Goal: Information Seeking & Learning: Learn about a topic

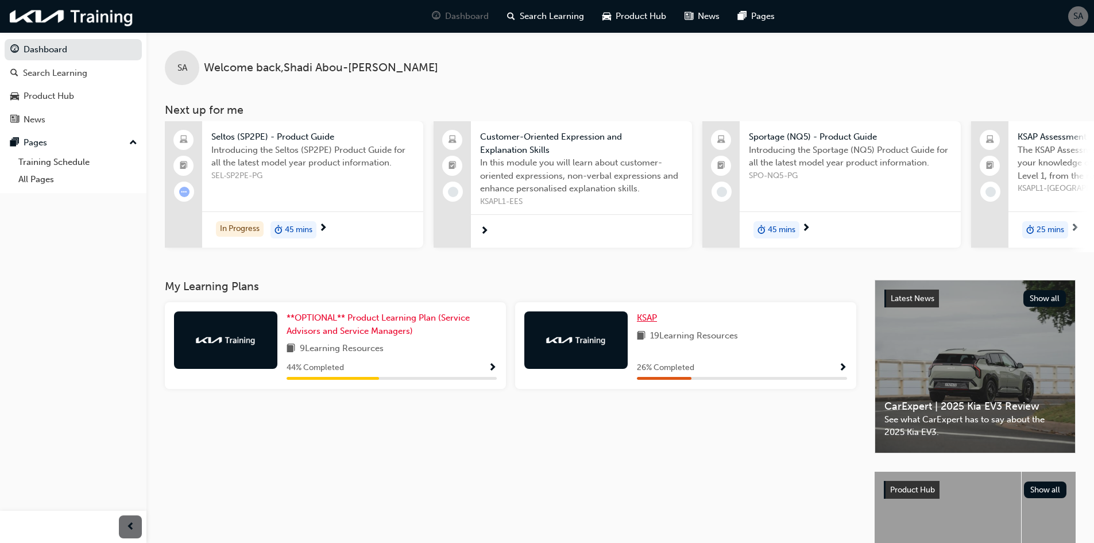
click at [647, 321] on span "KSAP" at bounding box center [647, 317] width 20 height 10
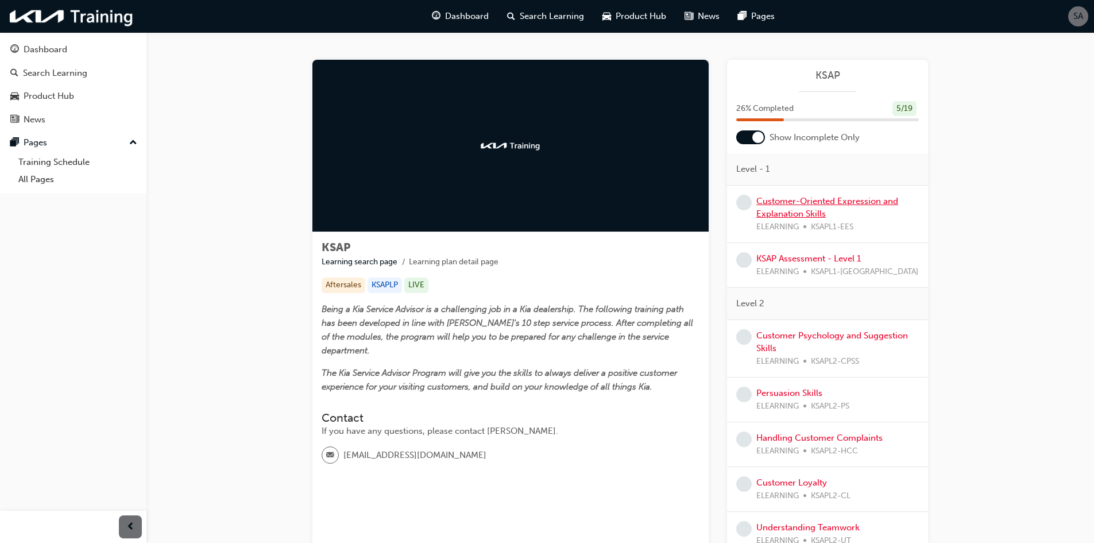
click at [807, 199] on link "Customer-Oriented Expression and Explanation Skills" at bounding box center [827, 208] width 142 height 24
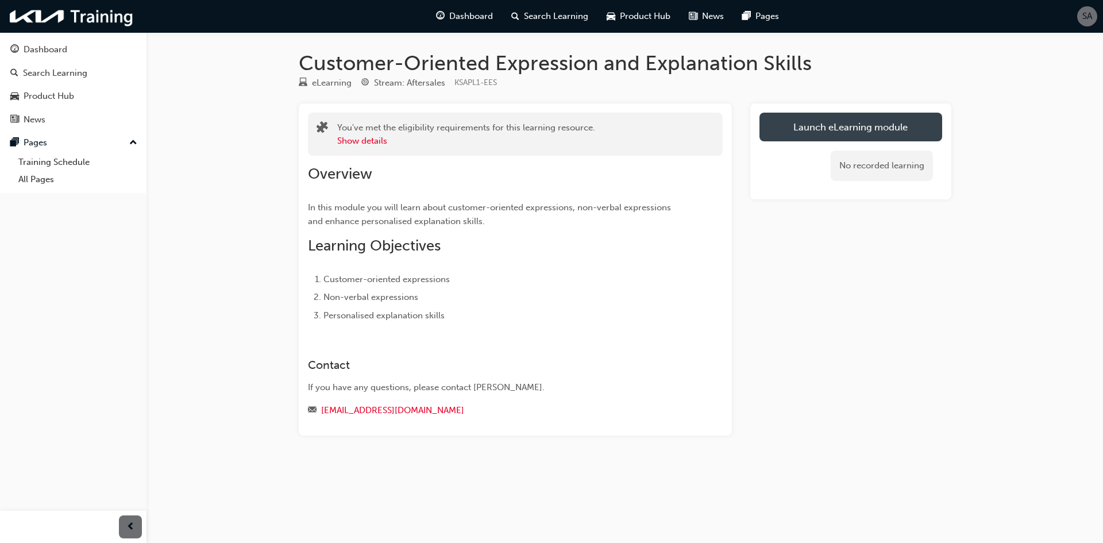
click at [825, 122] on link "Launch eLearning module" at bounding box center [850, 127] width 183 height 29
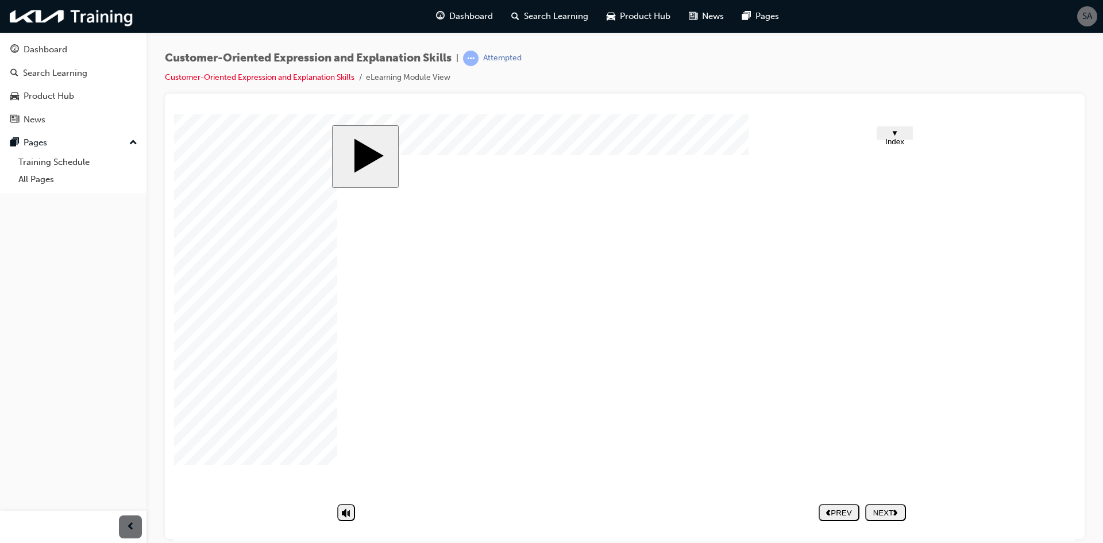
click at [895, 515] on div "NEXT" at bounding box center [885, 512] width 32 height 9
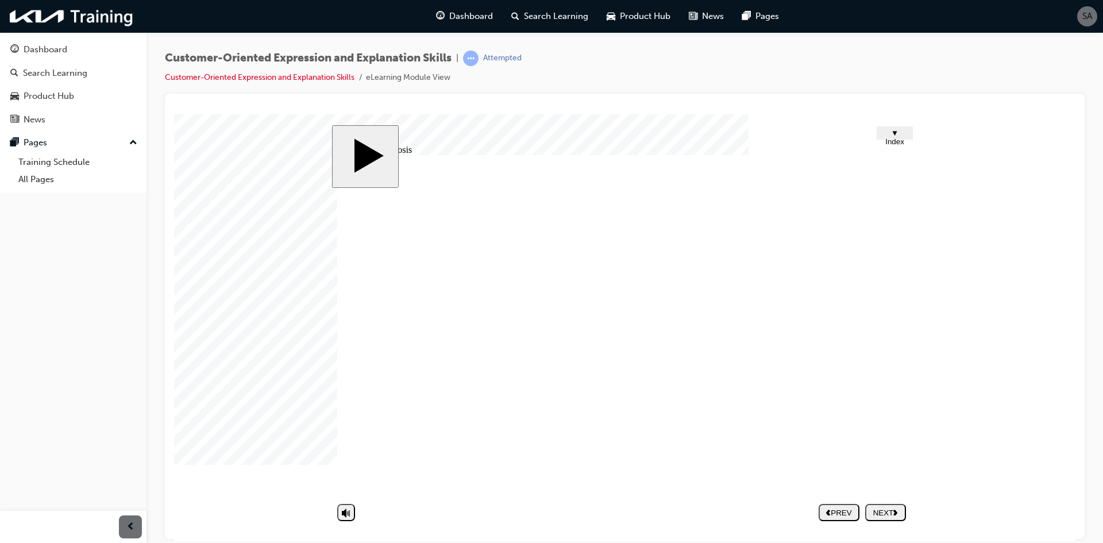
click at [174, 114] on image at bounding box center [174, 114] width 0 height 0
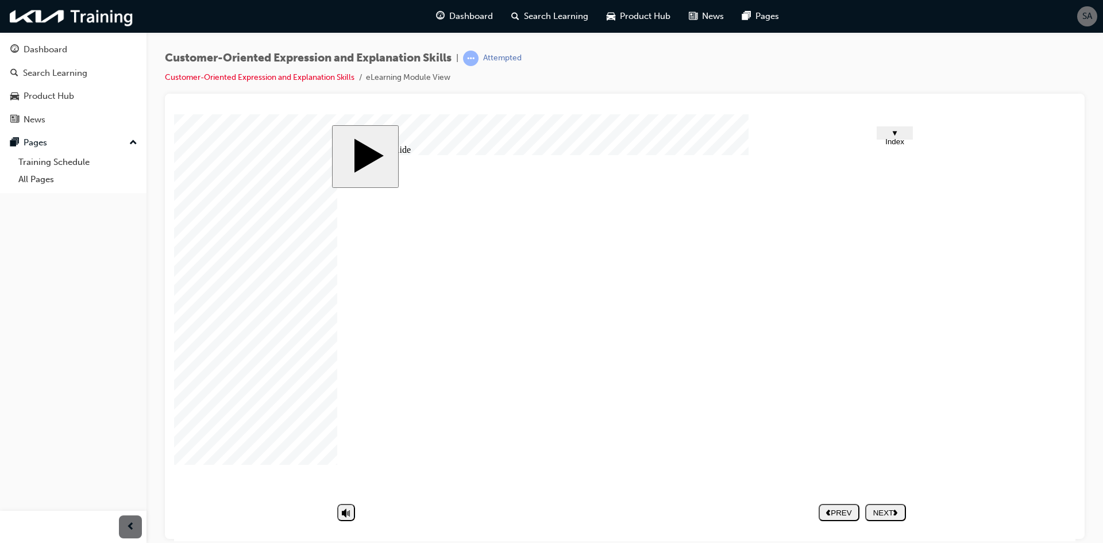
click at [876, 510] on div "NEXT" at bounding box center [885, 512] width 32 height 9
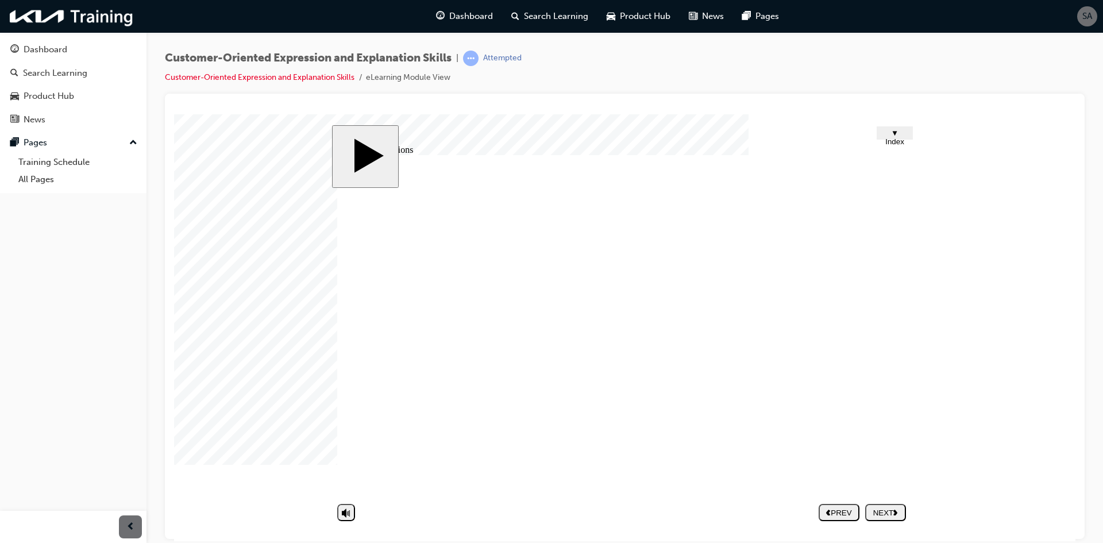
click at [896, 515] on div "NEXT" at bounding box center [885, 512] width 32 height 9
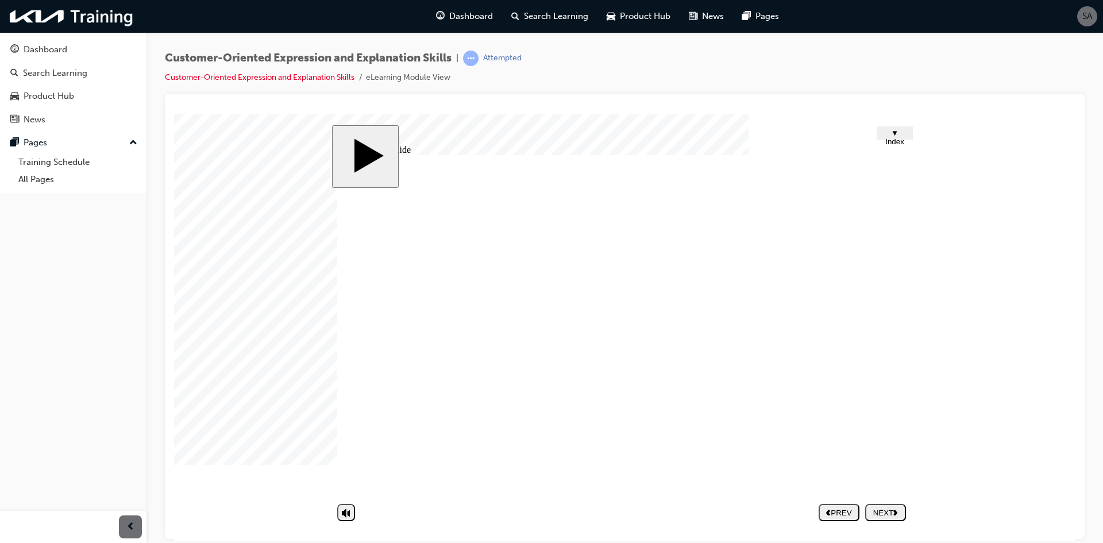
click at [901, 513] on div "NEXT" at bounding box center [885, 512] width 32 height 9
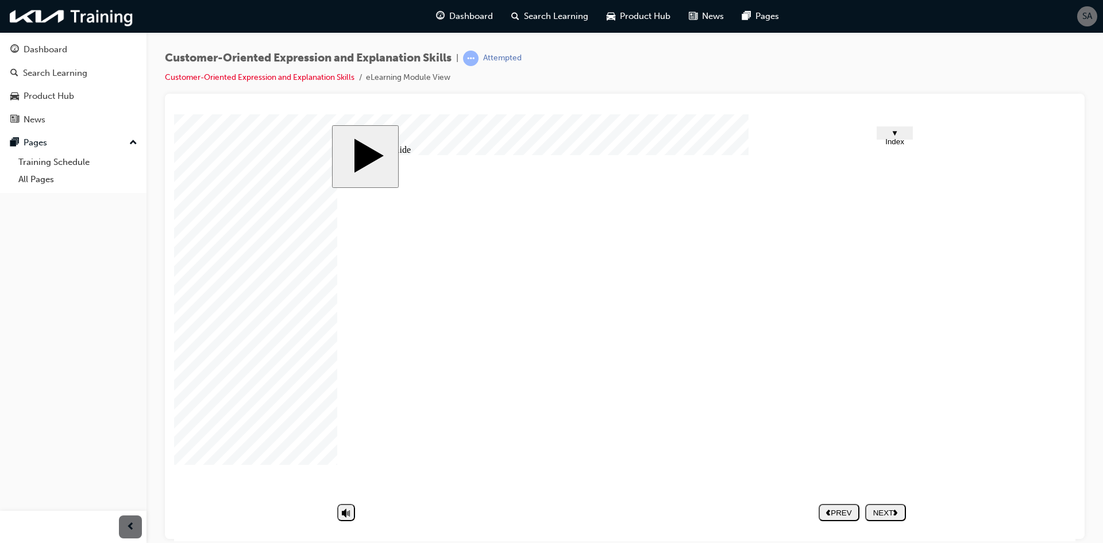
drag, startPoint x: 465, startPoint y: 395, endPoint x: 456, endPoint y: 423, distance: 28.9
click at [889, 516] on div "NEXT" at bounding box center [885, 512] width 32 height 9
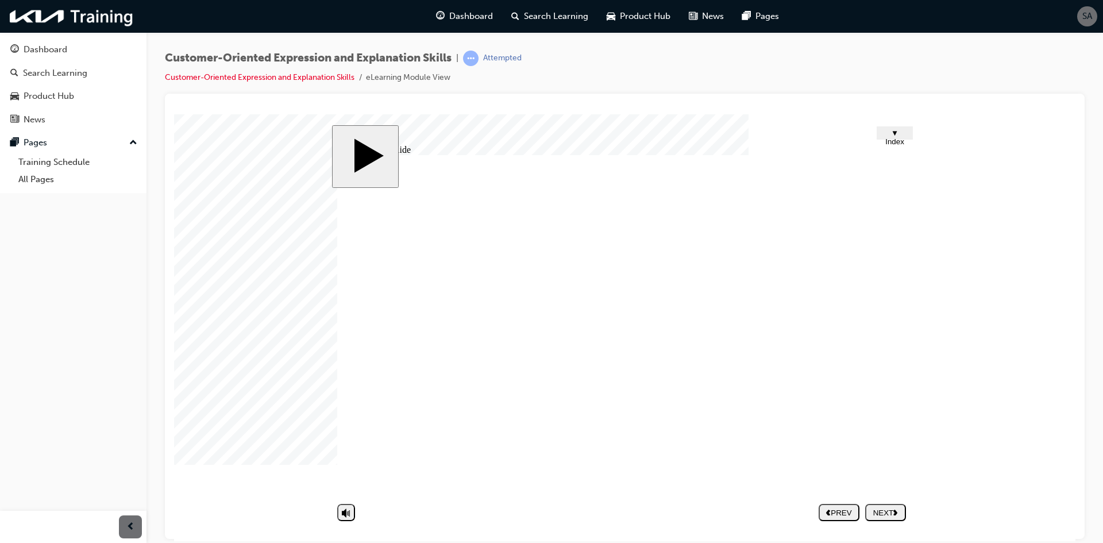
click at [879, 498] on nav "PREV NEXT SUBMIT" at bounding box center [861, 511] width 87 height 26
click at [884, 508] on div "NEXT" at bounding box center [885, 512] width 32 height 9
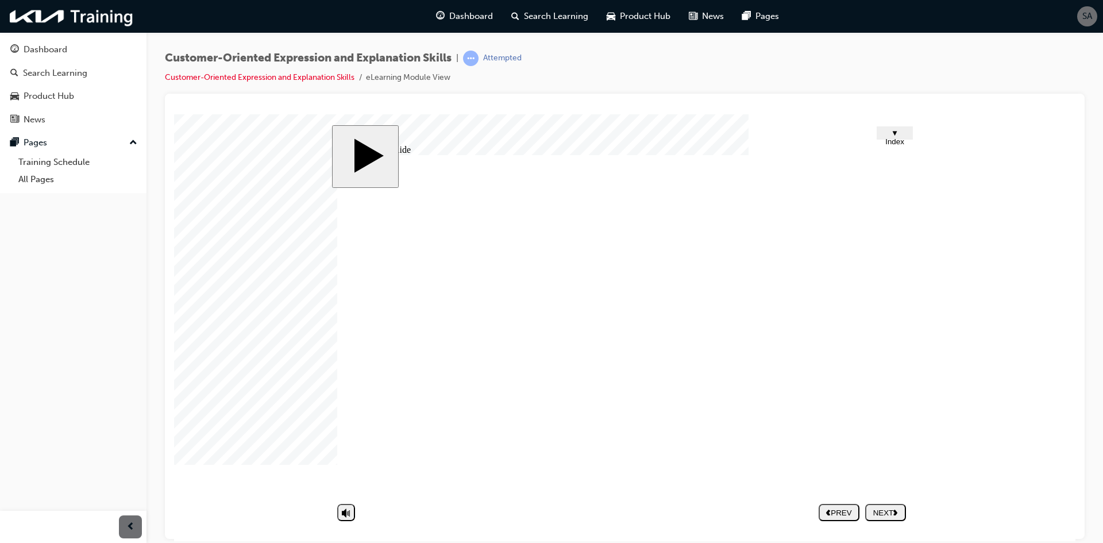
click at [889, 515] on div "NEXT" at bounding box center [885, 512] width 32 height 9
type input "B"
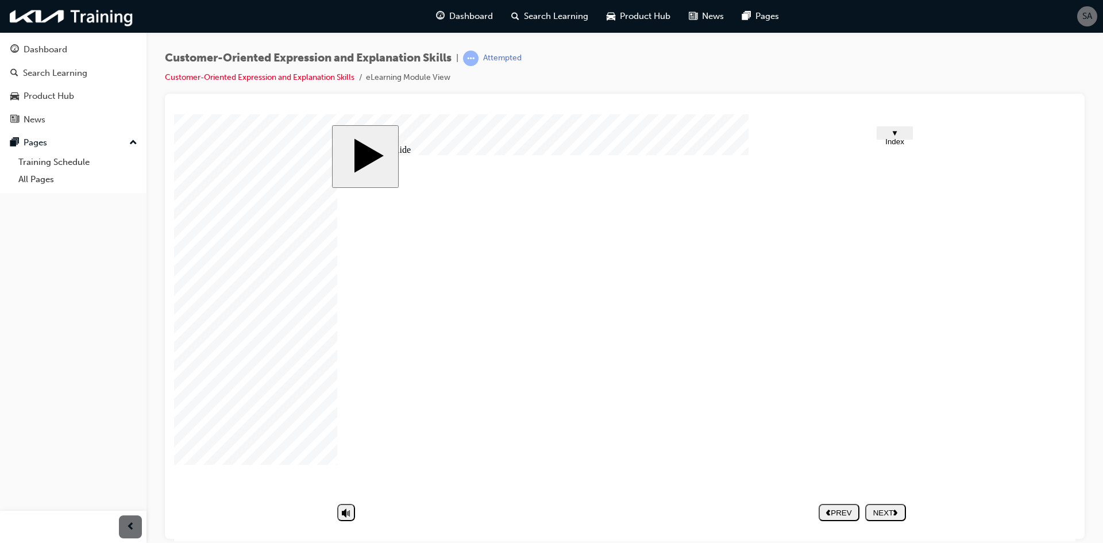
type input "B"
type input "Bo"
type input "Bor"
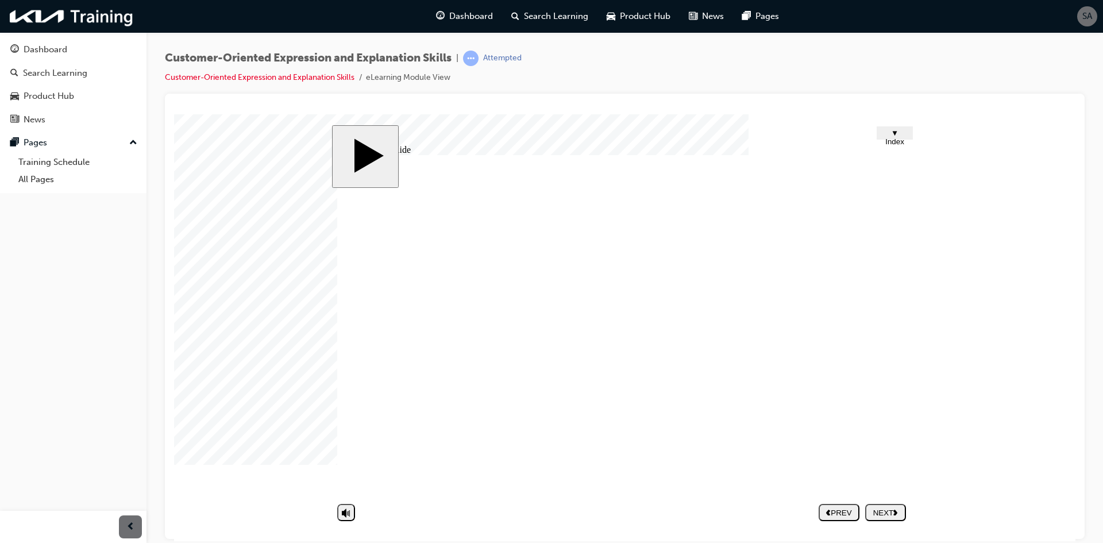
type input "Bore"
type input "Bored"
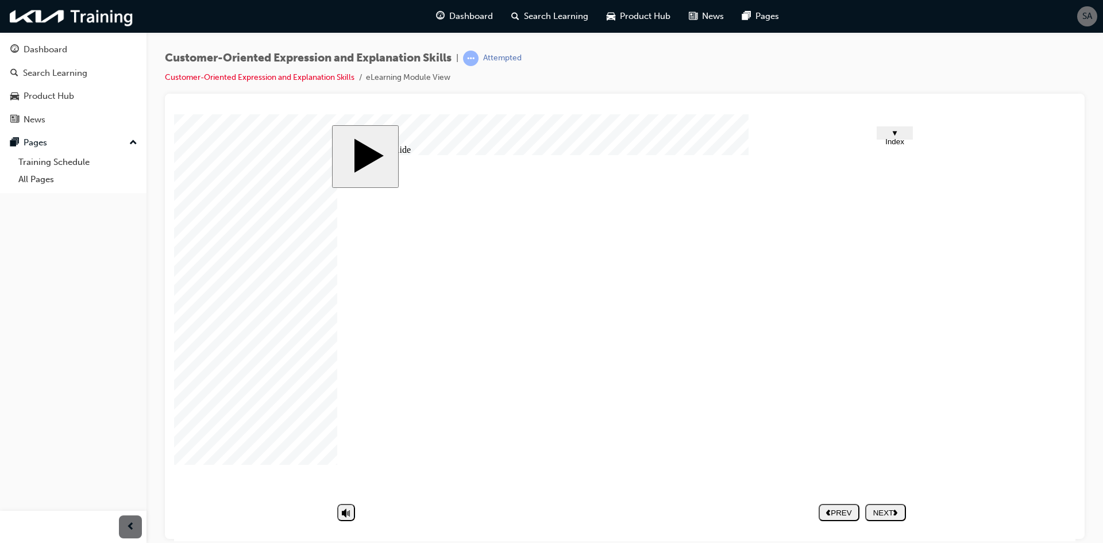
type input "F"
type input "Fr"
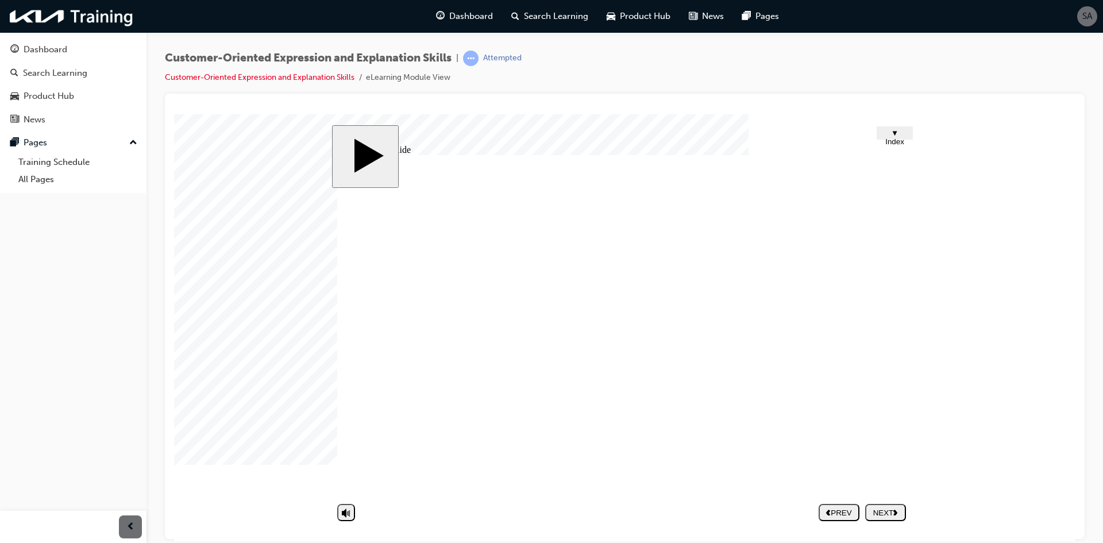
type input "Fr"
type input "Fru"
type input "Frus"
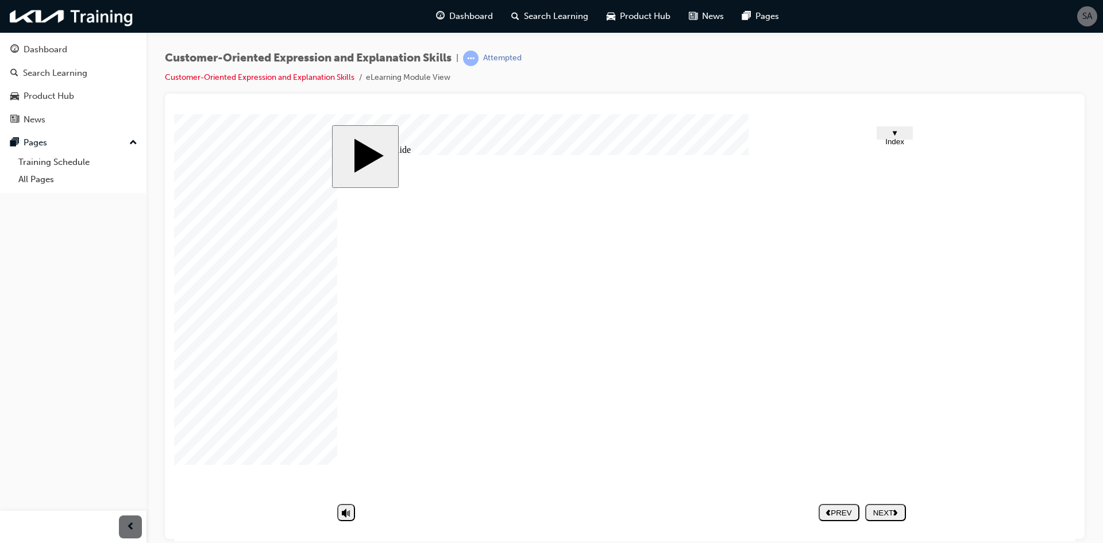
type input "Frust"
type input "Frustr"
type input "Frustra"
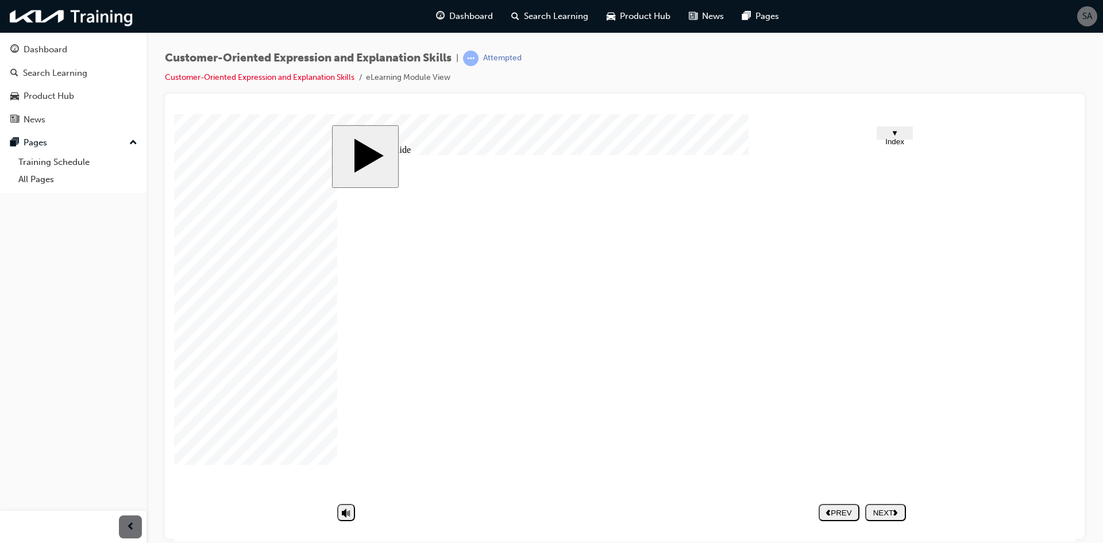
type input "Frustra"
type input "Frustrat"
type input "Frustrate"
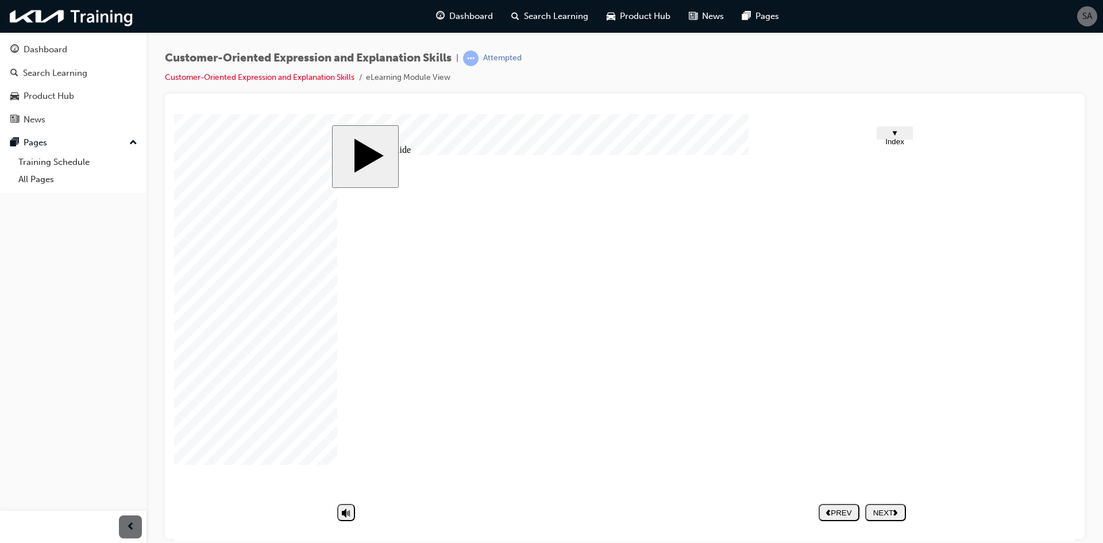
type input "Frustrated"
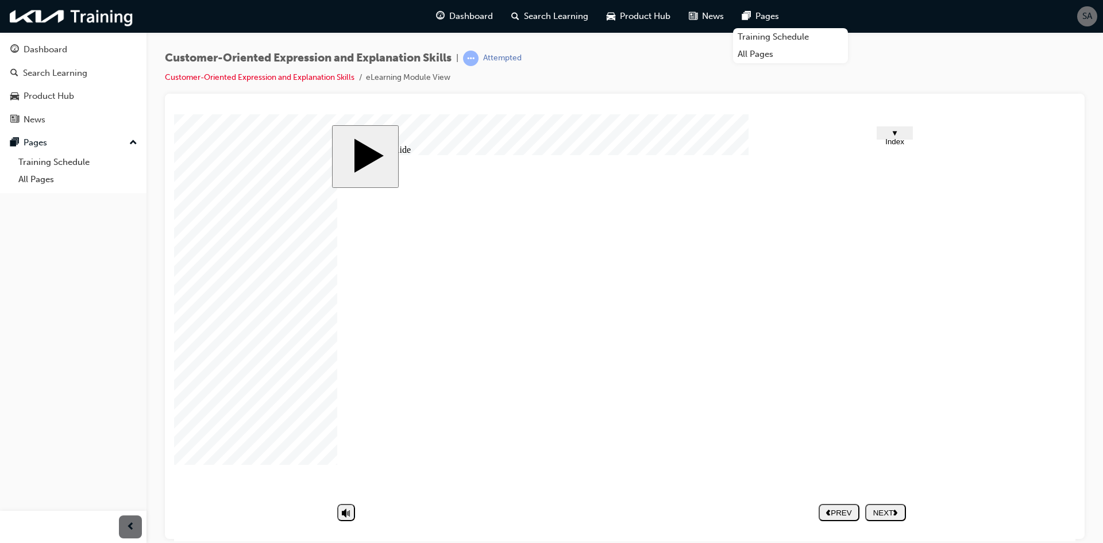
type input "D"
type input "Do"
type input "Don"
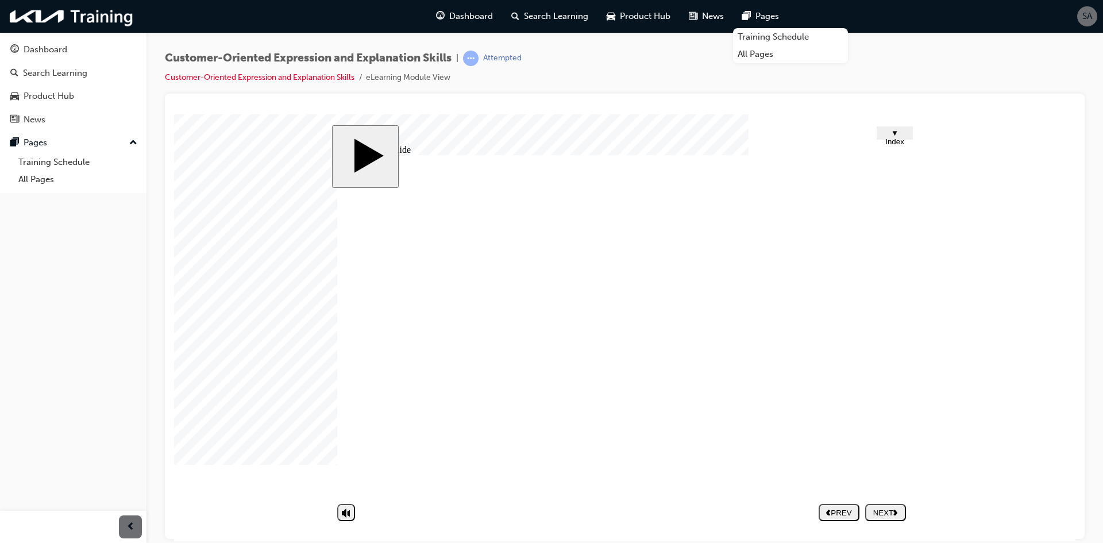
type input "Don"
type input "Don'"
type input "Don't"
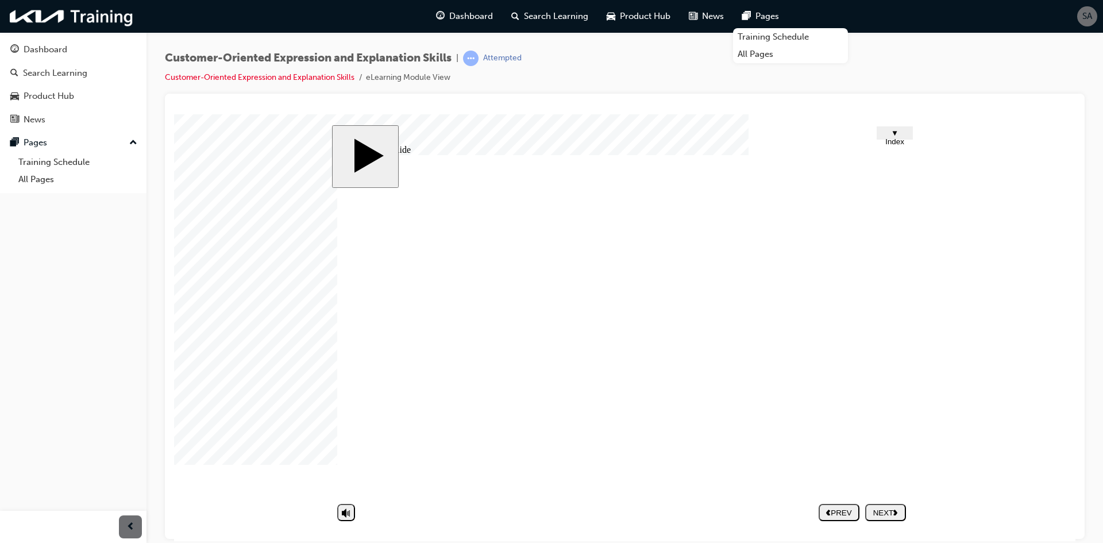
type input "Don't"
type input "Don't w"
type input "Don't wa"
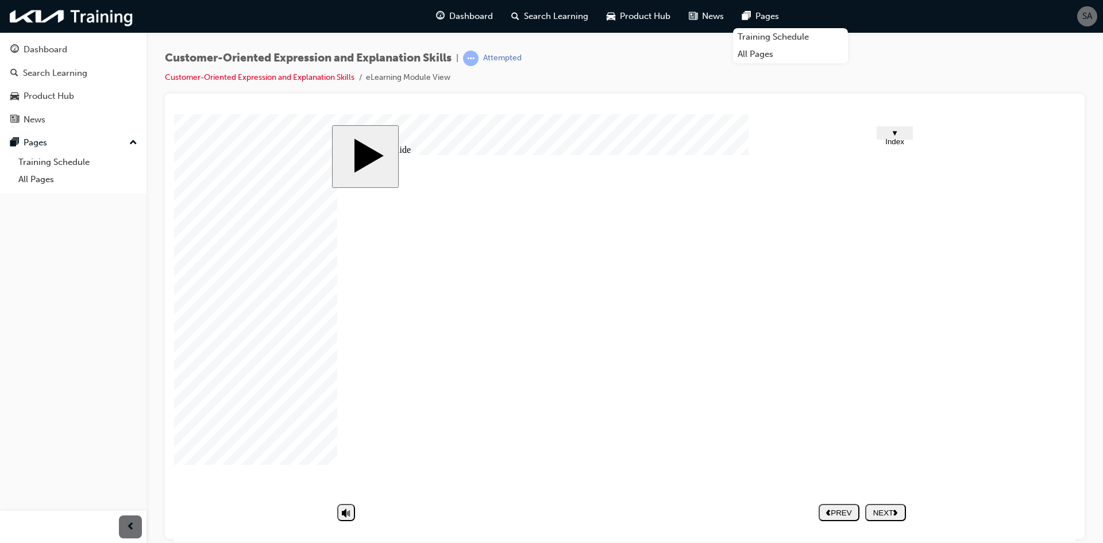
type input "Don't wa"
type input "Don't wan"
type input "Don't want"
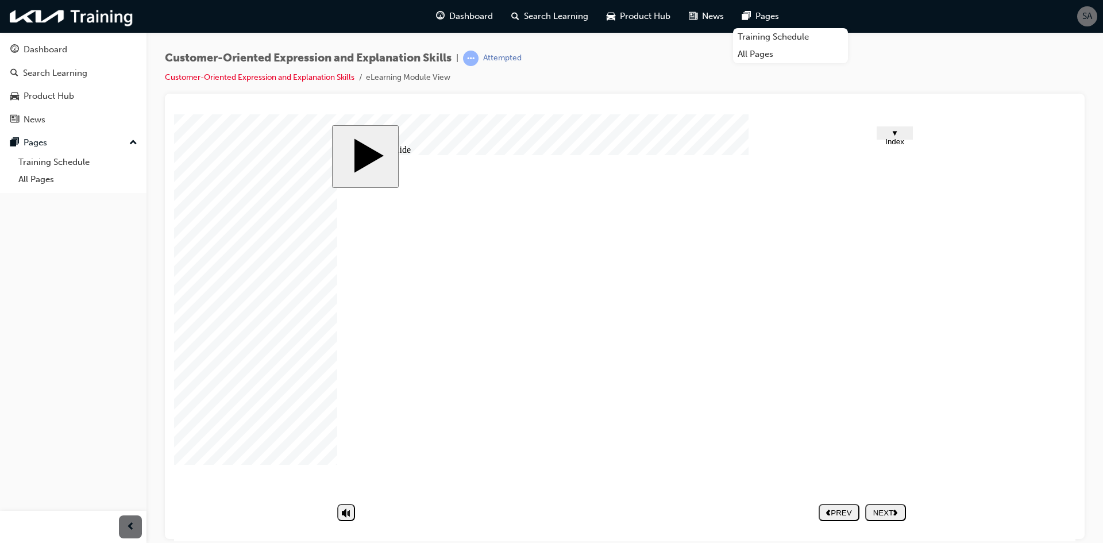
type input "Don't want"
type input "Don't want t"
type input "Don't want to"
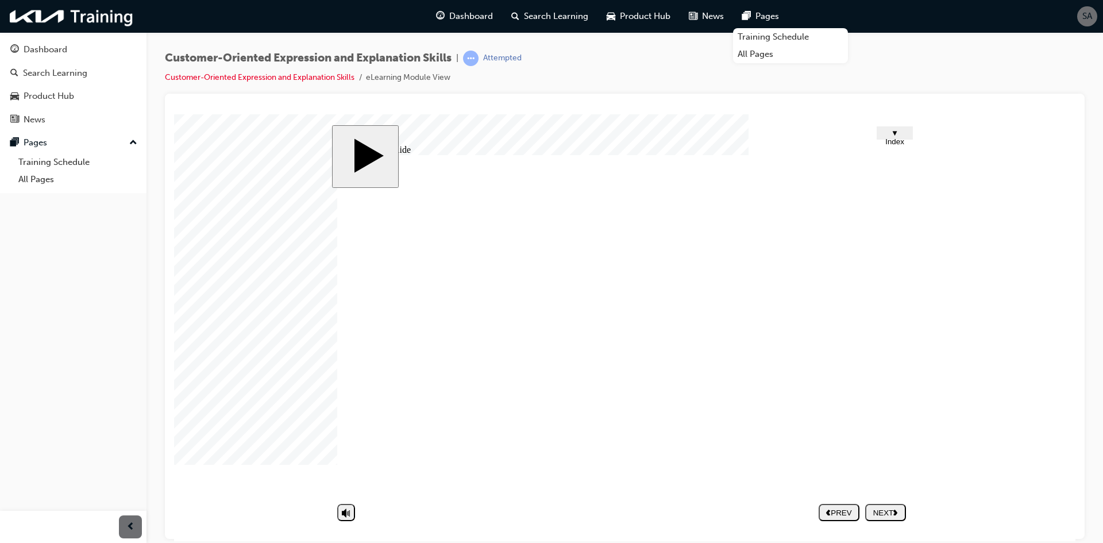
type input "Don't want to"
type input "Don't want to t"
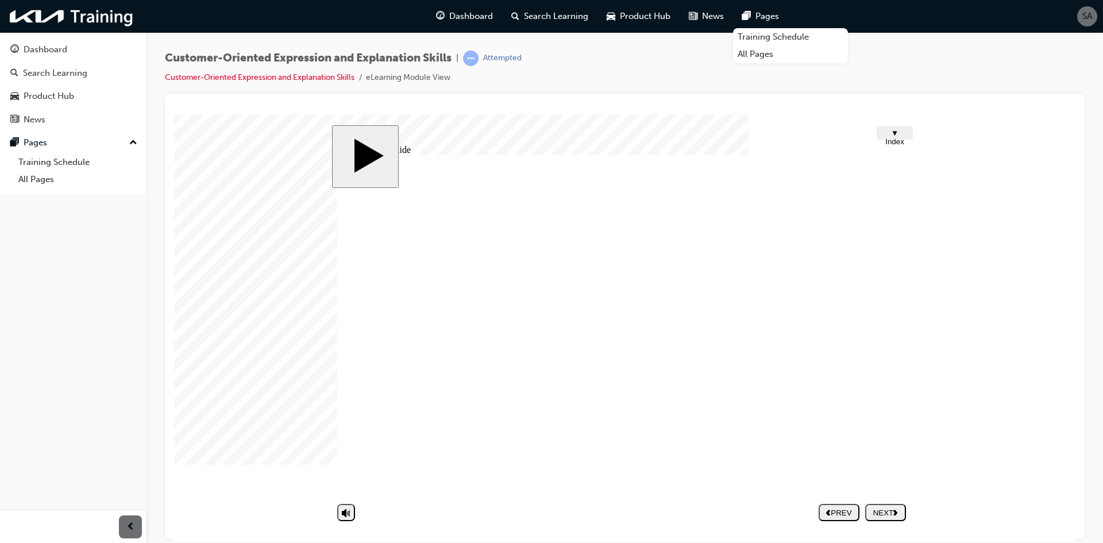
type input "Don't want to ta"
type input "Don't want to tal"
type input "Don't want to talk"
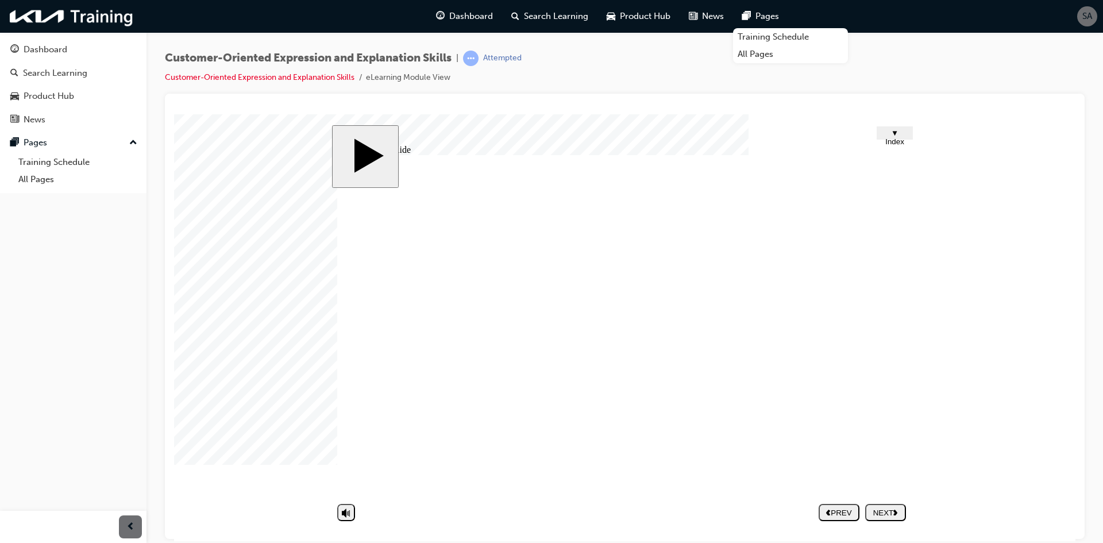
type input "Don't want to talk"
type input "Bored"
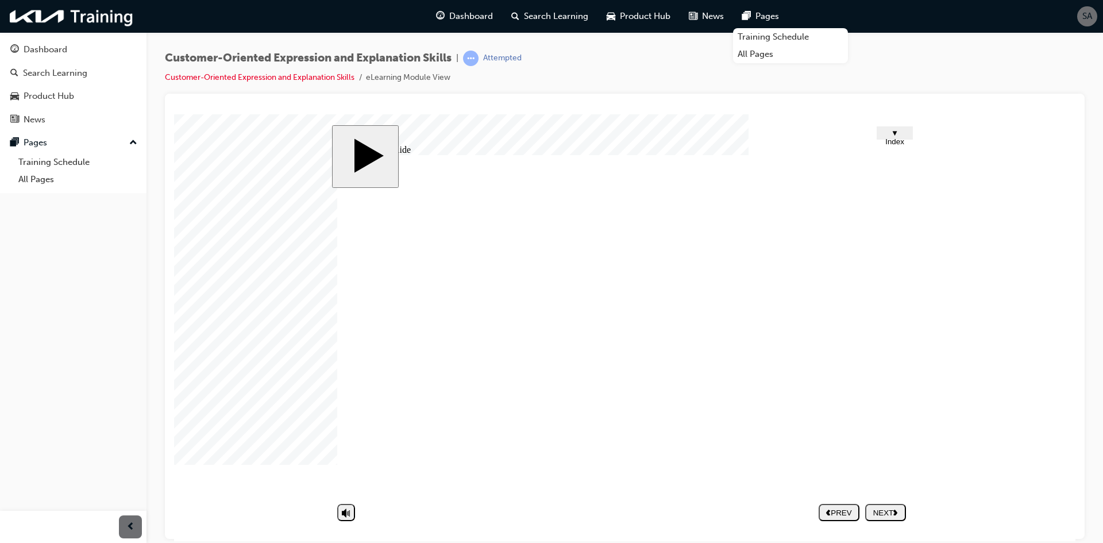
type input "Don't want to talk"
type input "Frustrated"
click at [666, 424] on div "Group 4 1 Customer-oriented Expression & Explanation Skills 2. Non-verbal Expre…" at bounding box center [624, 329] width 574 height 350
click at [882, 511] on div "NEXT" at bounding box center [885, 512] width 32 height 9
click at [231, 171] on div at bounding box center [202, 142] width 57 height 57
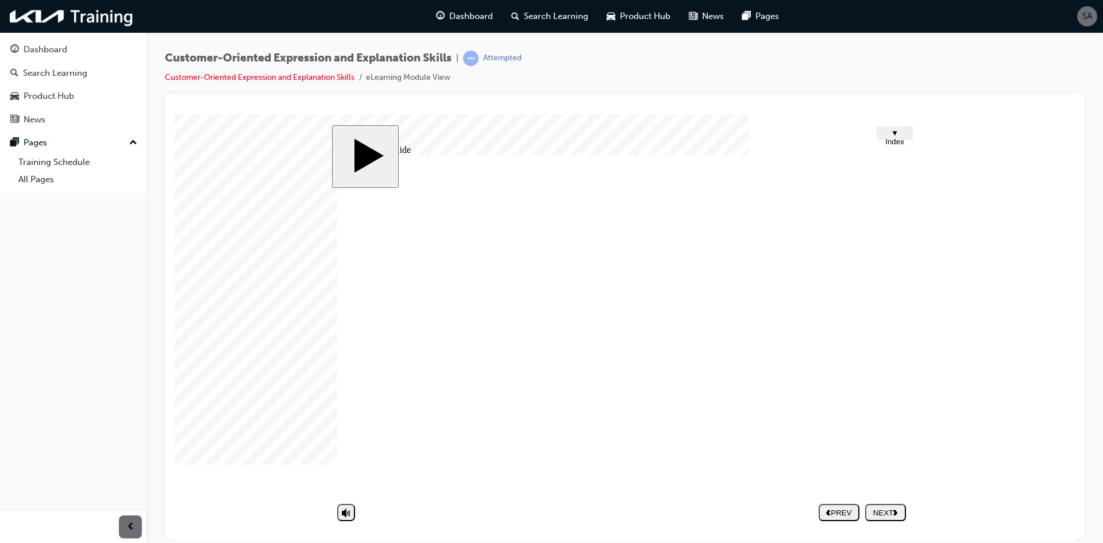
click at [231, 171] on div at bounding box center [202, 142] width 57 height 57
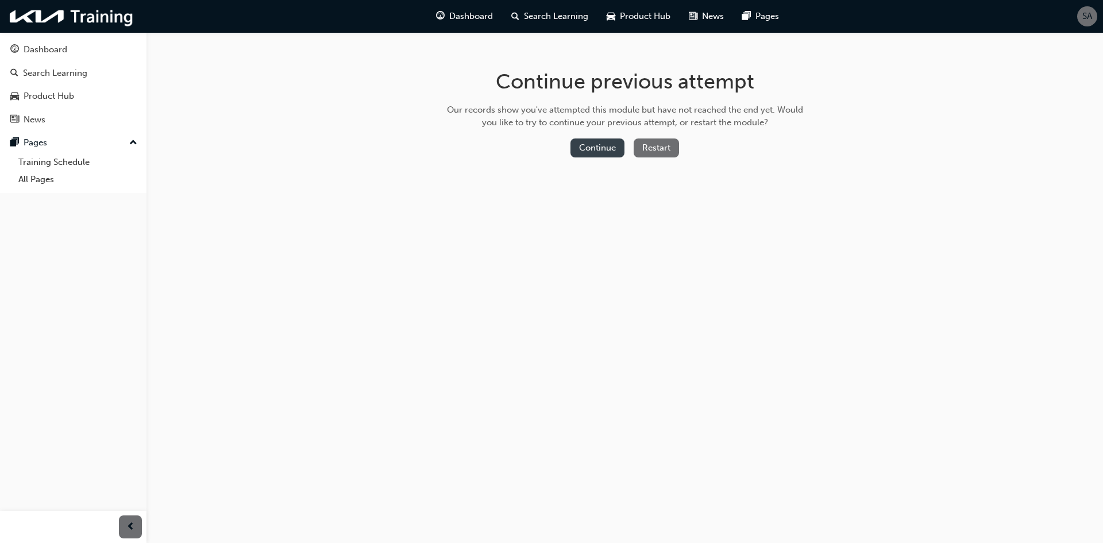
click at [592, 140] on button "Continue" at bounding box center [597, 147] width 54 height 19
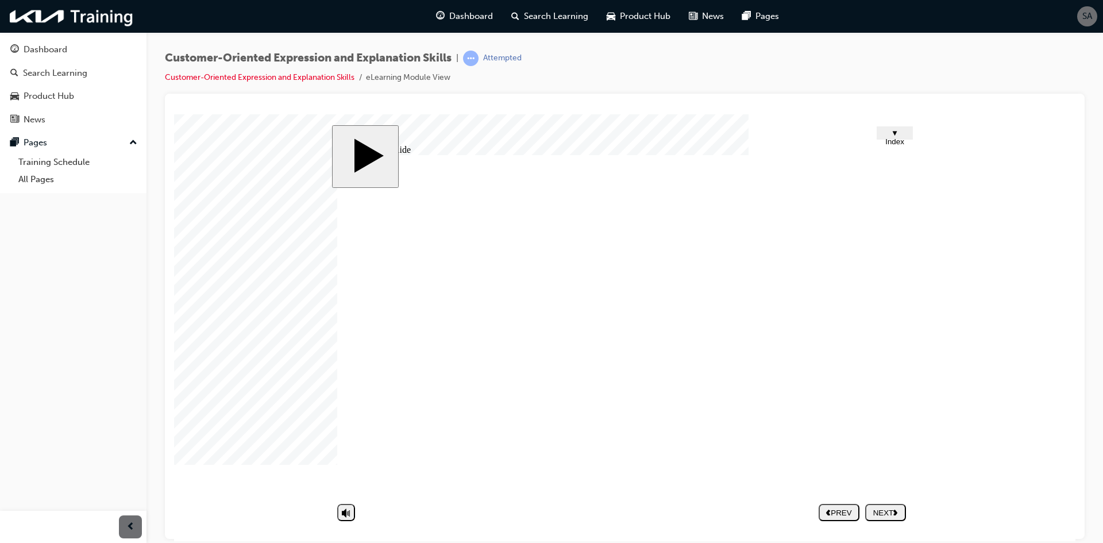
type input "Bored"
type input "Don't want to talk"
type input "Frustrated"
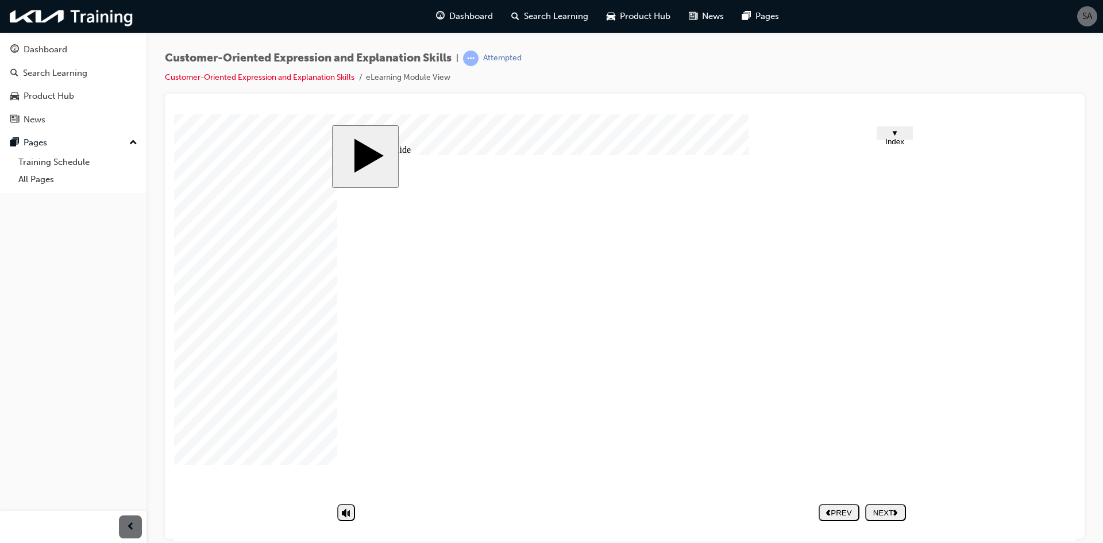
type input "Bored"
type input "Don't want to talk"
type input "Frustrated"
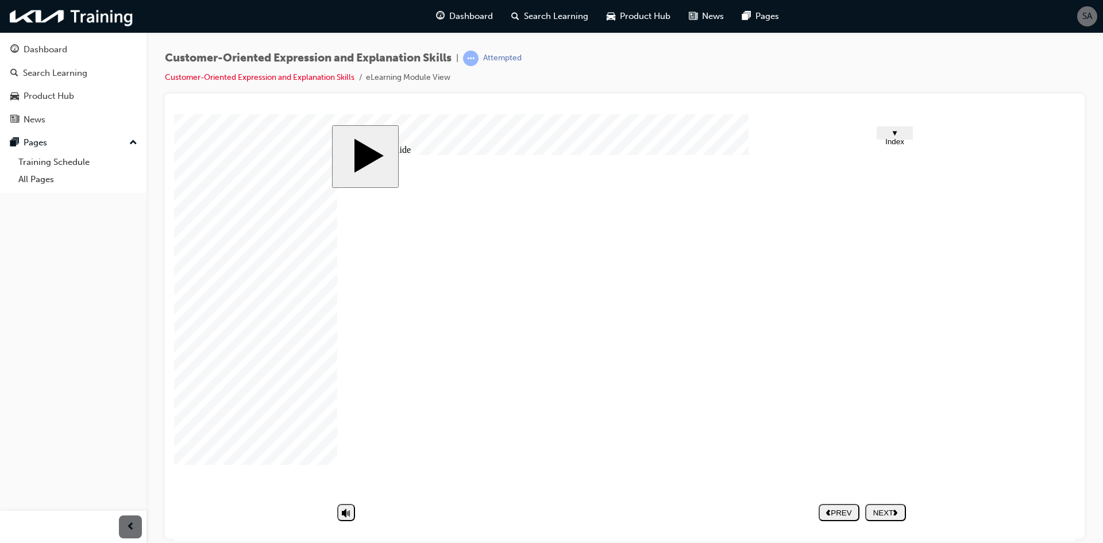
type input "Bored"
type input "Don't want to talk"
type input "Frustrated"
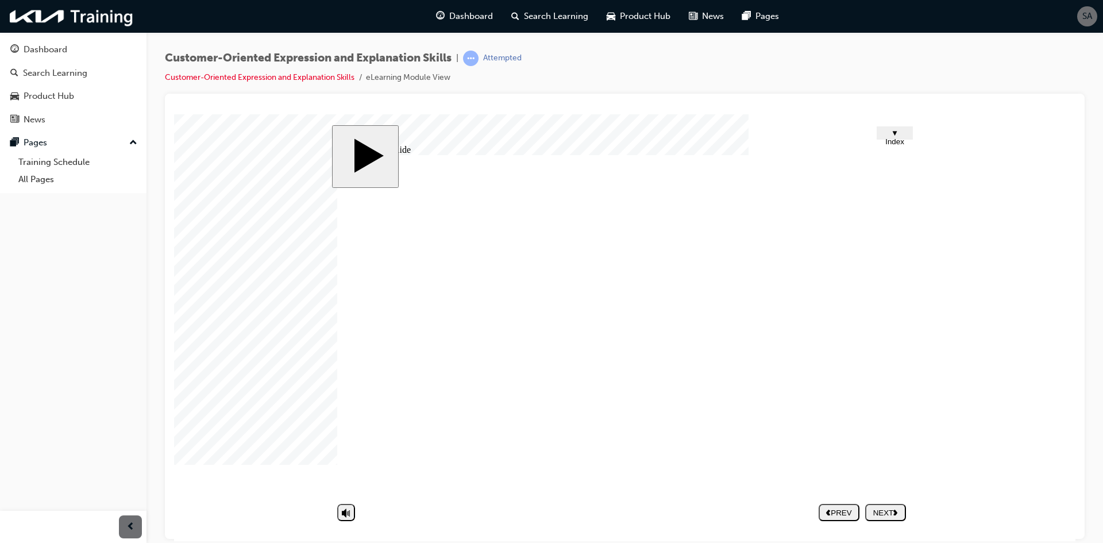
drag, startPoint x: 902, startPoint y: 539, endPoint x: 903, endPoint y: 523, distance: 16.1
click at [903, 534] on body "slide: Untitled Slide Group 4 1 Customer-oriented Expression & Explanation Skil…" at bounding box center [624, 327] width 901 height 427
type input "A"
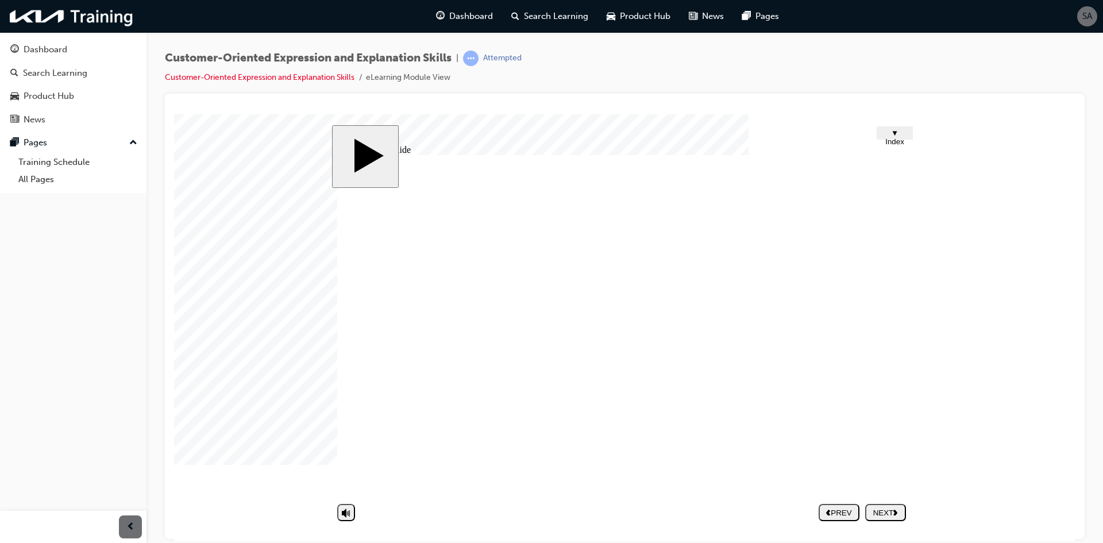
type input "A"
type input "An"
type input "Ang"
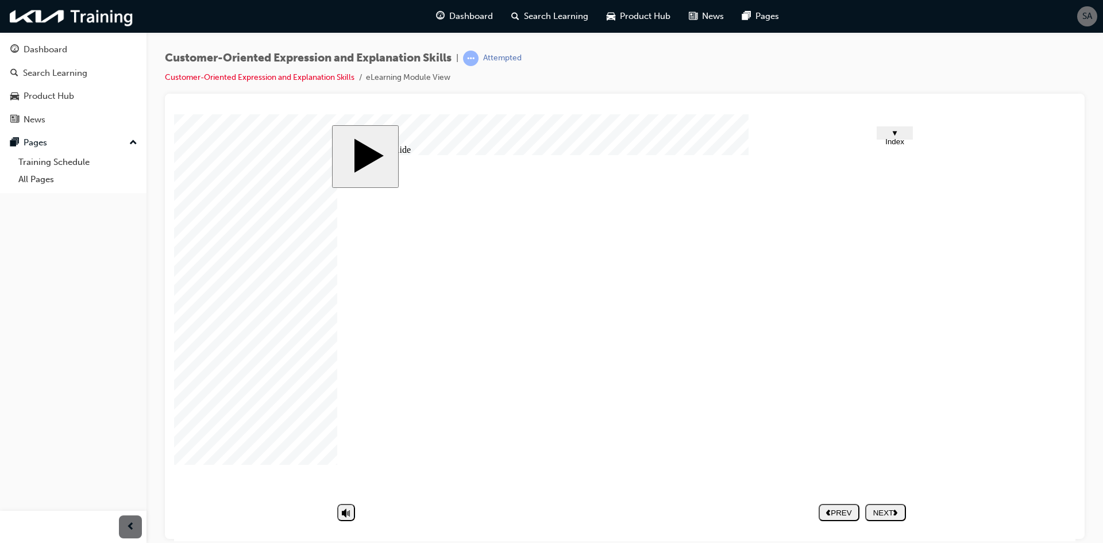
type input "Angr"
type input "Angry"
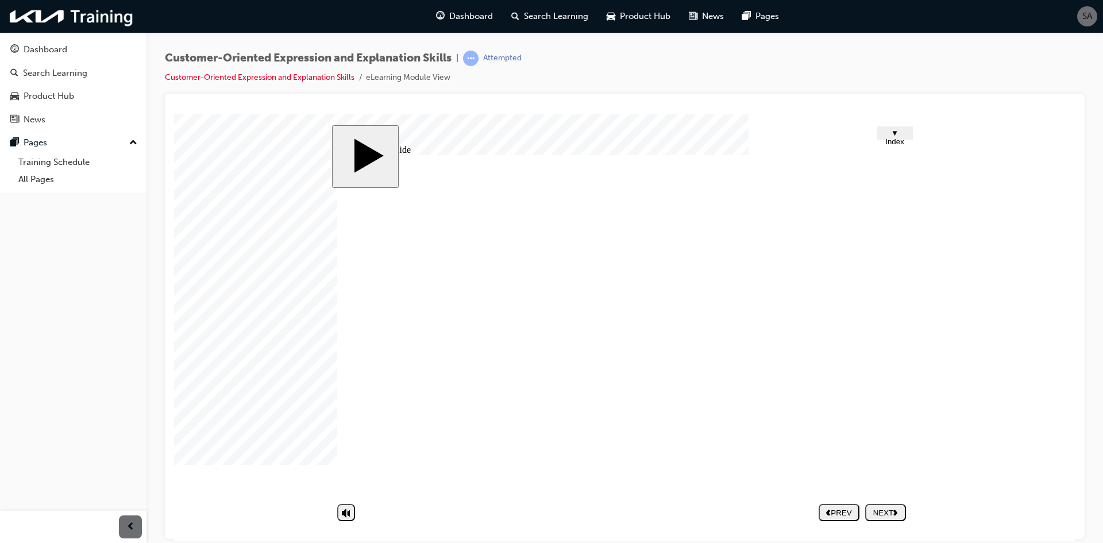
type input "Bored"
type input "Don't want to talk"
type input "Angry"
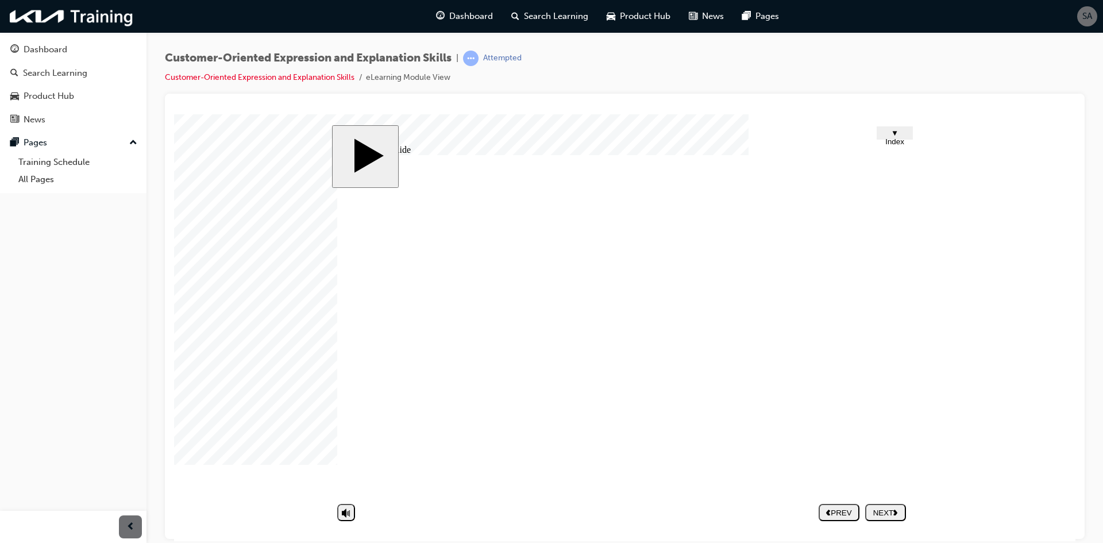
type input "Frustrated"
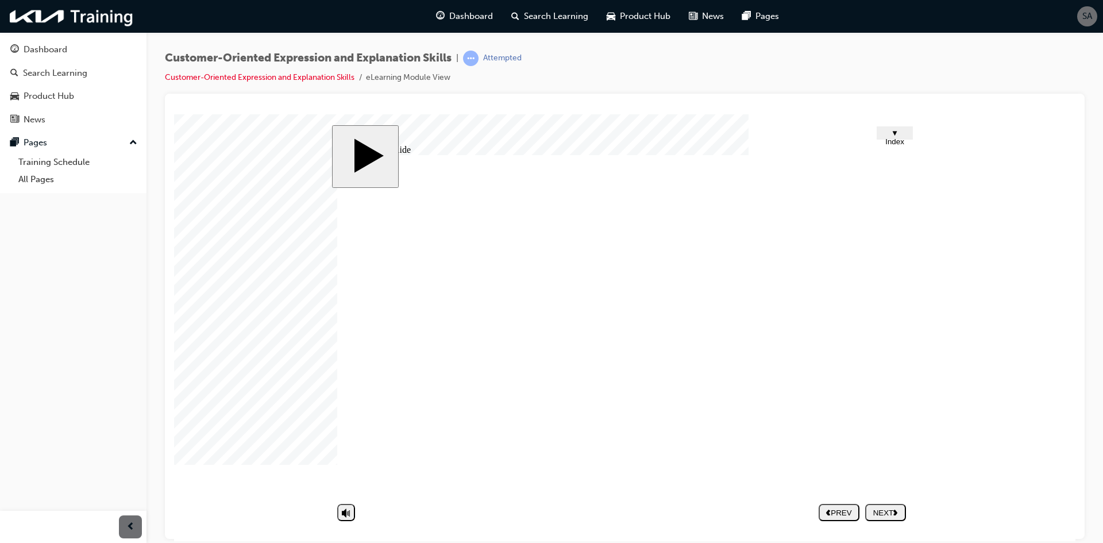
type input "Bored"
type input "Don't want to talk"
type input "Angry"
type input "Frustrated"
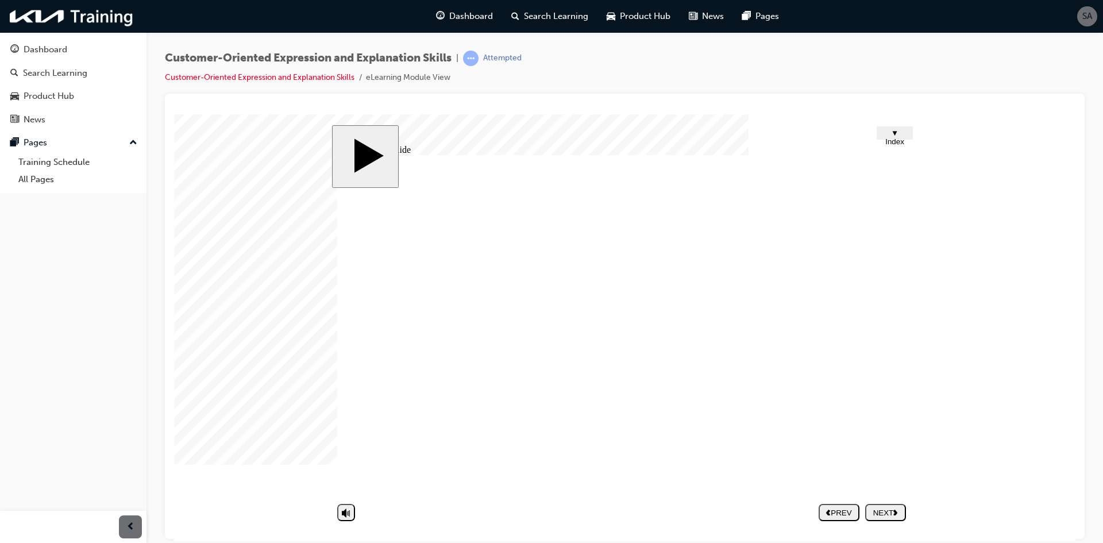
drag, startPoint x: 642, startPoint y: 436, endPoint x: 615, endPoint y: 442, distance: 27.6
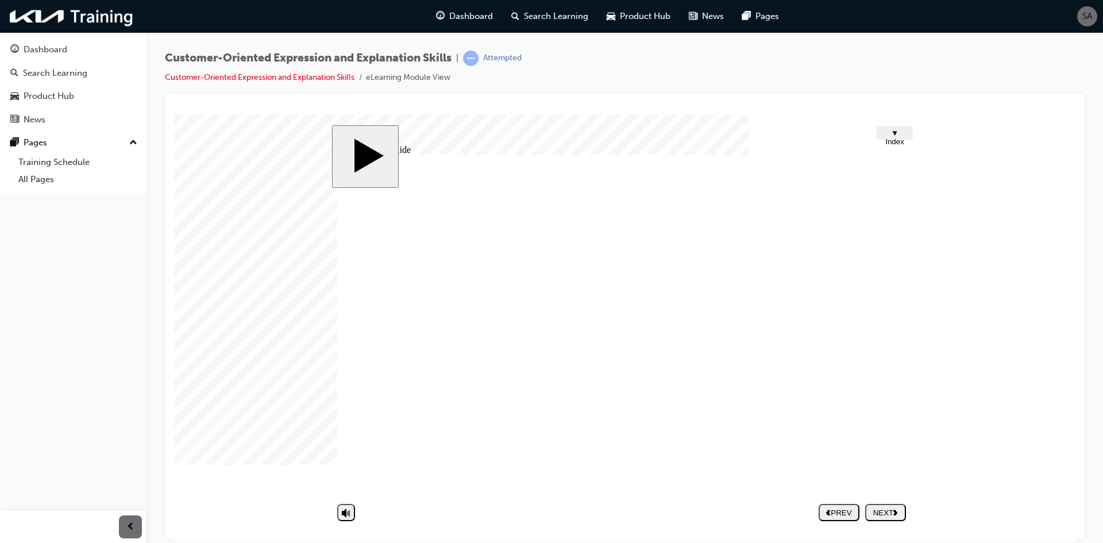
type input "A"
type input "An"
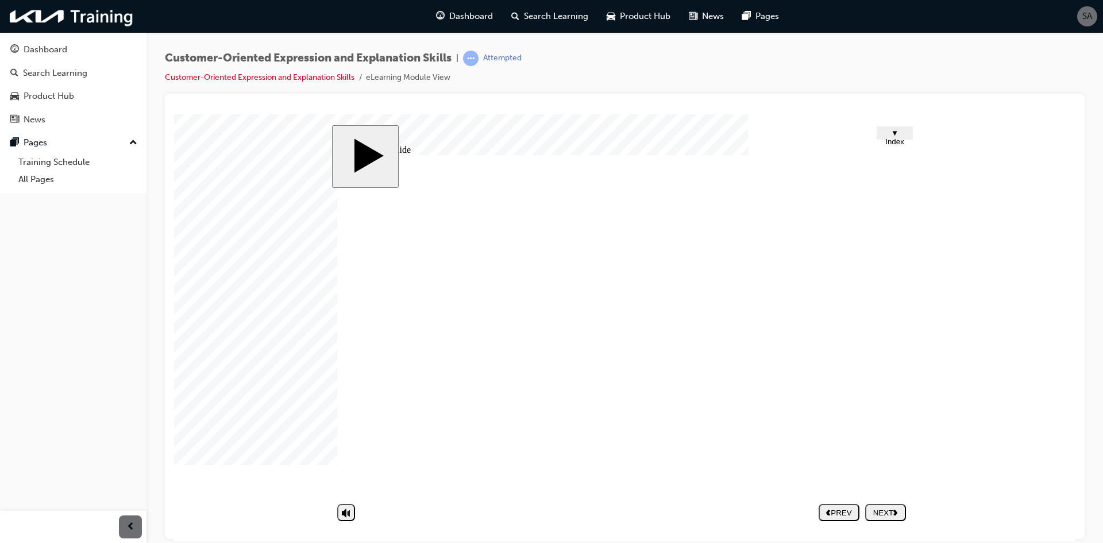
type input "An"
type input "Ann"
type input "Anno"
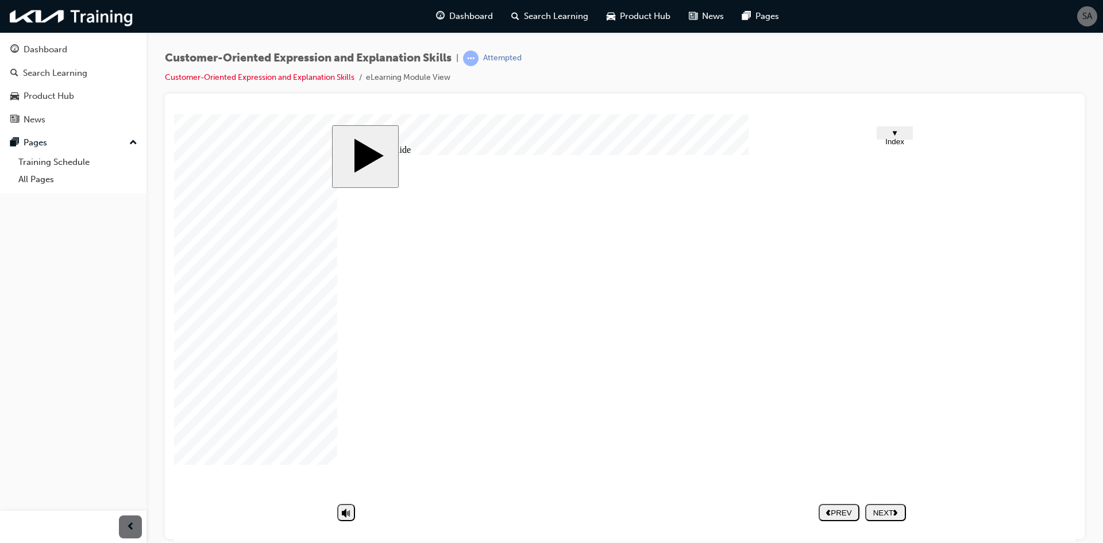
type input "Annoy"
type input "Annoye"
type input "Annoyed"
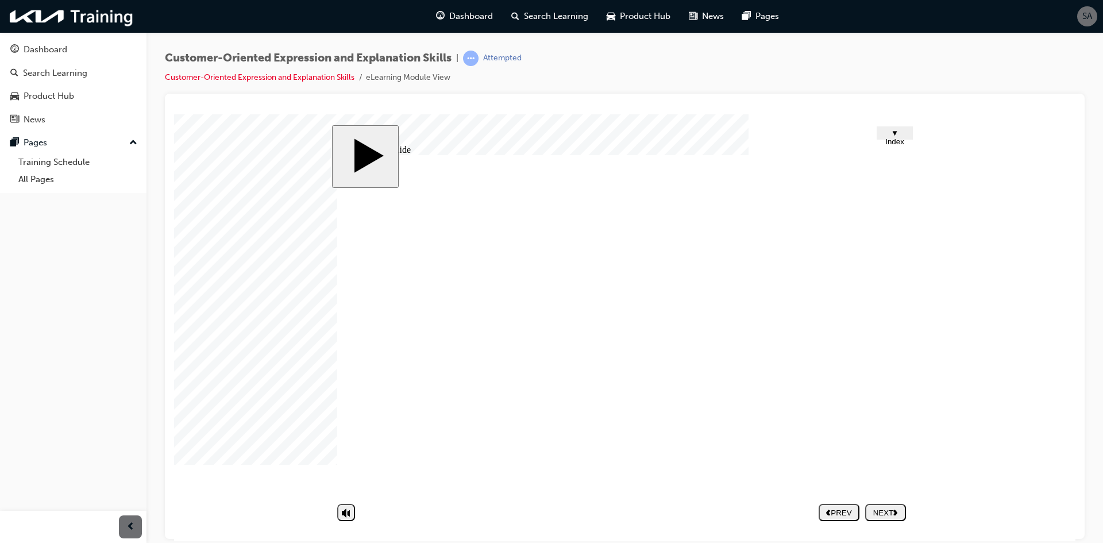
type input "Annoyed"
type input "d"
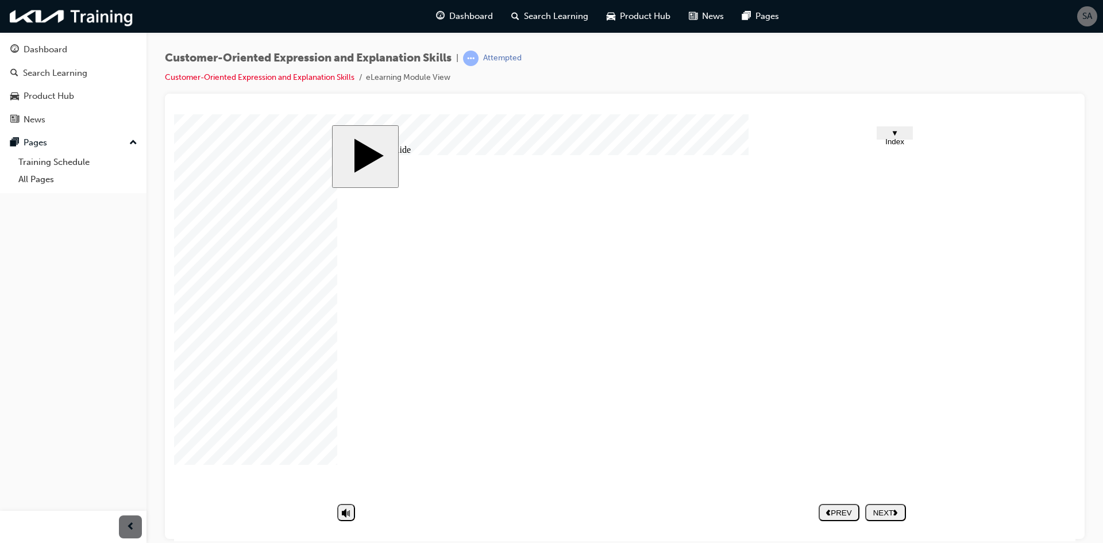
type input "dd"
type input "ddg"
type input "ddgd"
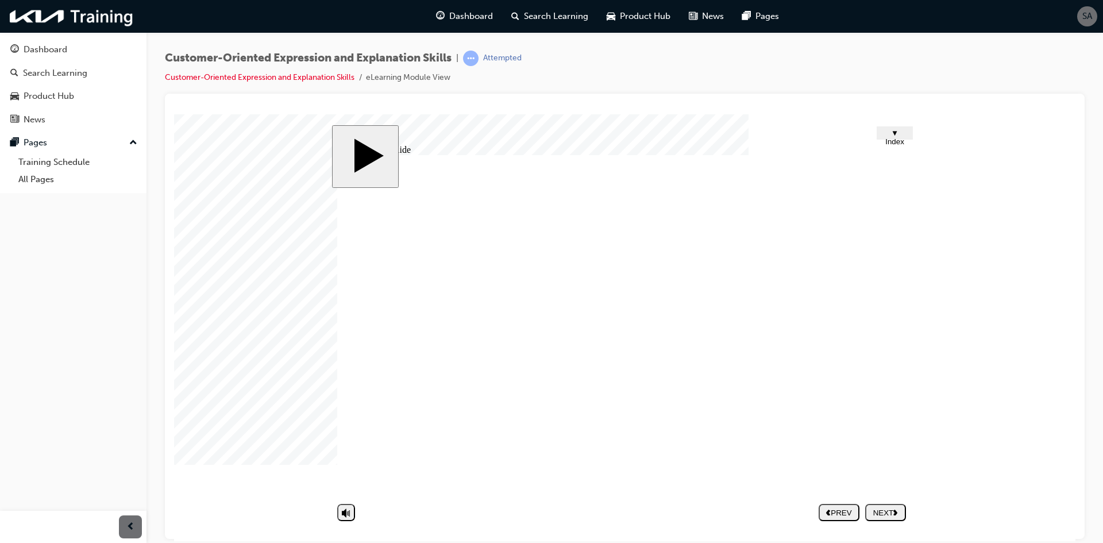
type input "ddgd"
type input "Bored"
type input "Don't want to talk"
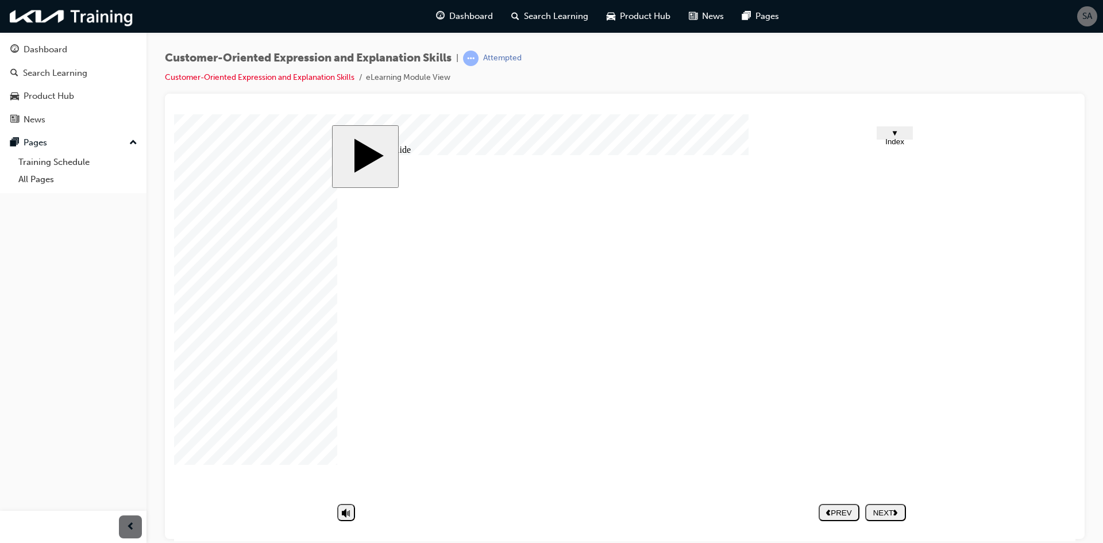
type input "Angry"
type input "Frustrated"
type input "ddgd"
type input "Annoyed"
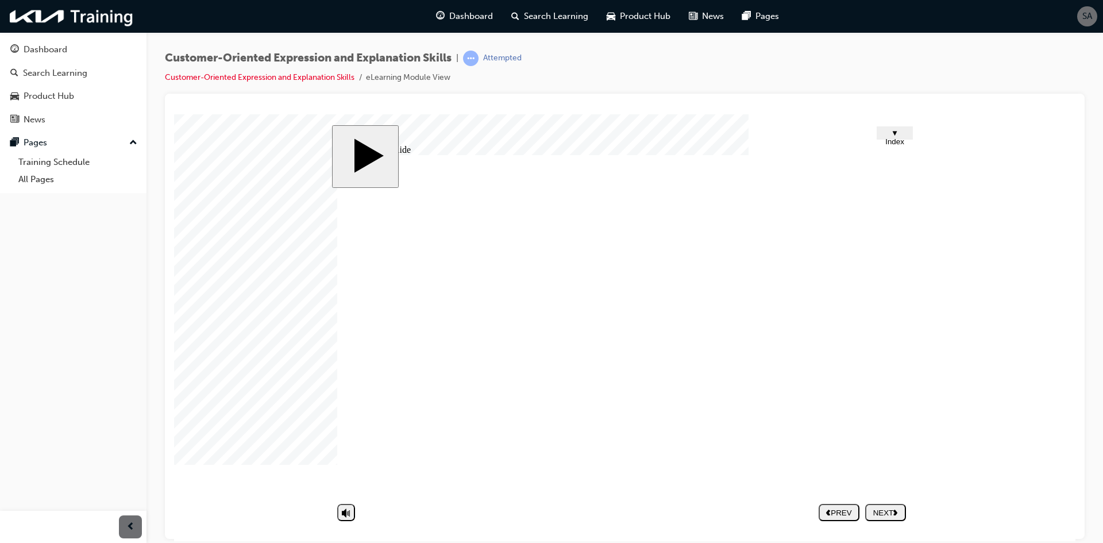
type input "Bored"
type input "Don't want to talk"
type input "Angry"
type input "Frustrated"
type input "ddgd"
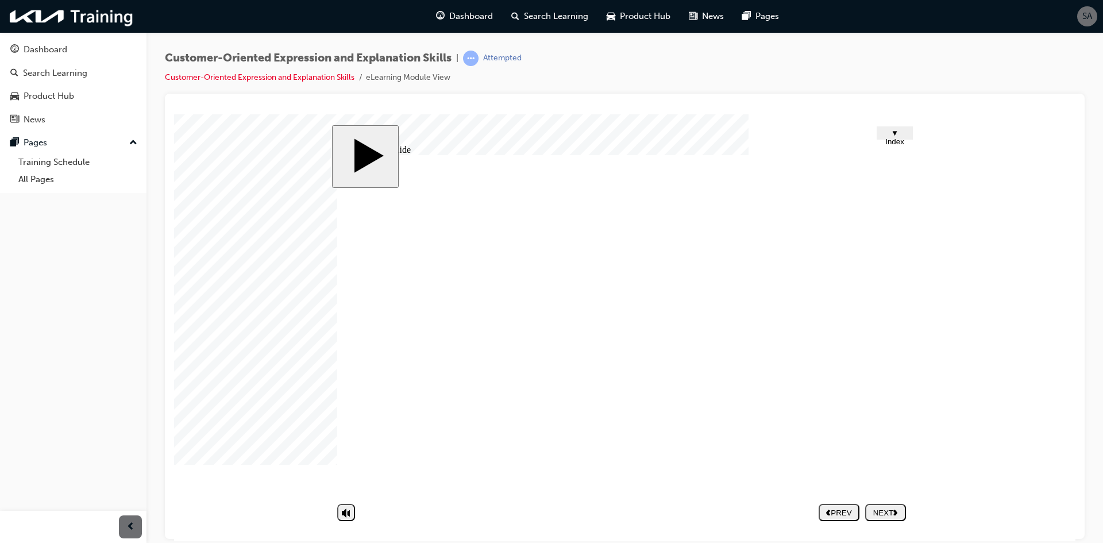
type input "Annoyed"
drag, startPoint x: 679, startPoint y: 408, endPoint x: 567, endPoint y: 401, distance: 112.8
click at [567, 401] on div "Group 4 1 Customer-oriented Expression & Explanation Skills 2. Non-verbal Expre…" at bounding box center [624, 329] width 574 height 350
type input "N"
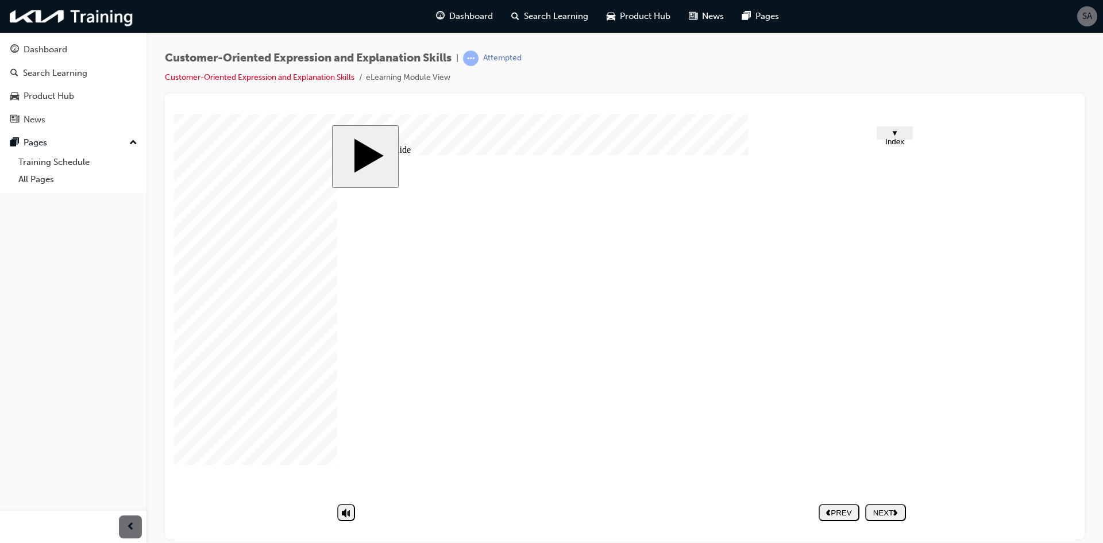
type input "No"
type input "Not"
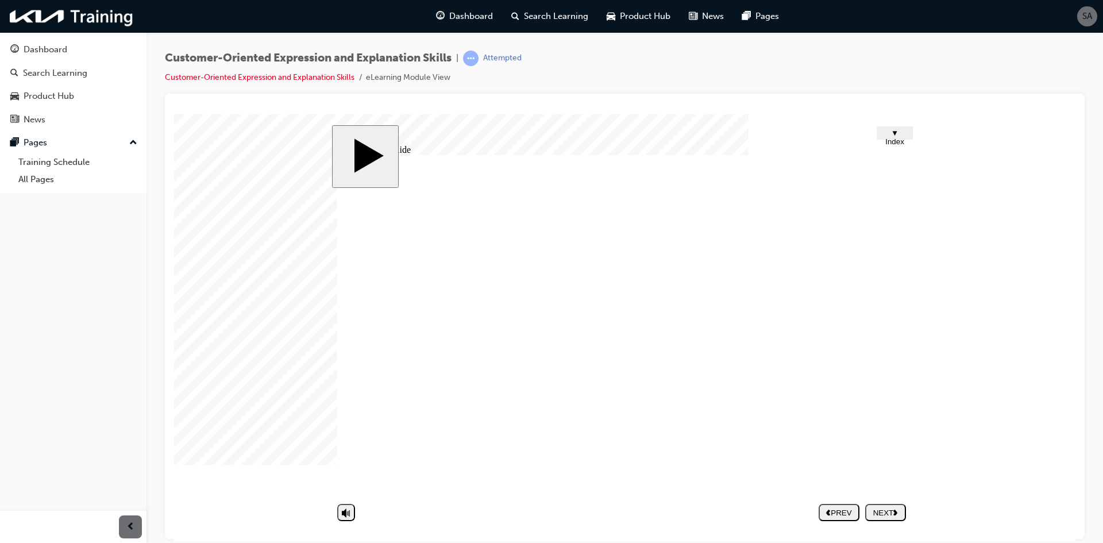
type input "Not"
type input "Not i"
type input "Not in"
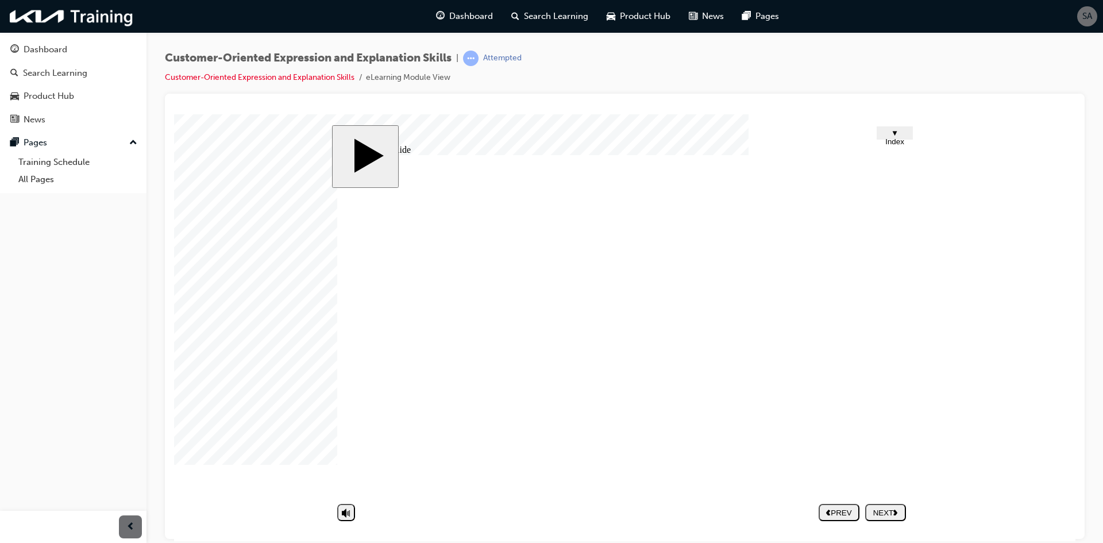
type input "Not int"
type input "Not inte"
type input "Not inter"
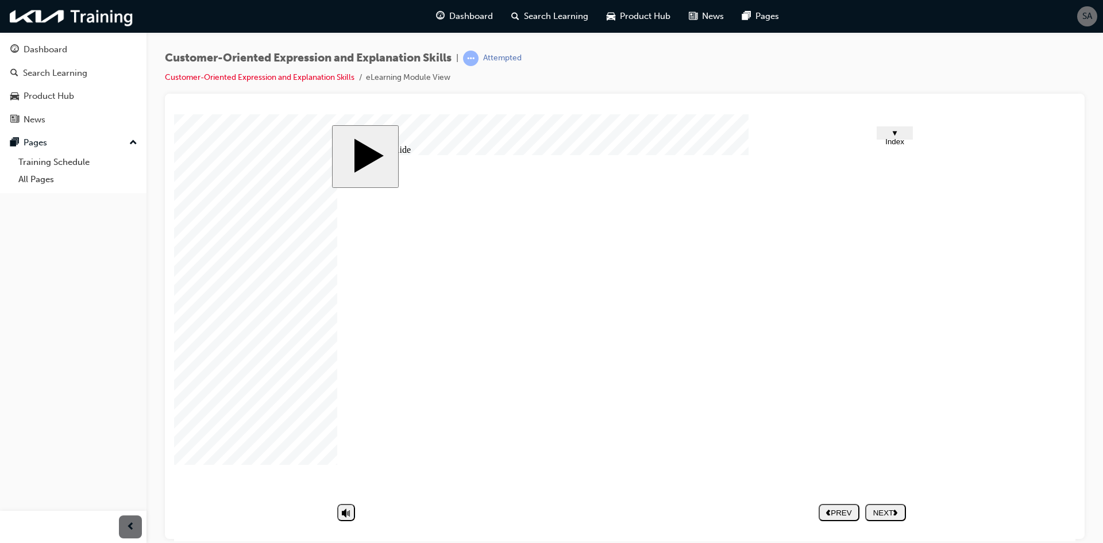
type input "Not inter"
type input "Not intere"
type input "Not interes"
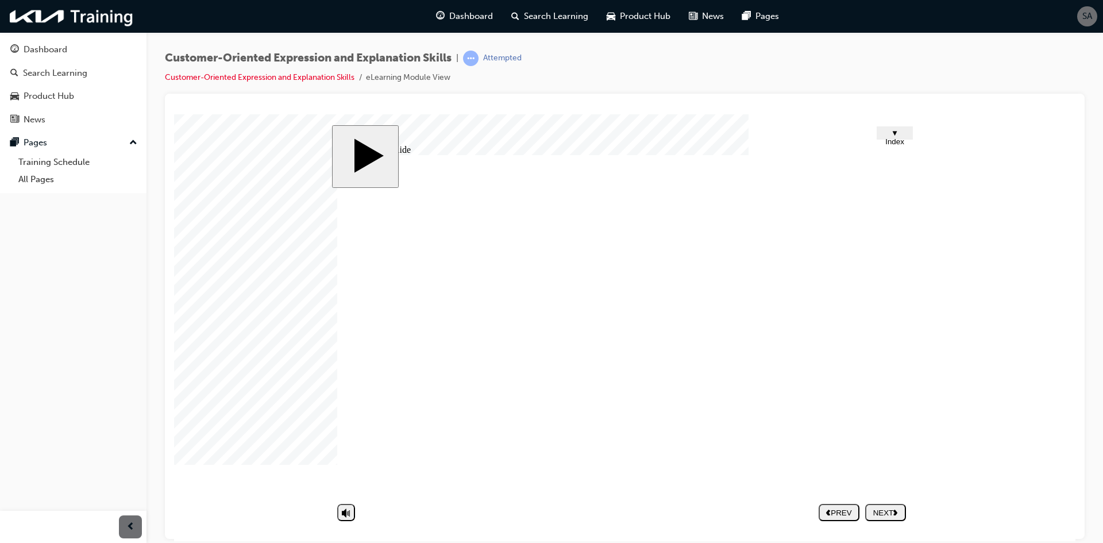
type input "Not interest"
type input "Not intereste"
type input "Not interested"
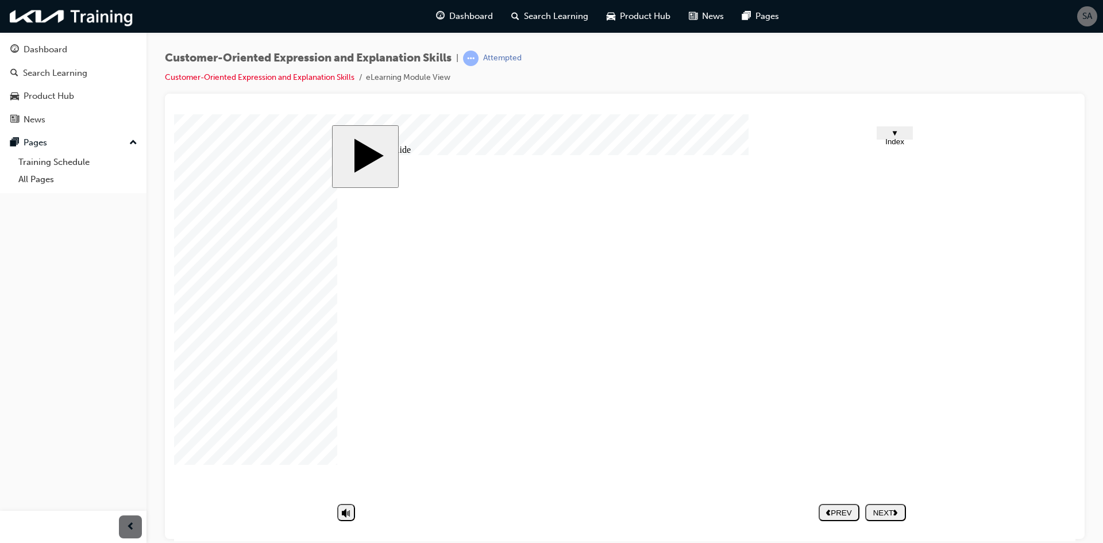
type input "Not interested"
type input "Bored"
type input "Don't want to talk"
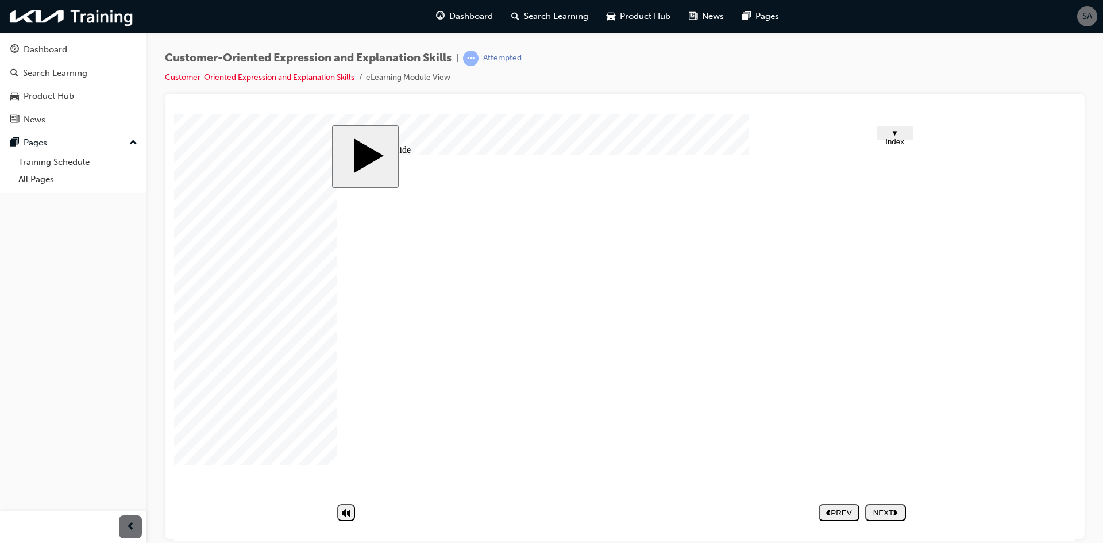
type input "Angry"
type input "Frustrated"
type input "Not interested"
type input "Annoyed"
type input "Bored"
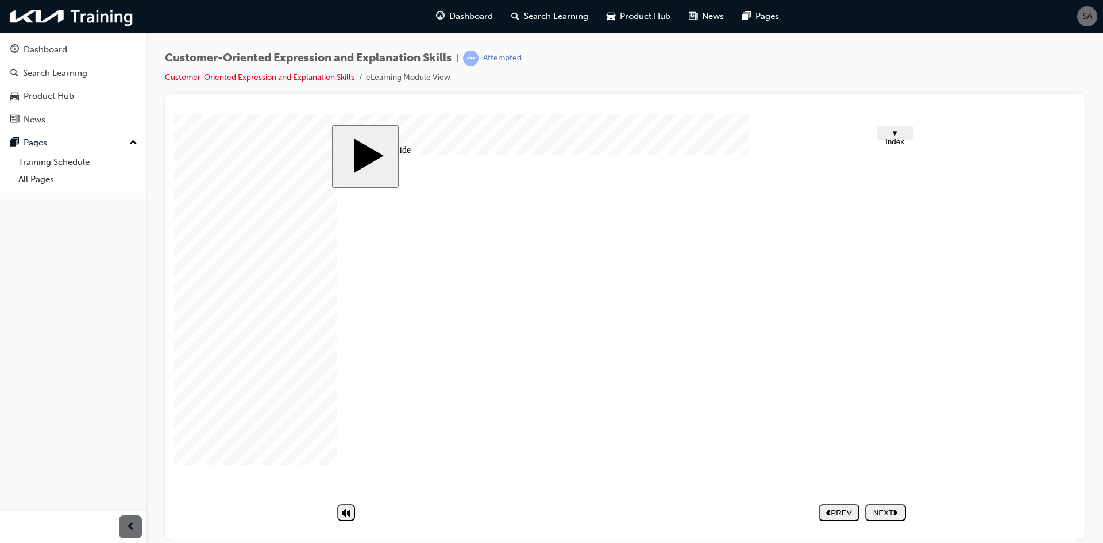
type input "Don't want to talk"
type input "Angry"
type input "Frustrated"
type input "Not interested"
type input "Annoyed"
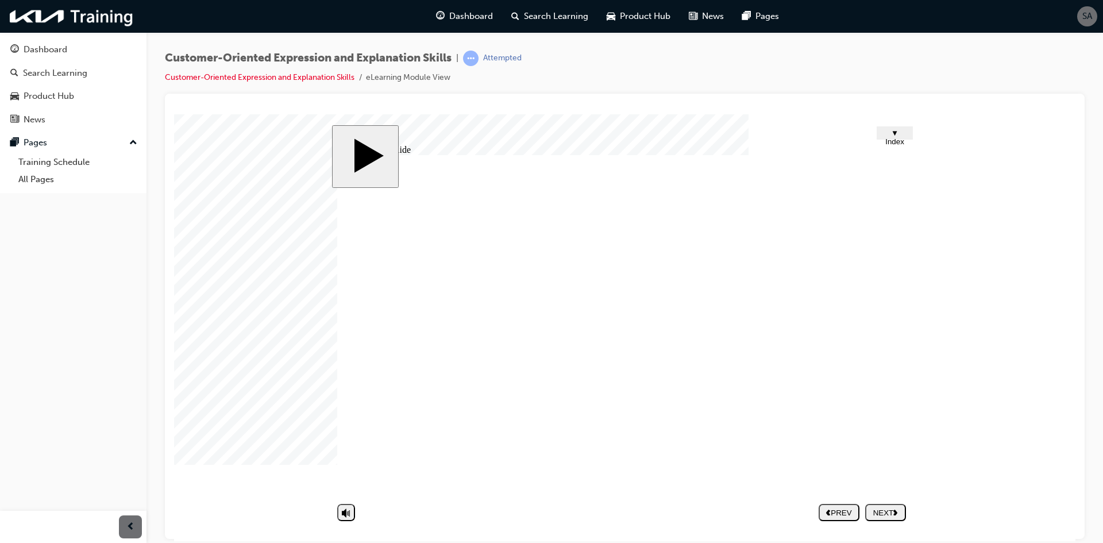
click at [949, 317] on body "slide: Untitled Slide Group 4 1 Customer-oriented Expression & Explanation Skil…" at bounding box center [624, 327] width 901 height 427
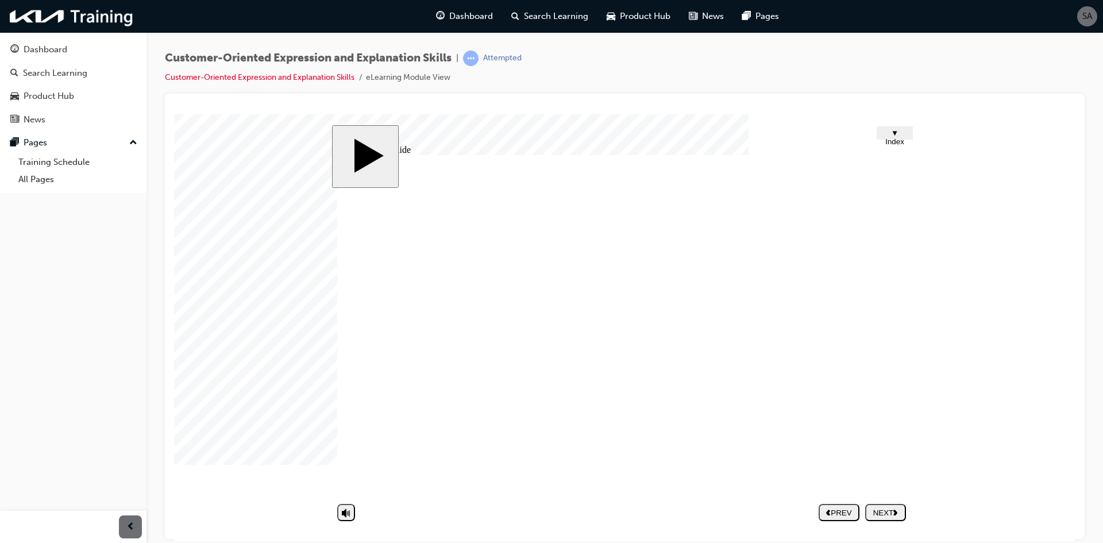
type input "Bored"
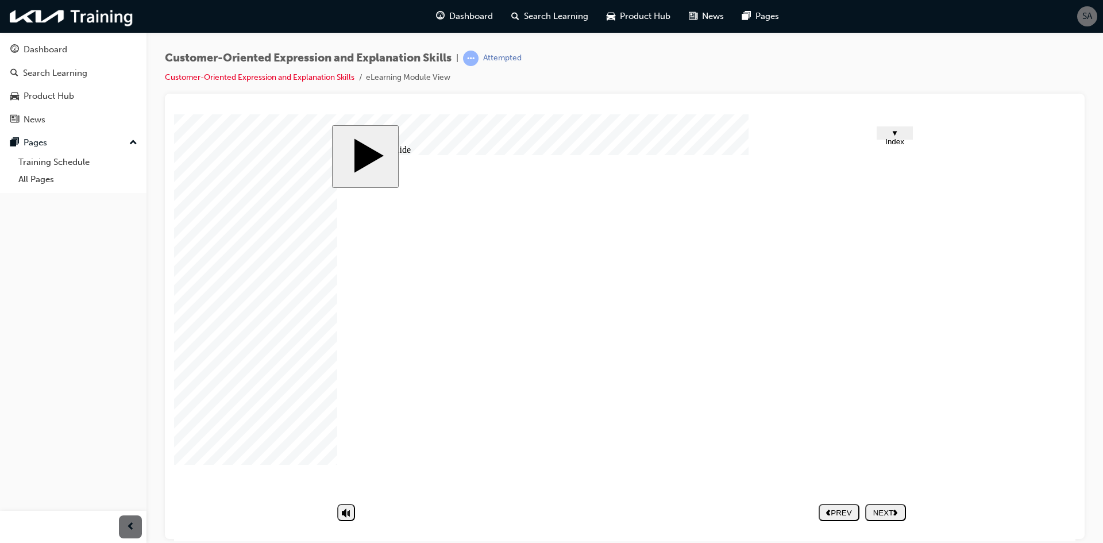
type input "Don't want to talk"
type input "Angry"
type input "Frustrated"
type input "Not interested"
type input "Annoyed"
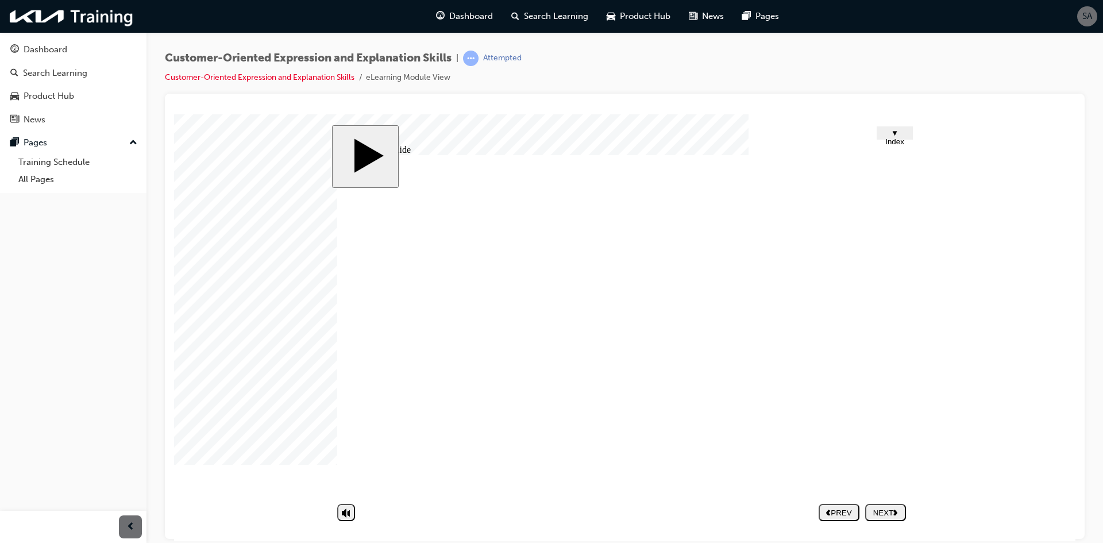
type input "Bored"
type input "Don't want to talk"
type input "Angry"
type input "Frustrated"
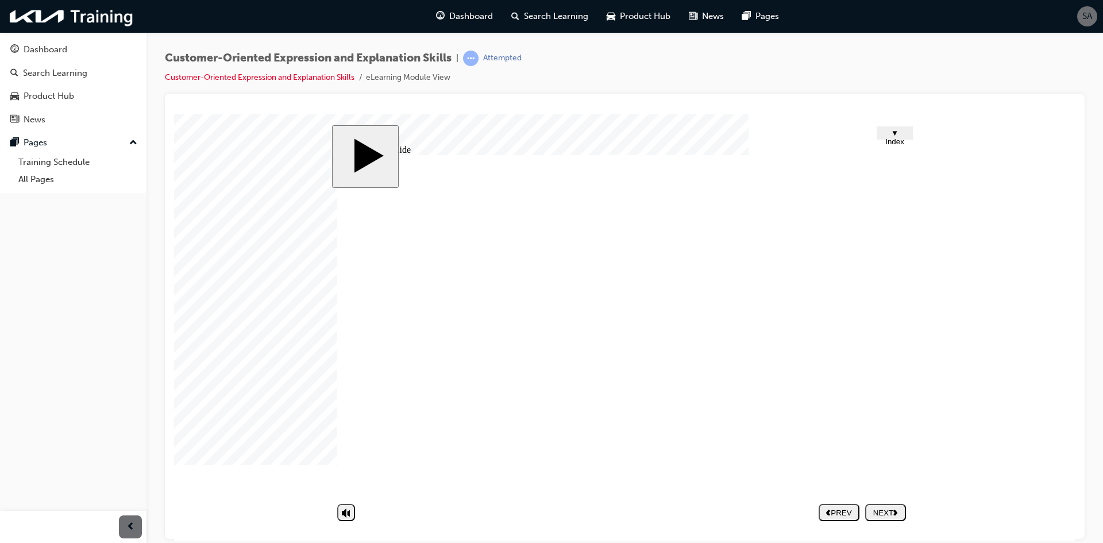
type input "Not interested"
type input "Annoyed"
type input "Bored"
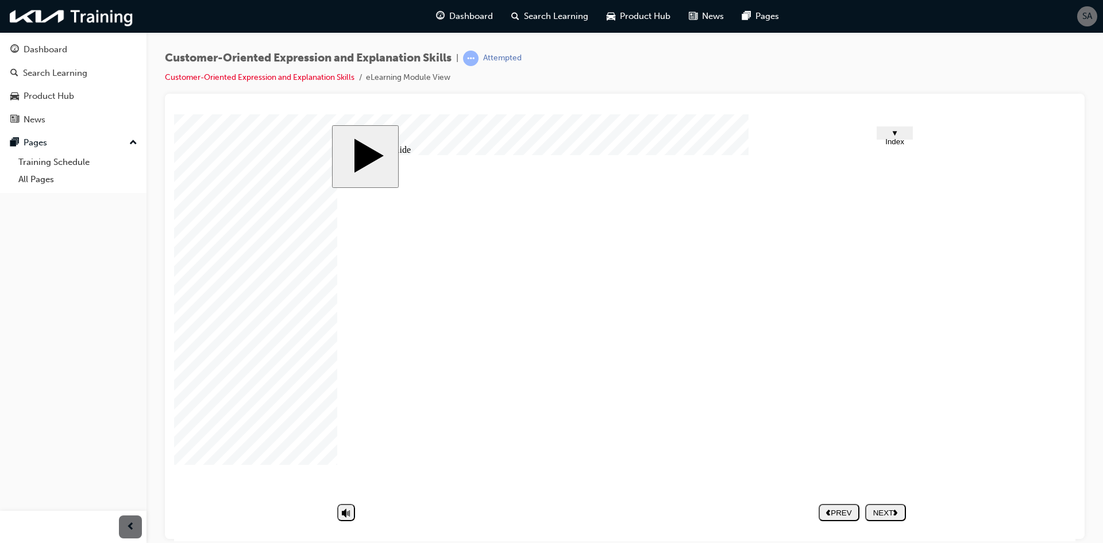
type input "Don't want to talk"
type input "Angry"
type input "Frustrated"
type input "Not interested"
type input "Annoyed"
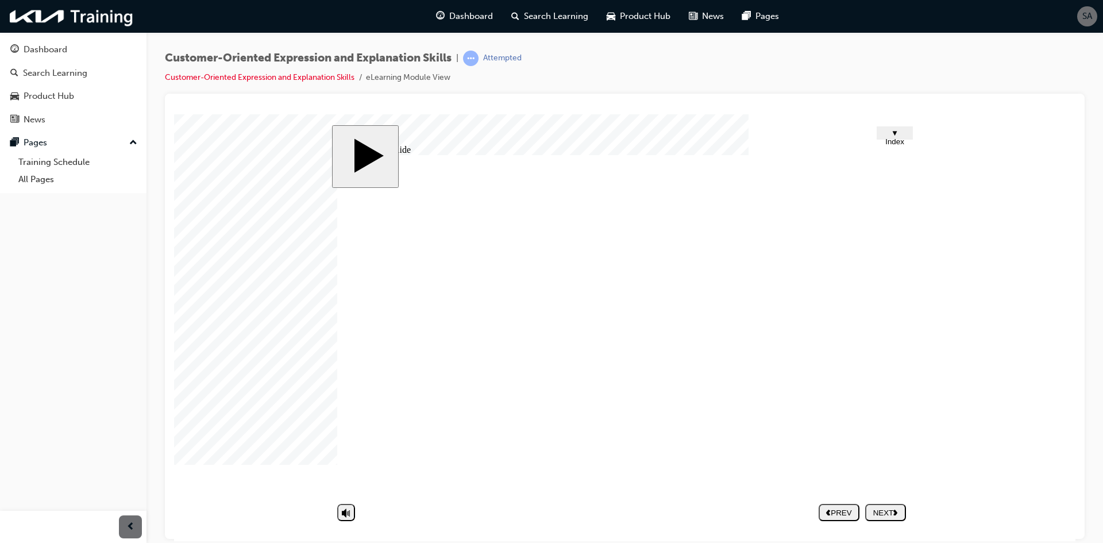
type input "Bored"
type input "Don't want to talk"
type input "Angry"
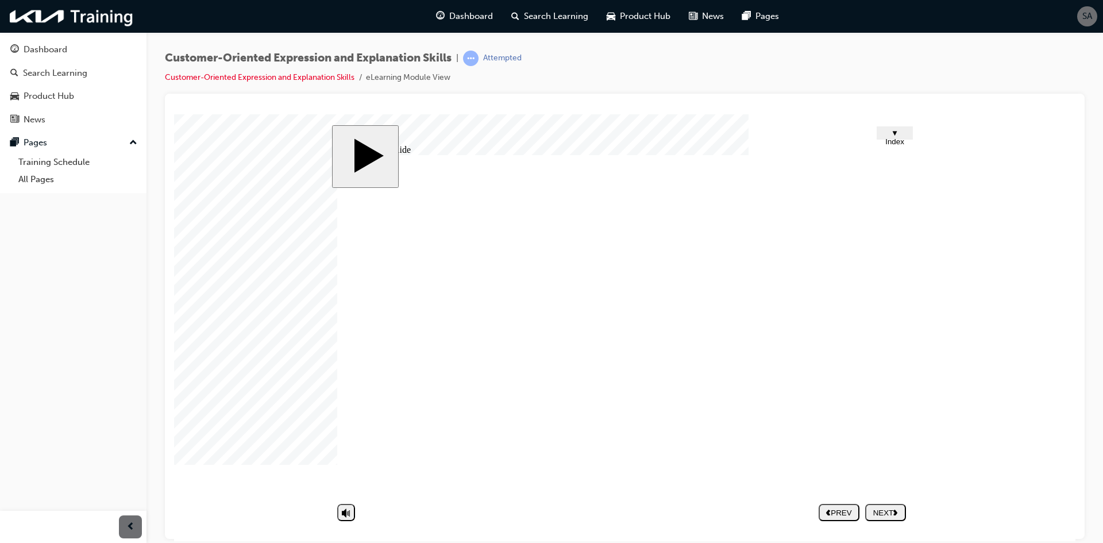
type input "Frustrated"
type input "Not interested"
type input "Annoyed"
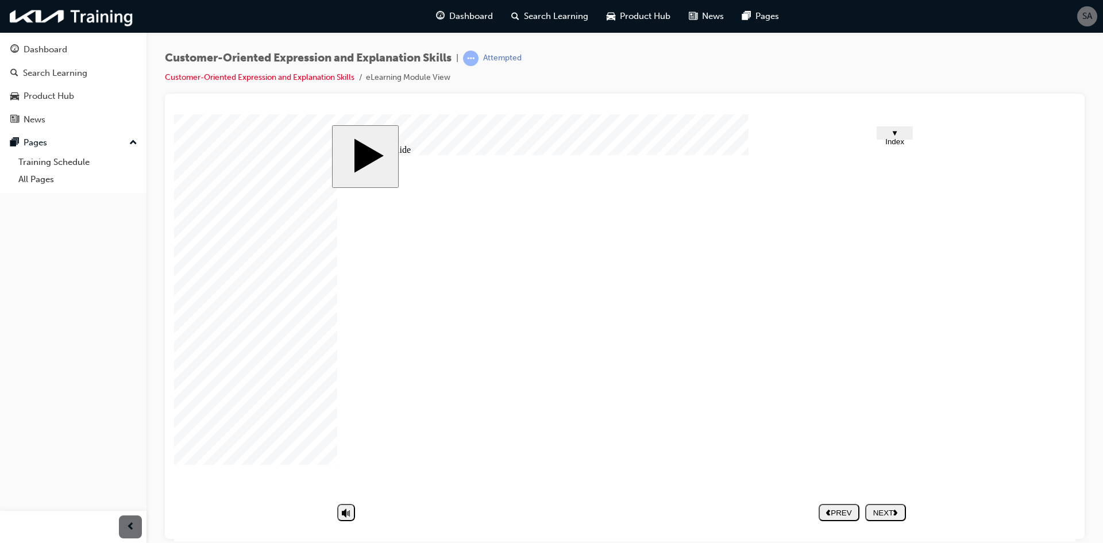
type input "Bored"
type input "Don't want to talk"
type input "Angry"
type input "Frustrated"
type input "Not interested"
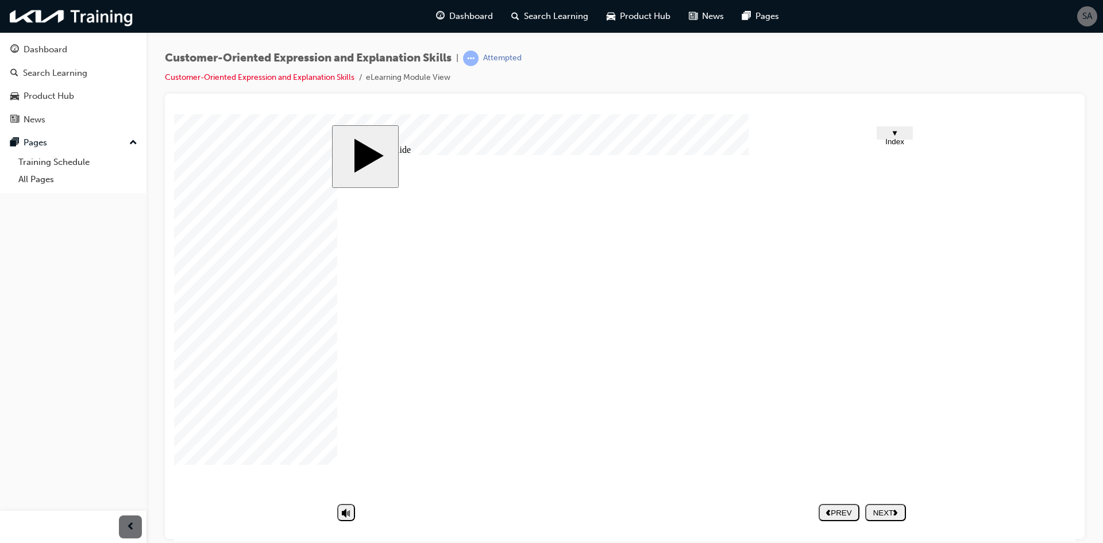
type input "Annoyed"
type input "Bored"
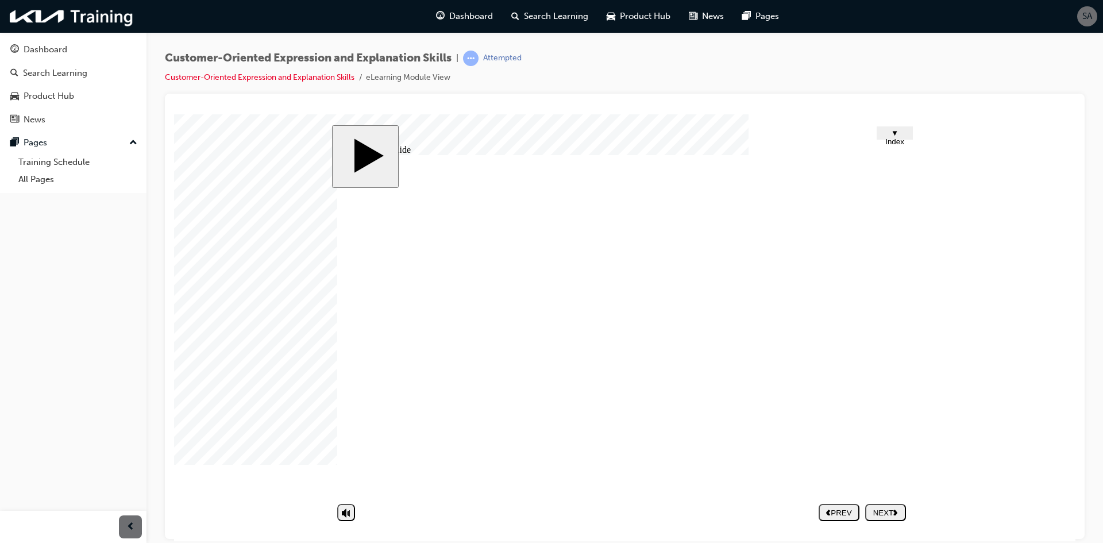
type input "Don't want to talk"
type input "Angry"
type input "Frustrated"
type input "Not interested"
type input "Annoyed"
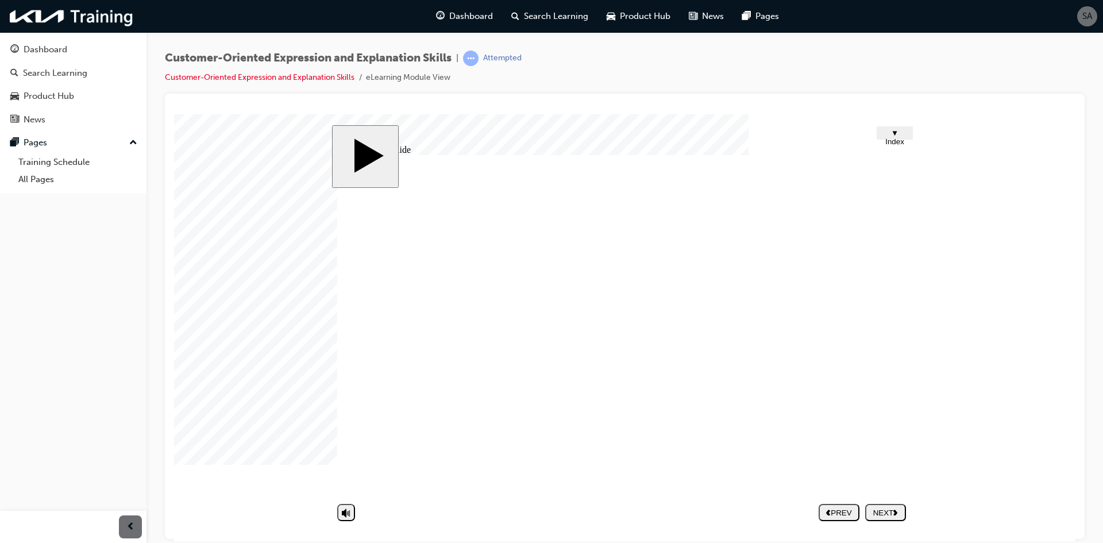
type input "Bored"
type input "Don't want to talk"
type input "Angry"
type input "Frustrated"
type input "Not interested"
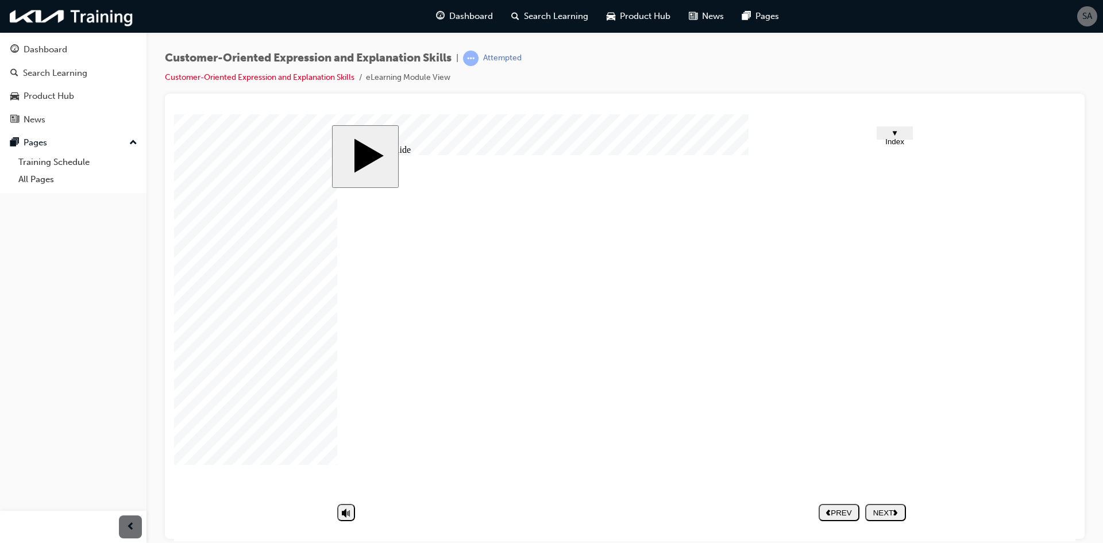
type input "Annoyed"
drag, startPoint x: 737, startPoint y: 365, endPoint x: 736, endPoint y: 391, distance: 26.4
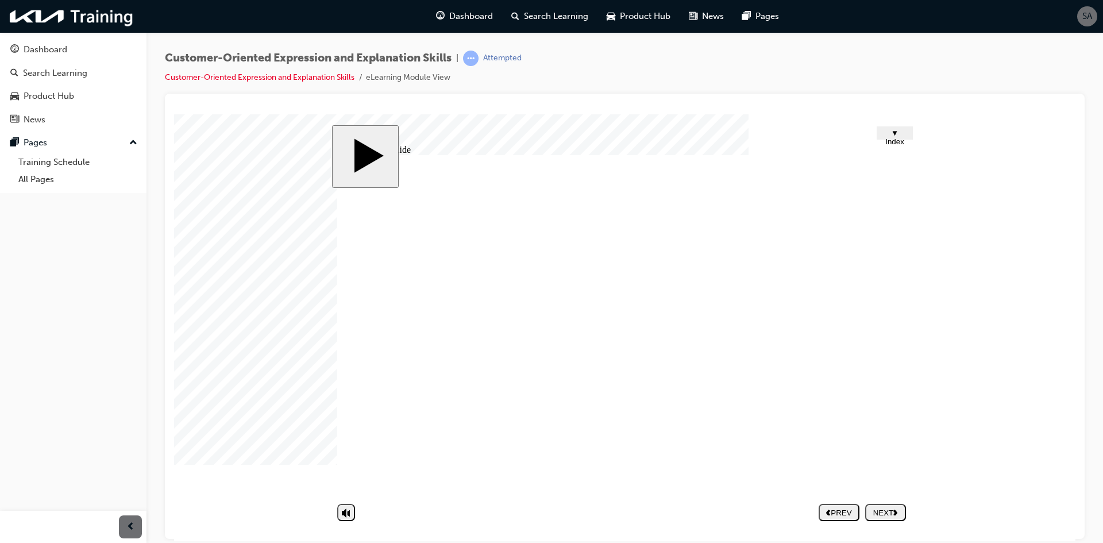
click at [878, 516] on div "NEXT" at bounding box center [885, 512] width 32 height 9
click at [231, 171] on div at bounding box center [202, 142] width 57 height 57
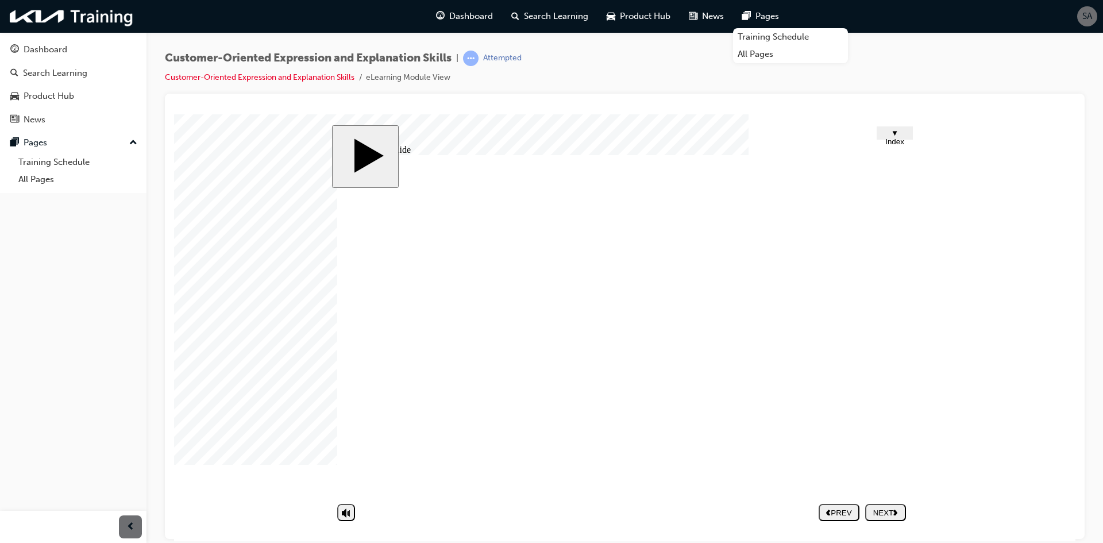
click at [231, 171] on div at bounding box center [202, 142] width 57 height 57
drag, startPoint x: 882, startPoint y: 478, endPoint x: 885, endPoint y: 500, distance: 22.6
click at [231, 171] on div at bounding box center [202, 142] width 57 height 57
drag, startPoint x: 885, startPoint y: 501, endPoint x: 883, endPoint y: 511, distance: 10.0
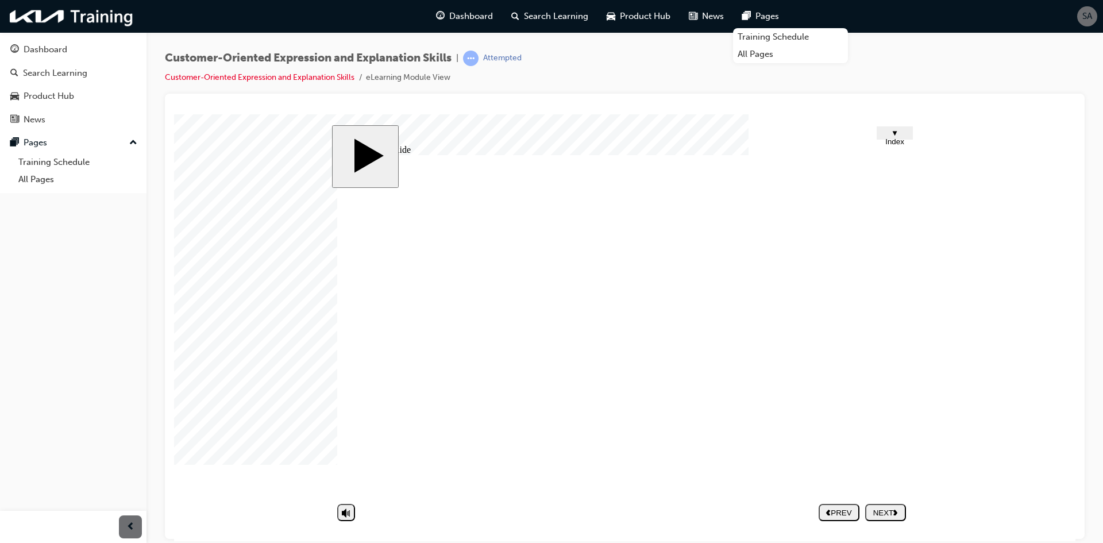
click at [231, 171] on div at bounding box center [202, 142] width 57 height 57
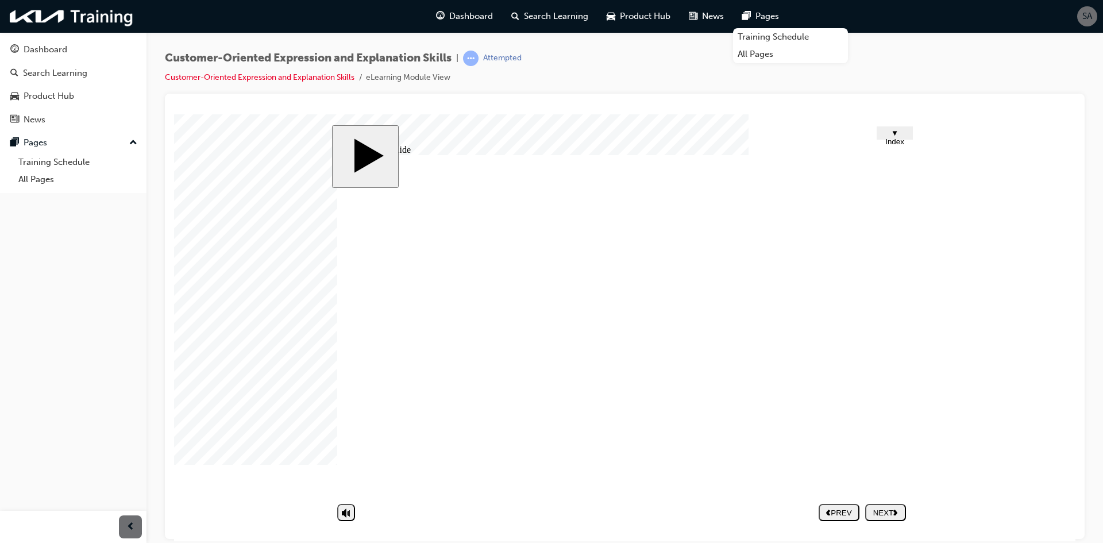
click at [231, 171] on div at bounding box center [202, 142] width 57 height 57
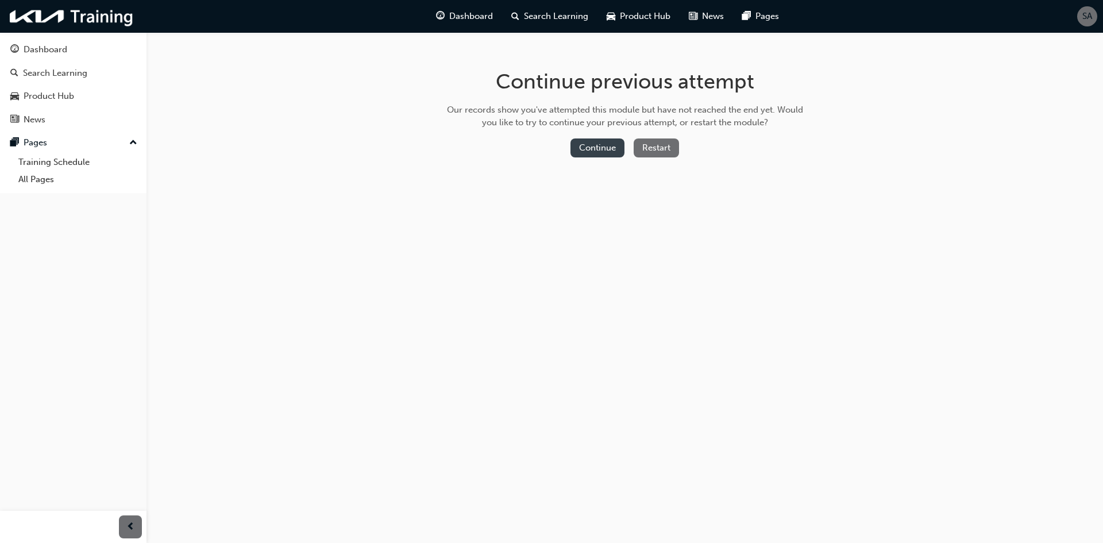
click at [597, 153] on button "Continue" at bounding box center [597, 147] width 54 height 19
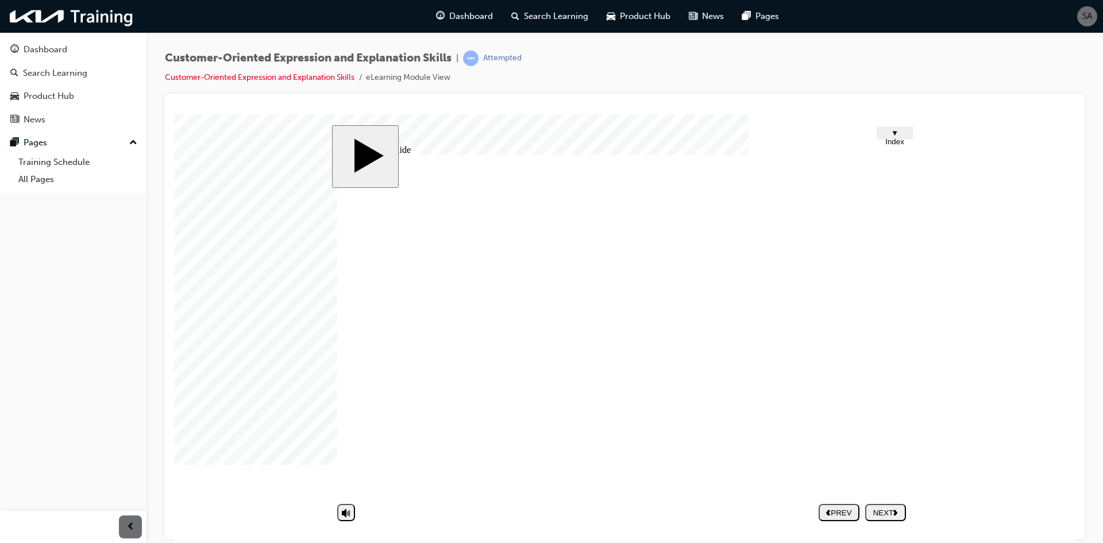
type input "Bored"
type input "Don't want to talk"
type input "Angry"
type input "Frustrated"
type input "Not interested"
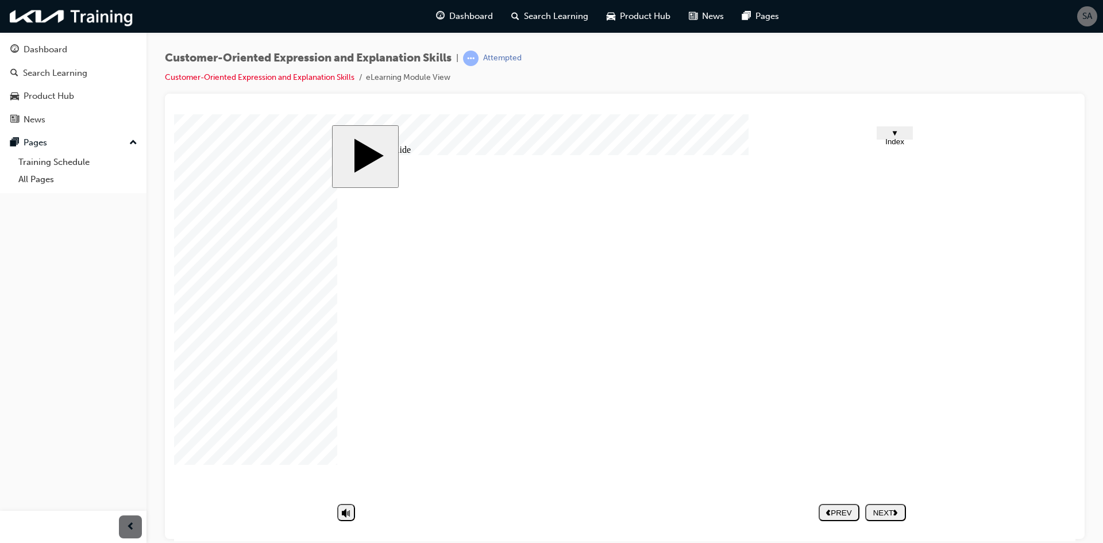
type input "Annoyed"
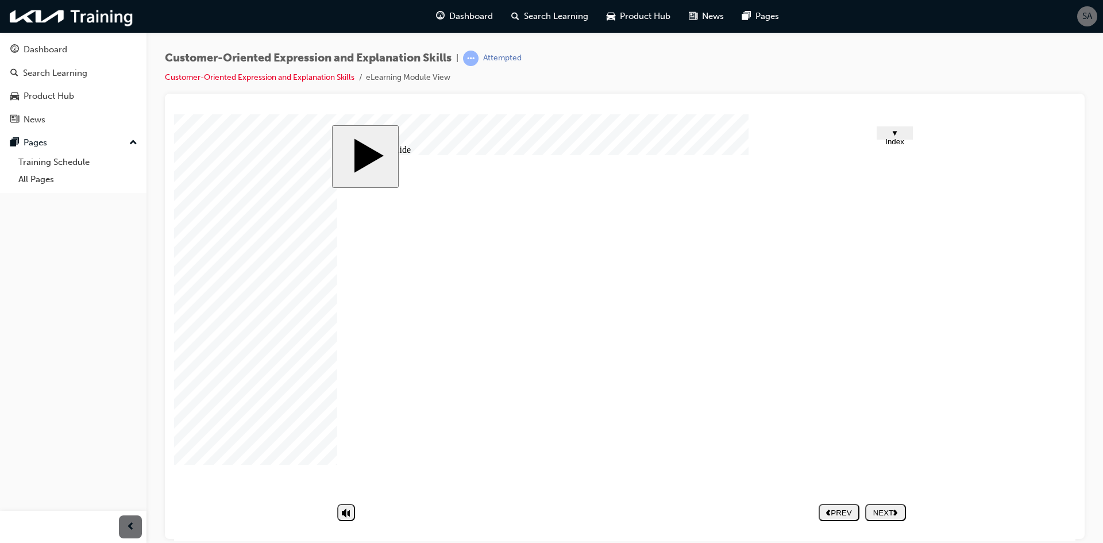
drag, startPoint x: 744, startPoint y: 312, endPoint x: 597, endPoint y: 306, distance: 147.7
click at [597, 306] on div "Group 4 1 Customer-oriented Expression & Explanation Skills 2. Non-verbal Expre…" at bounding box center [624, 329] width 574 height 350
type input "W"
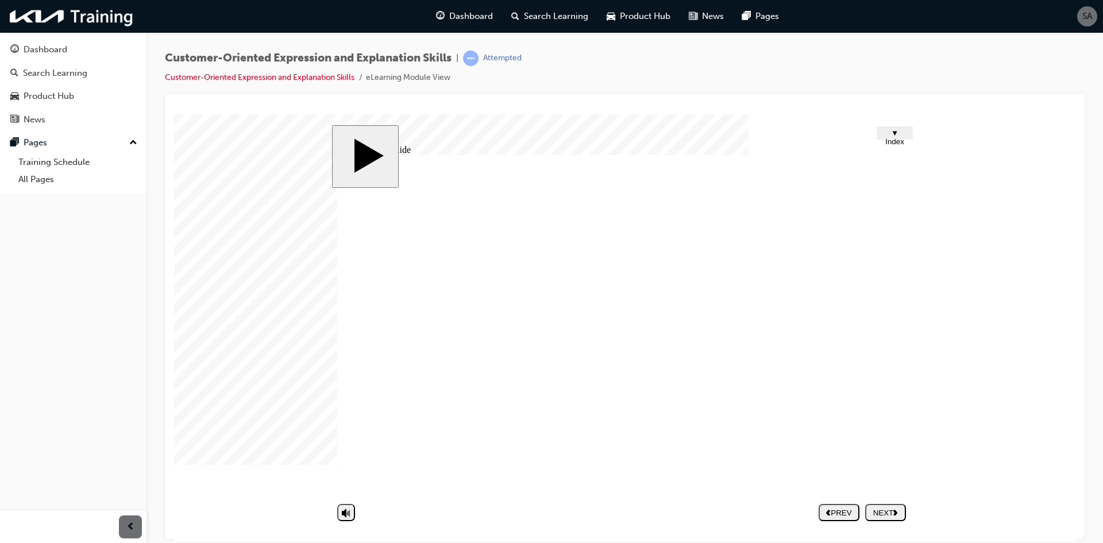
type input "W"
type input "Wo"
type input "Wor"
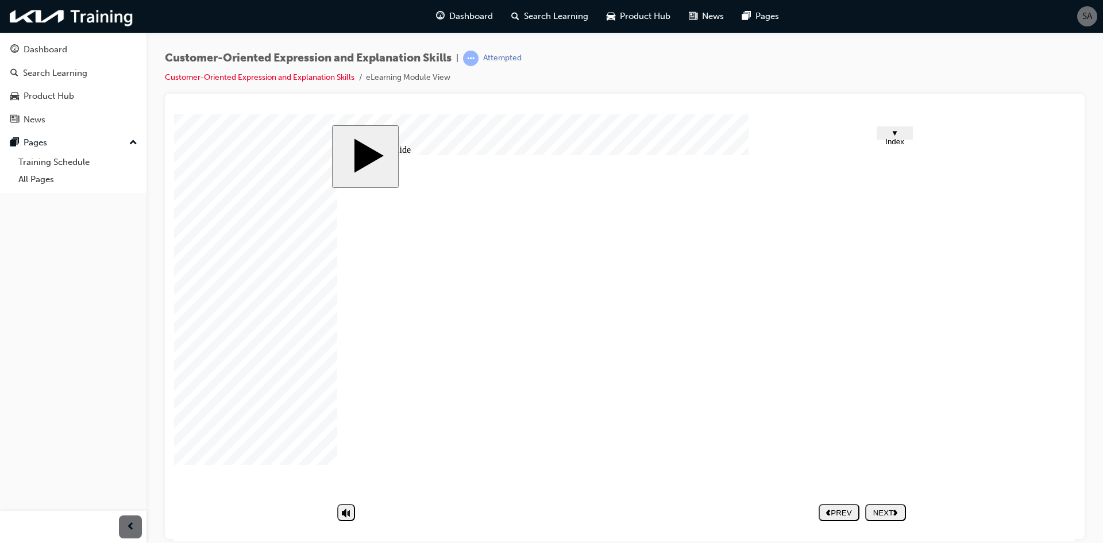
type input "Worr"
type input "Worrr"
type input "Worr"
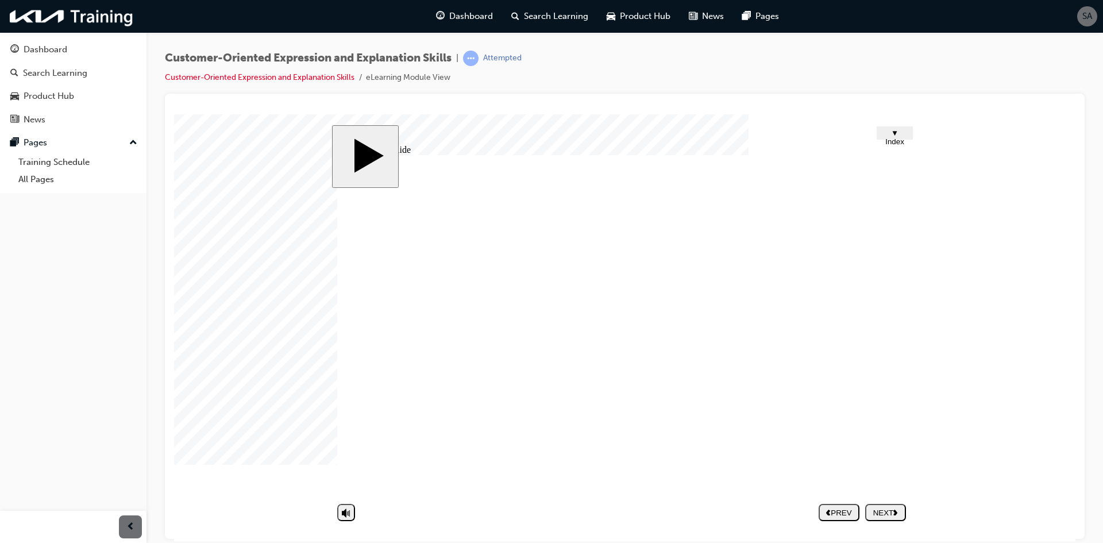
type input "Worr"
type input "Worry"
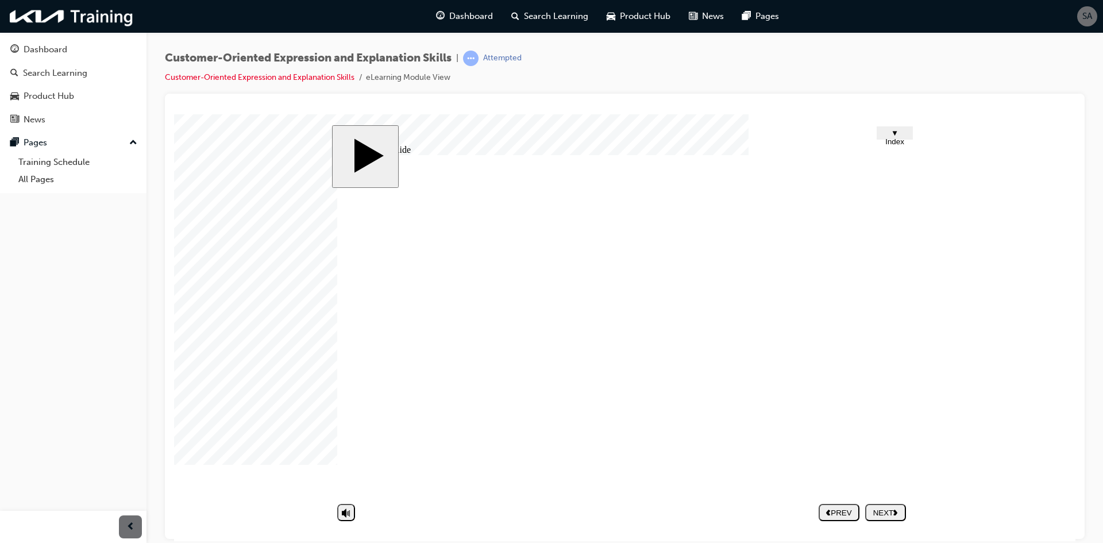
type input "Worry o"
type input "Worry or"
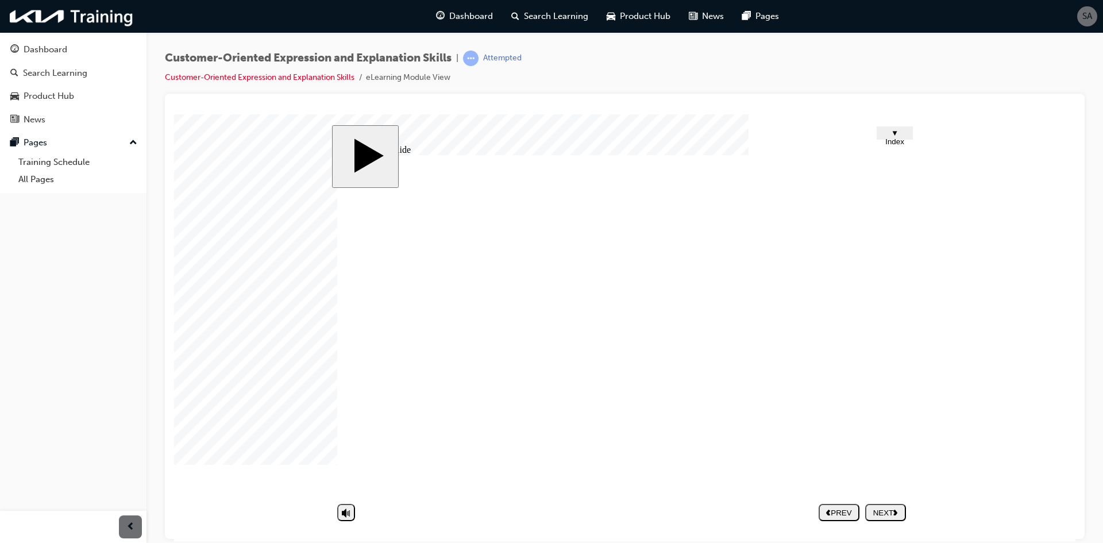
type input "Worry or"
type input "Worry or d"
type input "Worry or de"
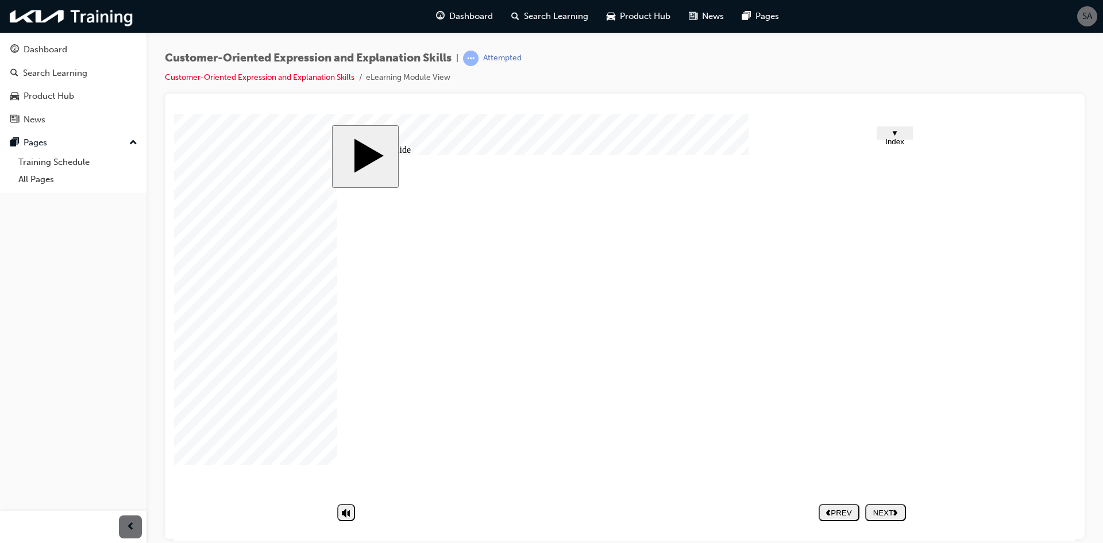
type input "Worry or dee"
type input "Worry or deep"
type input "Worry or deepl"
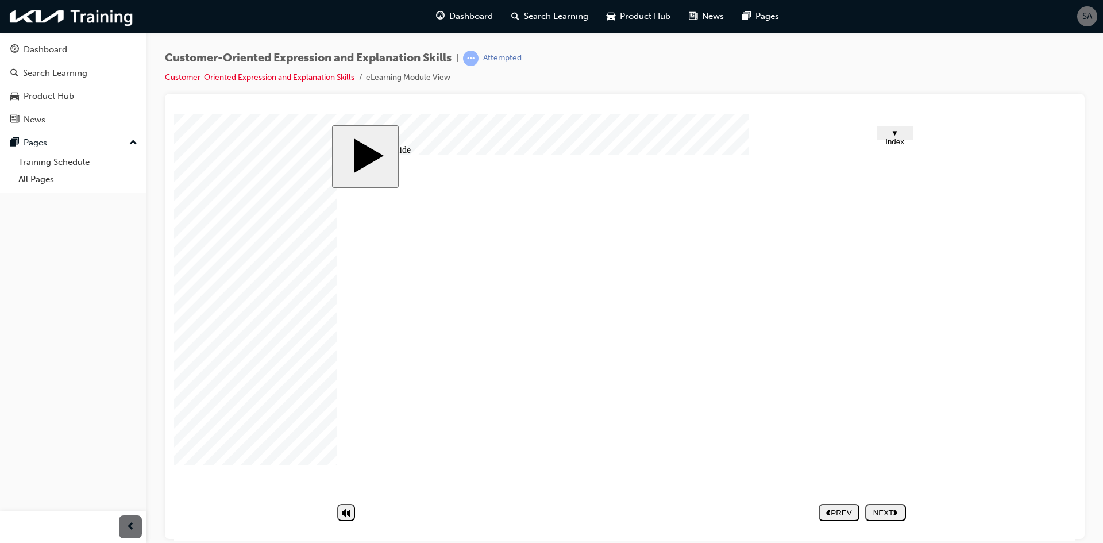
type input "Worry or deepl"
type input "Worry or deeply"
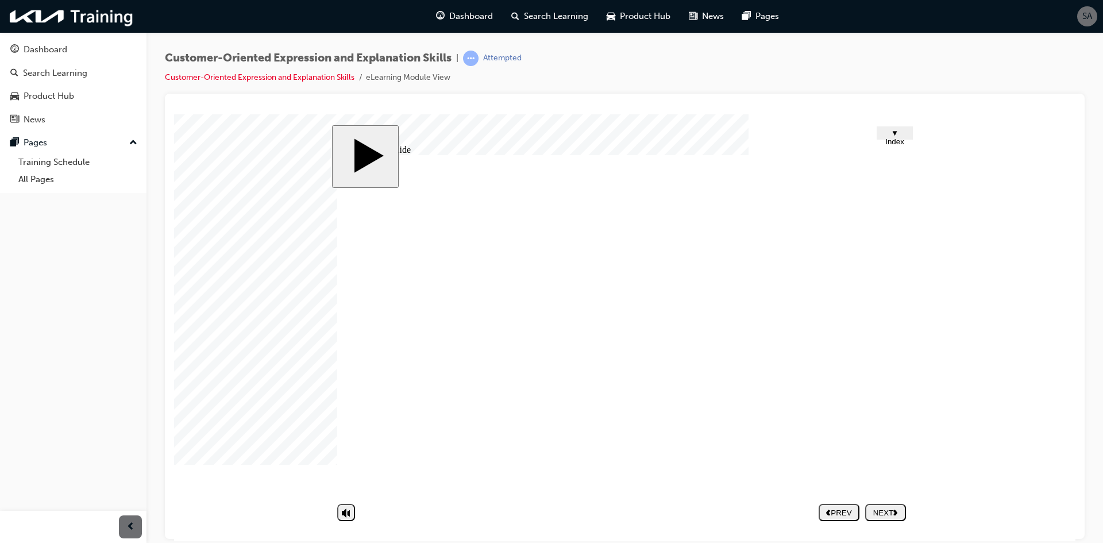
type input "Worry or deeply a"
type input "Worry or deeply ab"
type input "Worry or deeply abs"
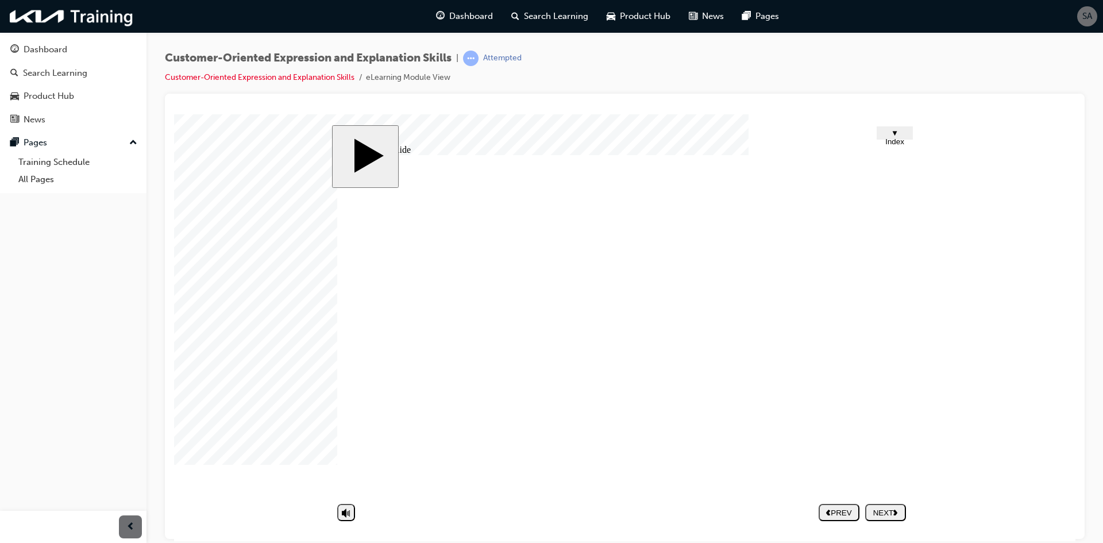
type input "Worry or deeply abs"
type input "Worry or deeply abso"
type input "Worry or deeply absor"
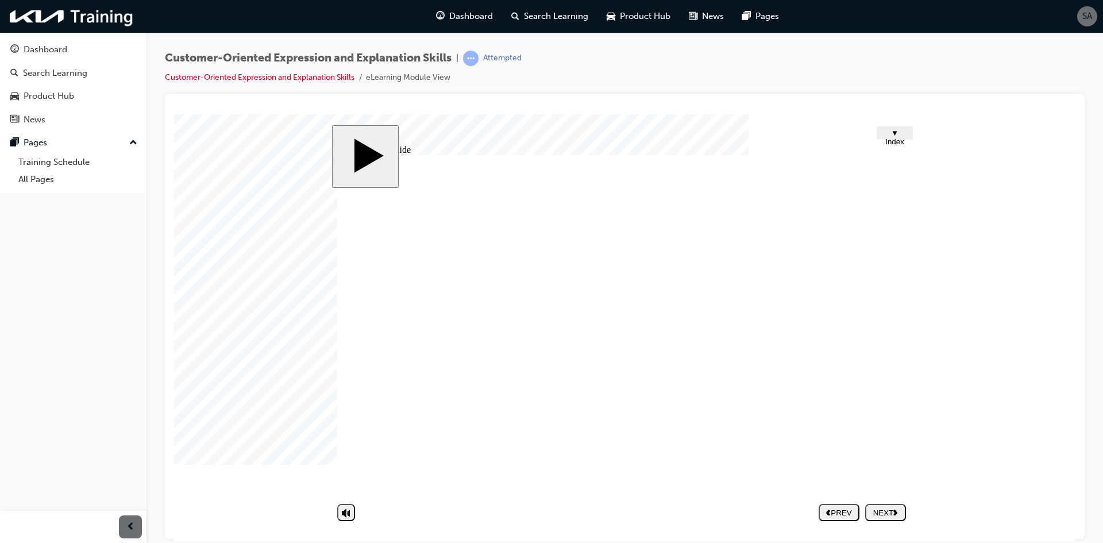
type input "Worry or deeply absorb"
type input "Worry or deeply absorbe"
type input "Worry or deeply absorbed"
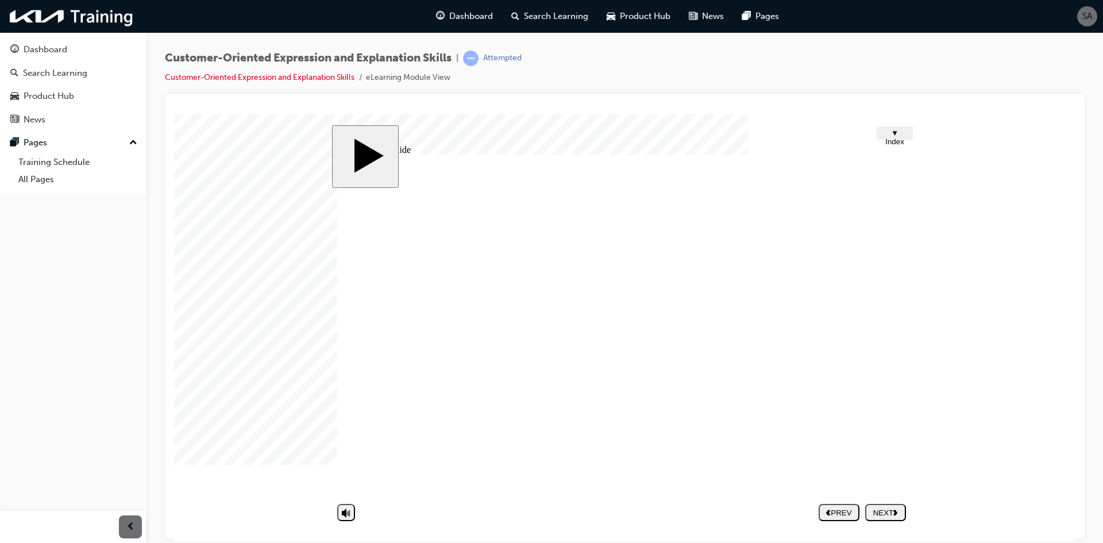
type input "Worry or deeply absorbed"
type input "Worry or deeply absorbed i"
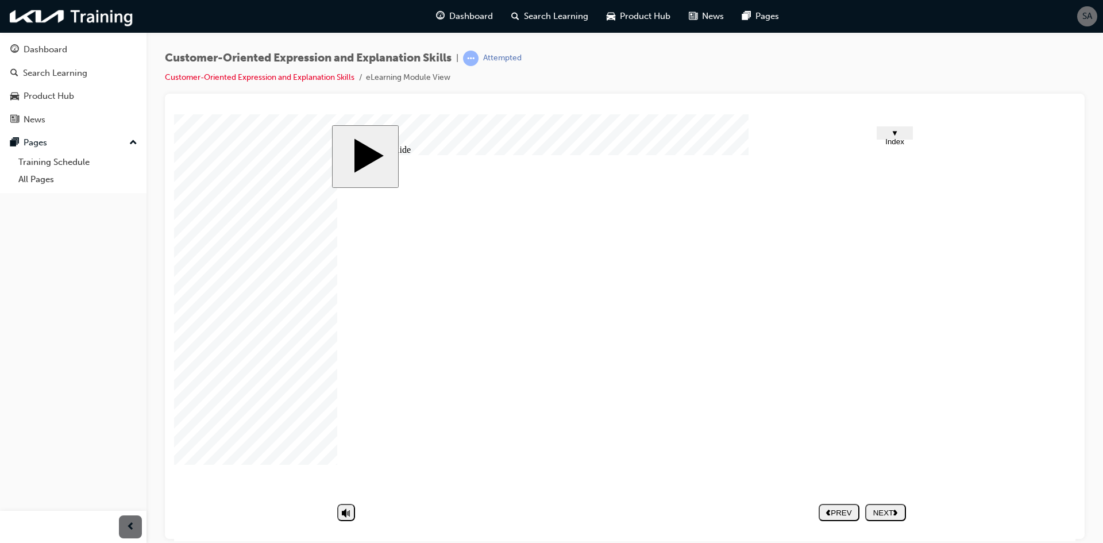
type input "Worry or deeply absorbed in"
type input "Worry or deeply absorbed in t"
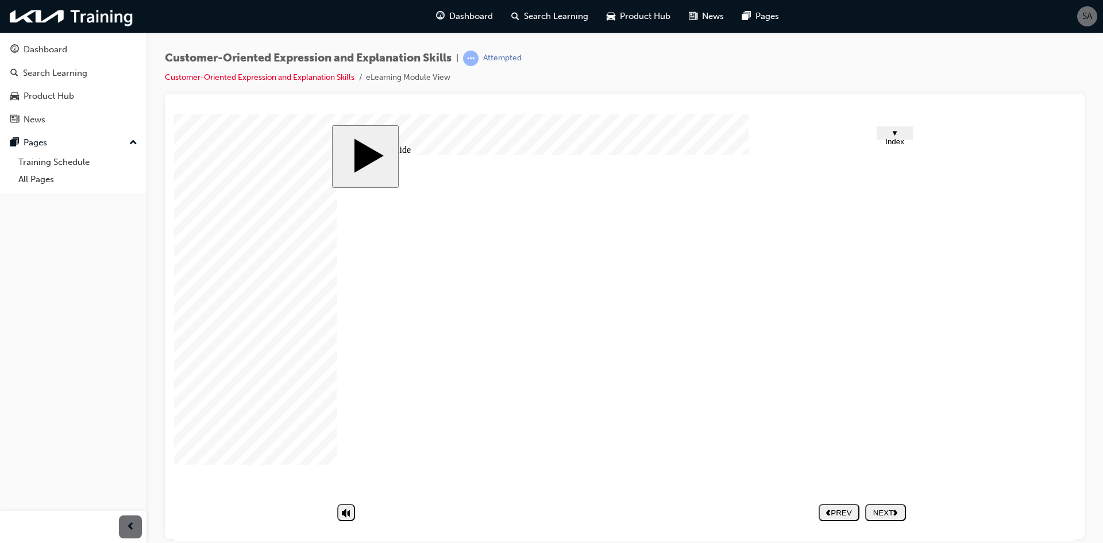
type input "Worry or deeply absorbed in t"
type input "Worry or deeply absorbed in th"
type input "Worry or deeply absorbed in tho"
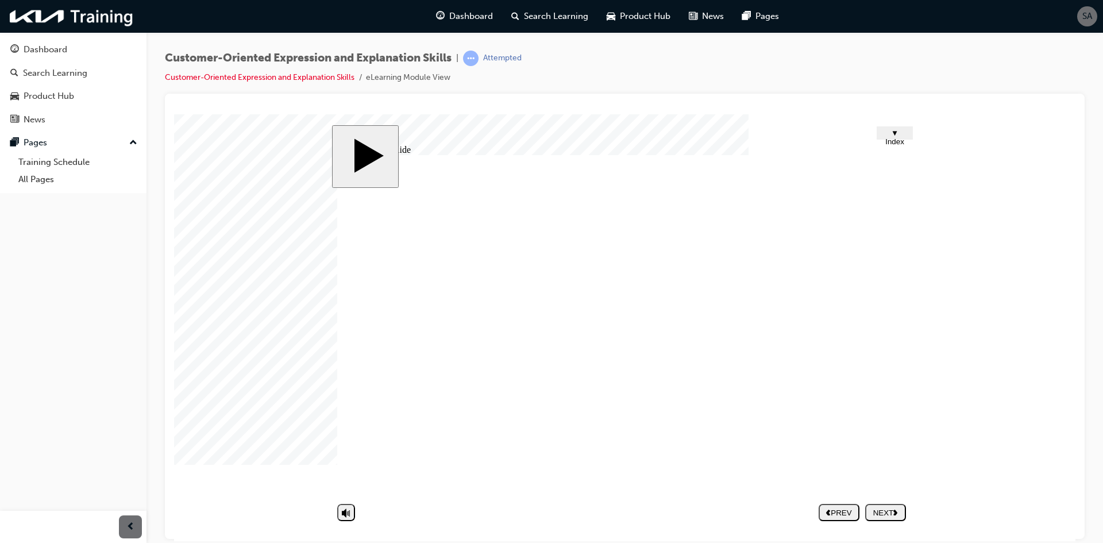
type input "Worry or deeply absorbed in thou"
type input "Worry or deeply absorbed in thoug"
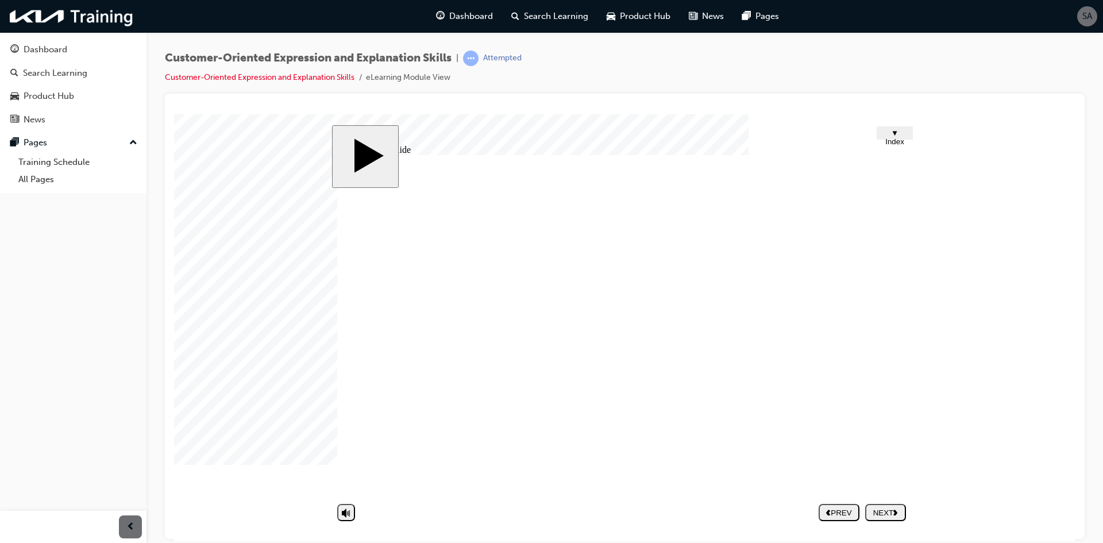
type input "Worry or deeply absorbed in though"
type input "Worry or deeply absorbed in thought"
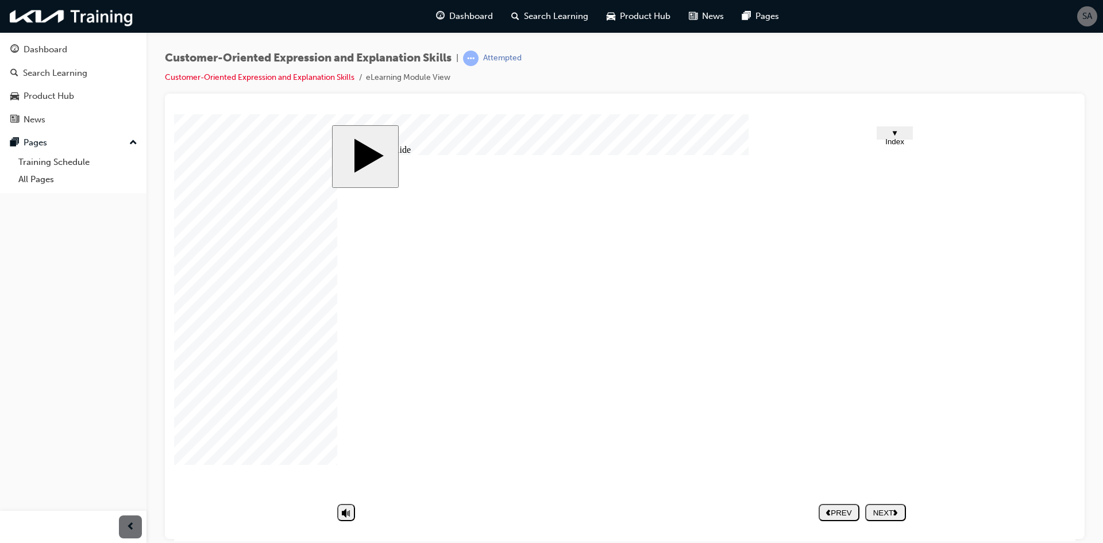
type input "Worry or deeply absorbed in thought"
type input "Don't want to talk"
type input "Angry"
type input "Frustrated"
type input "Not interested"
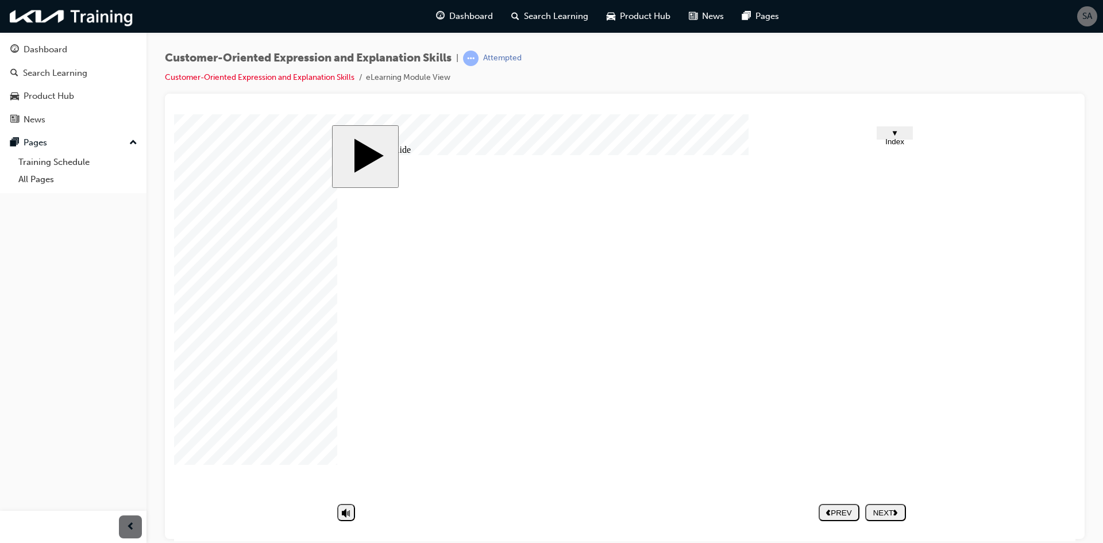
type input "Annoyed"
drag, startPoint x: 793, startPoint y: 332, endPoint x: 458, endPoint y: 328, distance: 334.8
click at [458, 328] on div "Rectangle 1 Worry or deeply absorbed in thought Rectangle 2 Be quiet Rectangle …" at bounding box center [624, 329] width 574 height 350
click at [884, 510] on div "NEXT" at bounding box center [885, 512] width 32 height 9
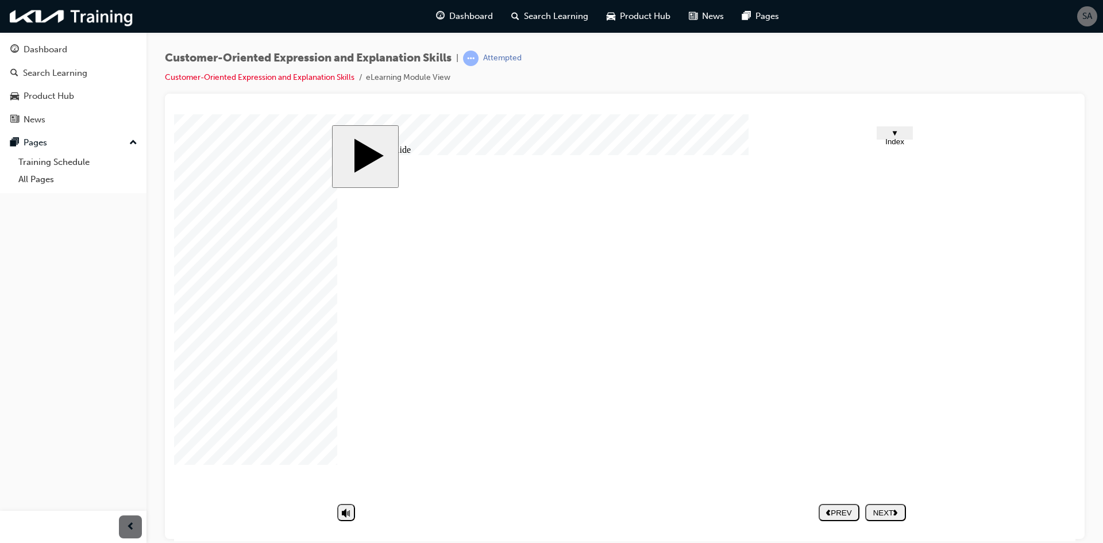
click at [884, 509] on div "NEXT" at bounding box center [885, 512] width 32 height 9
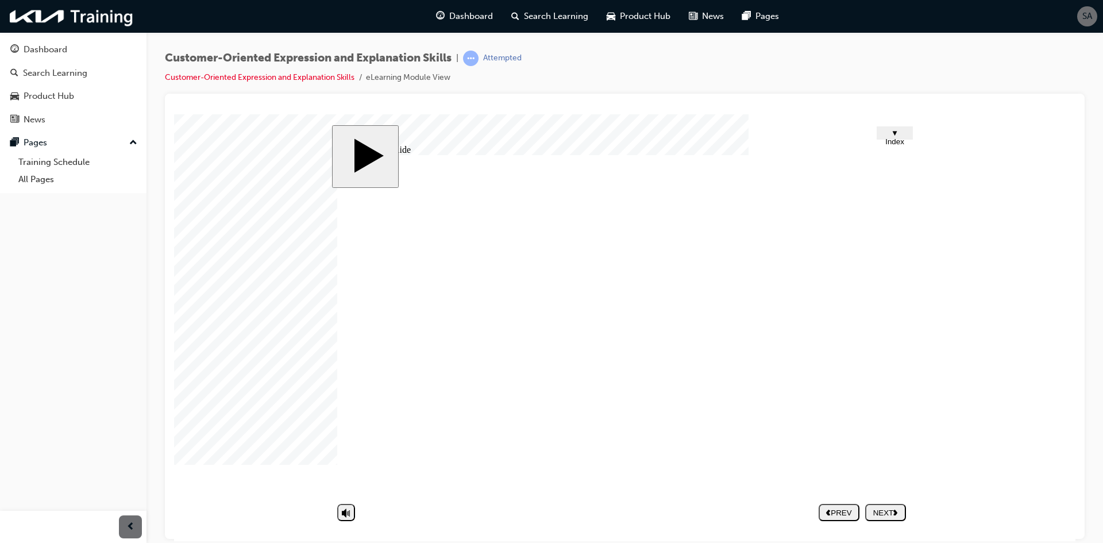
type textarea "S"
type textarea "Sh"
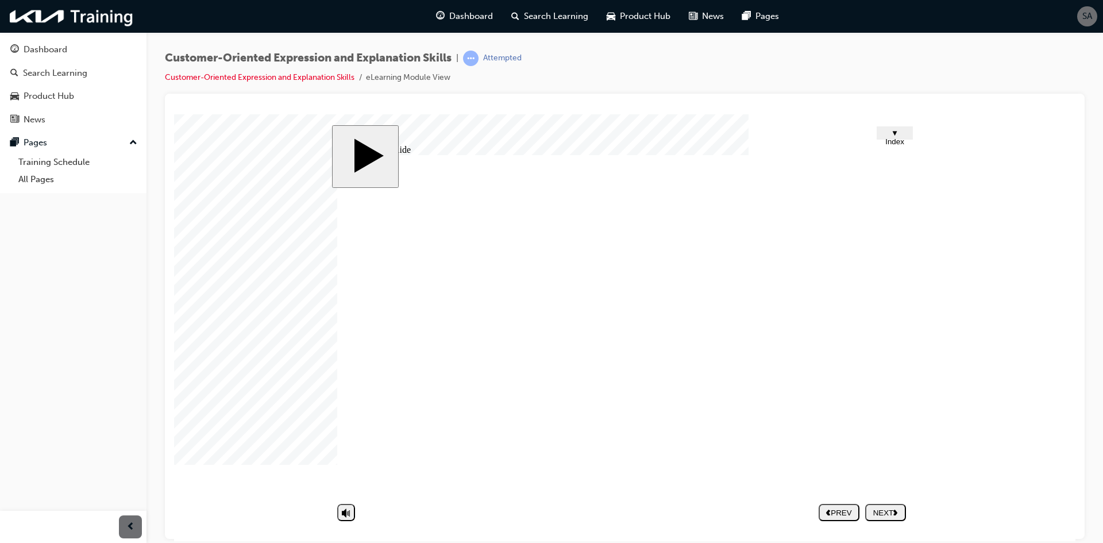
type textarea "Sh"
type textarea "Sho"
type textarea "Show"
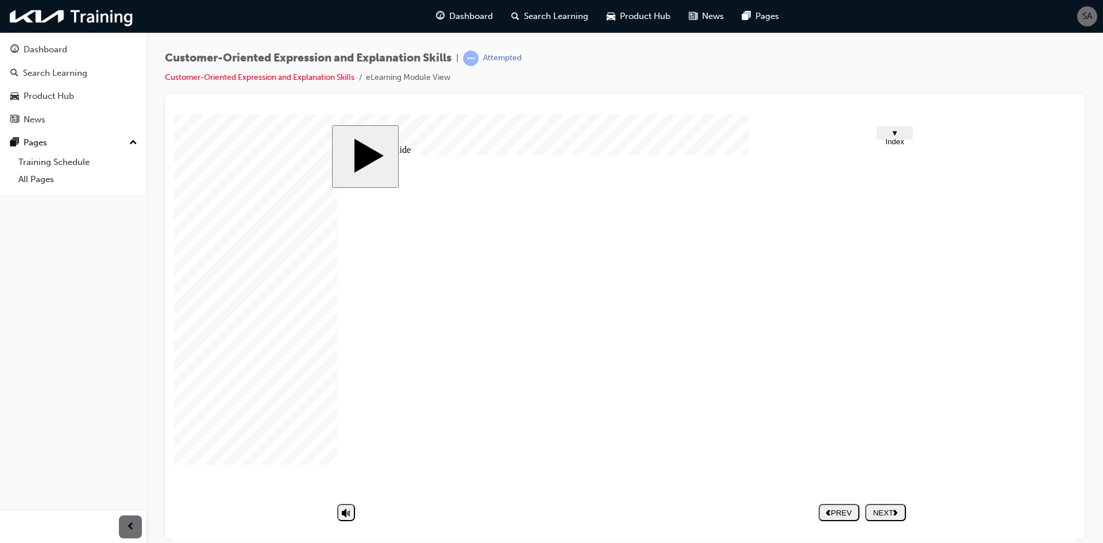
type textarea "Showe"
type textarea "Showed"
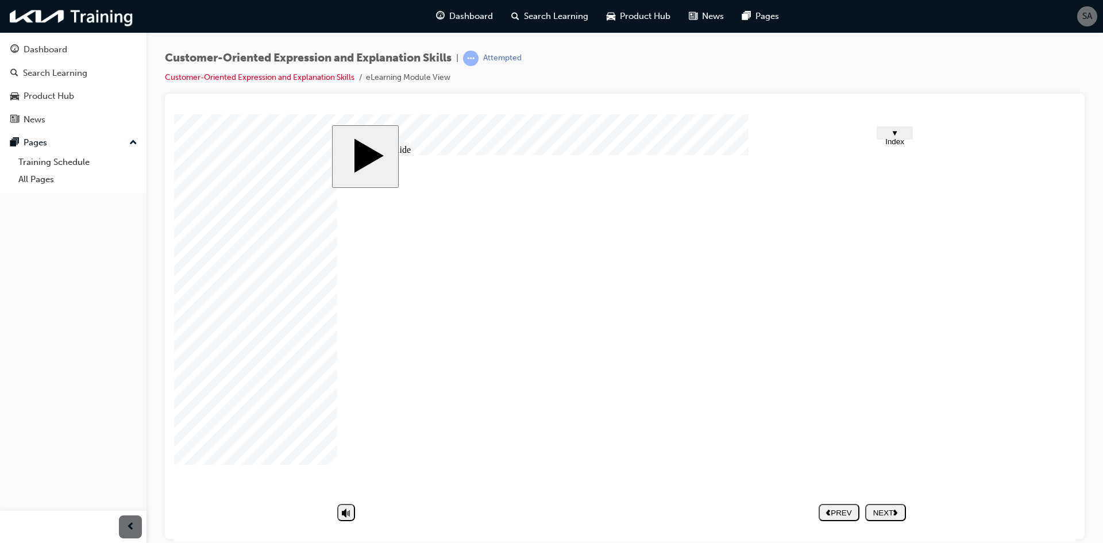
type textarea "Showed"
type textarea "Showed n"
type textarea "Showed no"
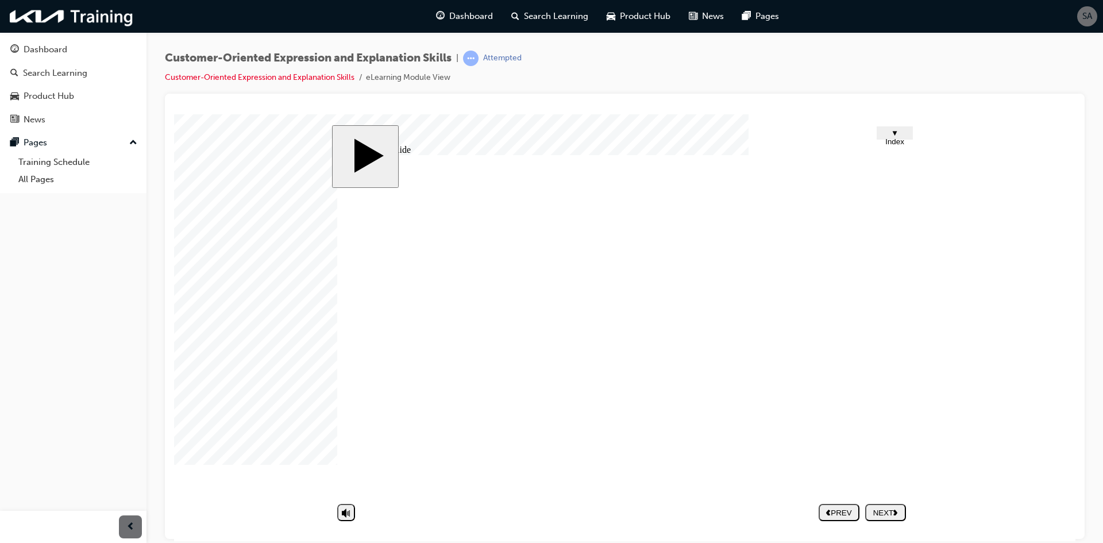
type textarea "Showed no"
type textarea "Showed no i"
type textarea "Showed no in"
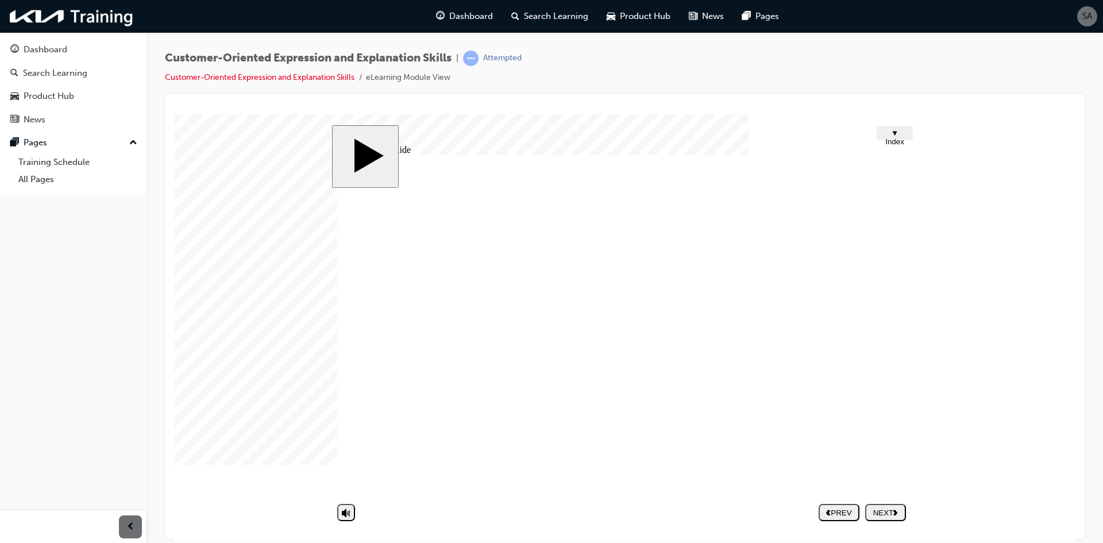
type textarea "Showed no in"
type textarea "Showed no int"
type textarea "Showed no inte"
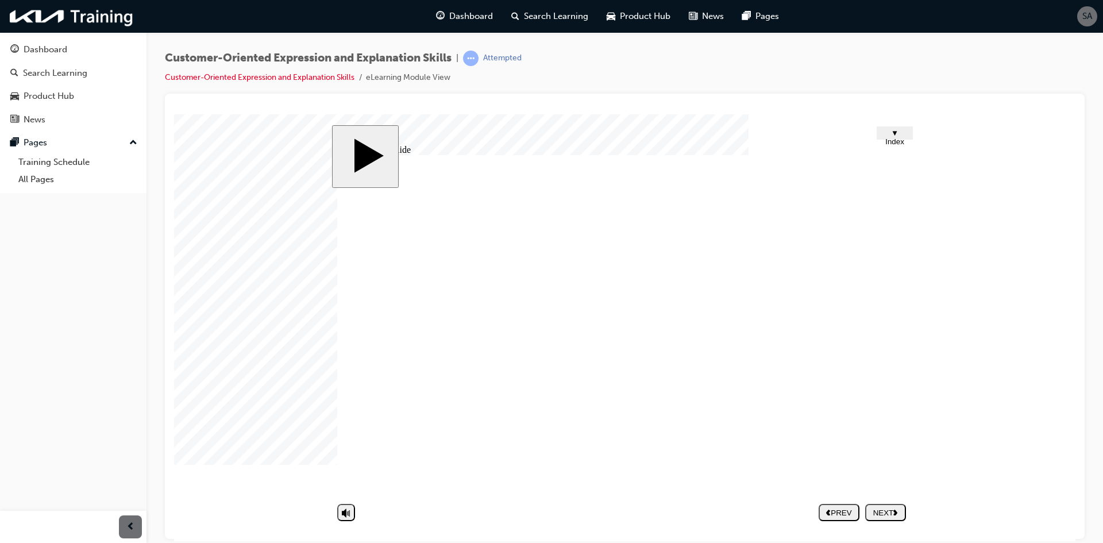
type textarea "Showed no inter"
type textarea "Showed no intere"
type textarea "Showed no interes"
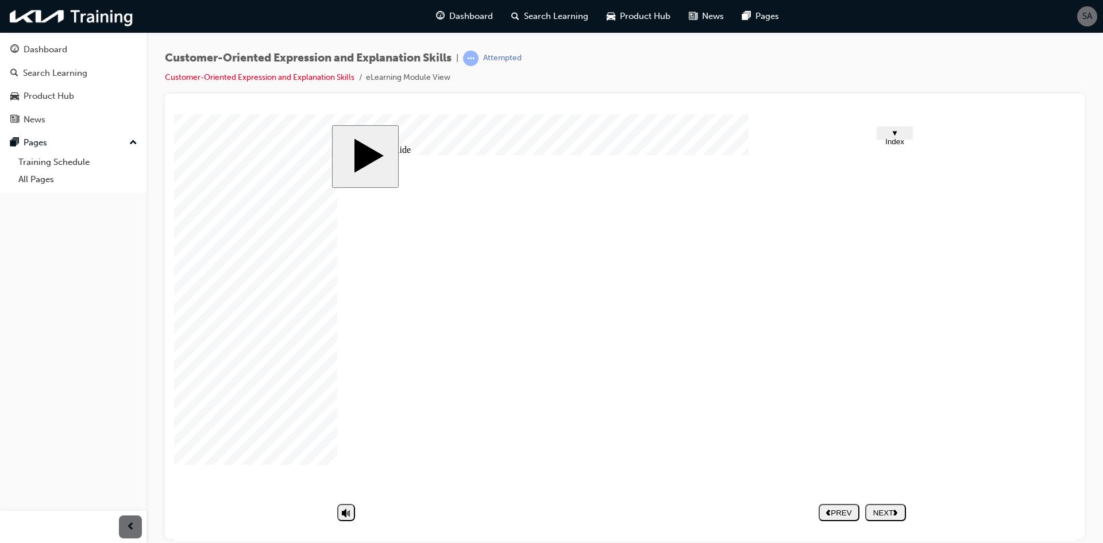
type textarea "Showed no interes"
type textarea "Showed no interest"
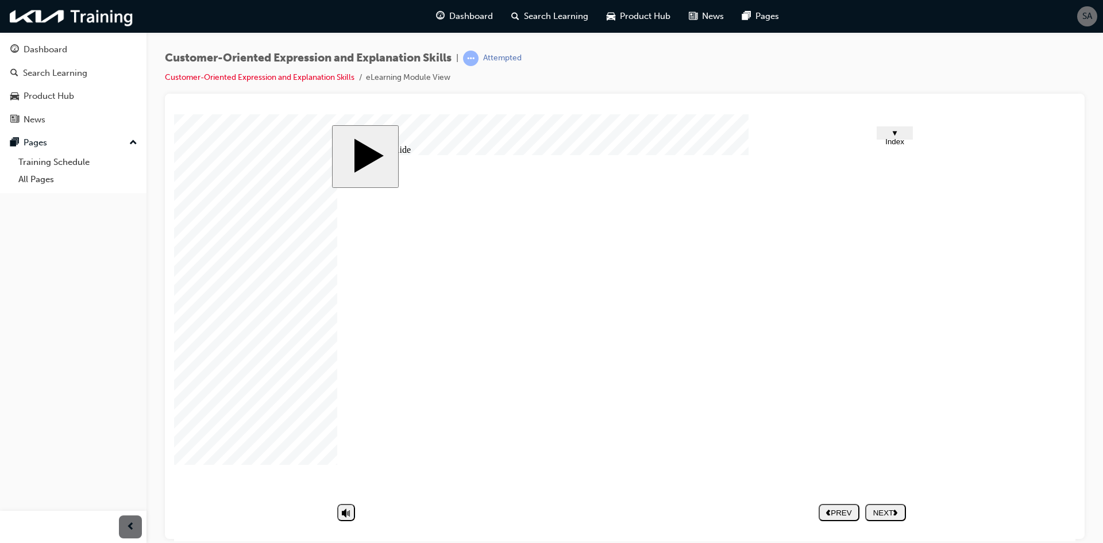
click at [888, 508] on div "NEXT" at bounding box center [885, 512] width 32 height 9
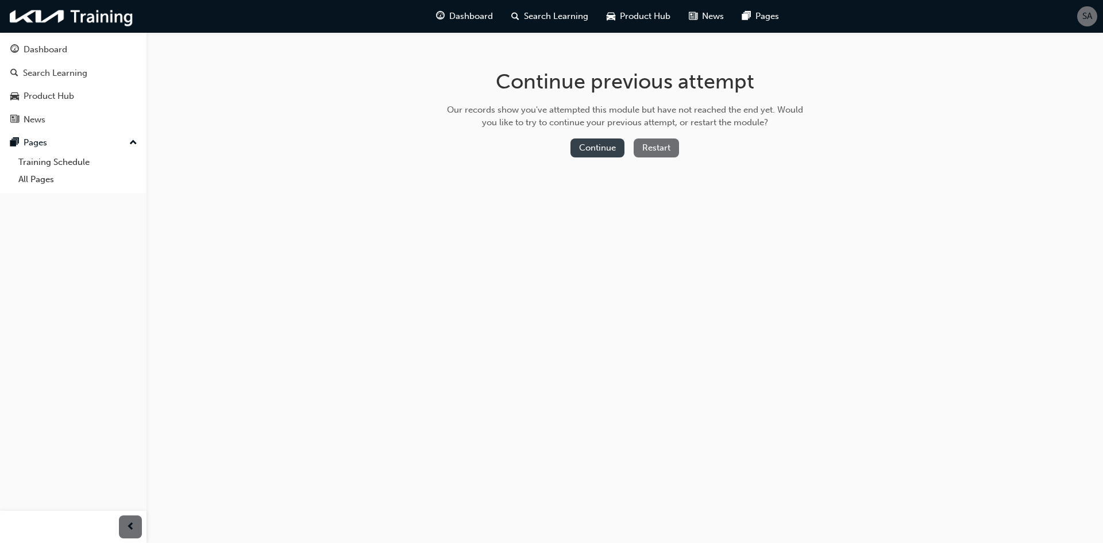
click at [597, 147] on button "Continue" at bounding box center [597, 147] width 54 height 19
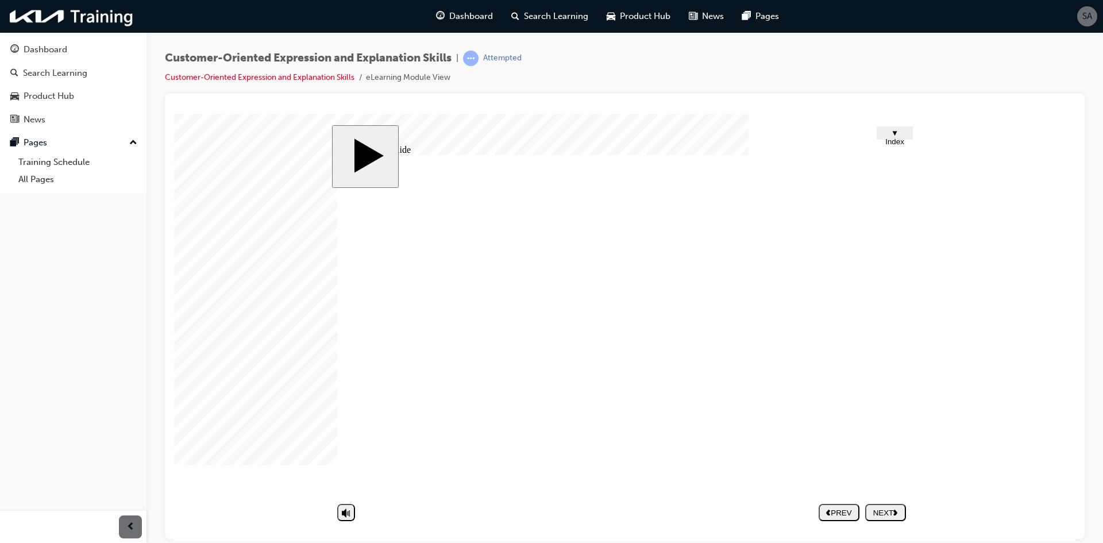
drag, startPoint x: 595, startPoint y: 436, endPoint x: 555, endPoint y: 434, distance: 40.3
drag, startPoint x: 540, startPoint y: 431, endPoint x: 494, endPoint y: 440, distance: 46.3
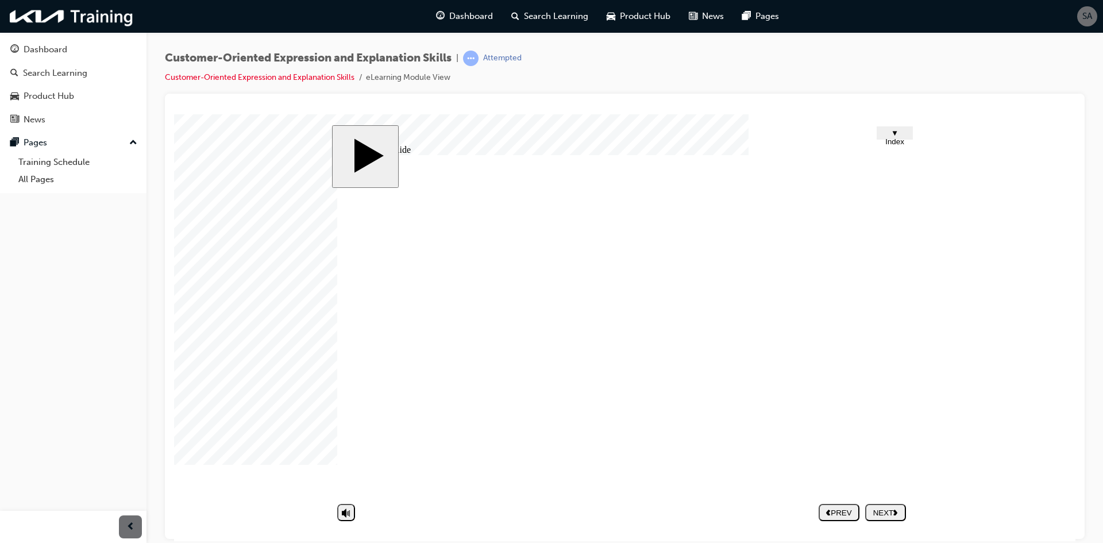
type textarea "Showed terestno in"
drag, startPoint x: 555, startPoint y: 436, endPoint x: 485, endPoint y: 421, distance: 72.2
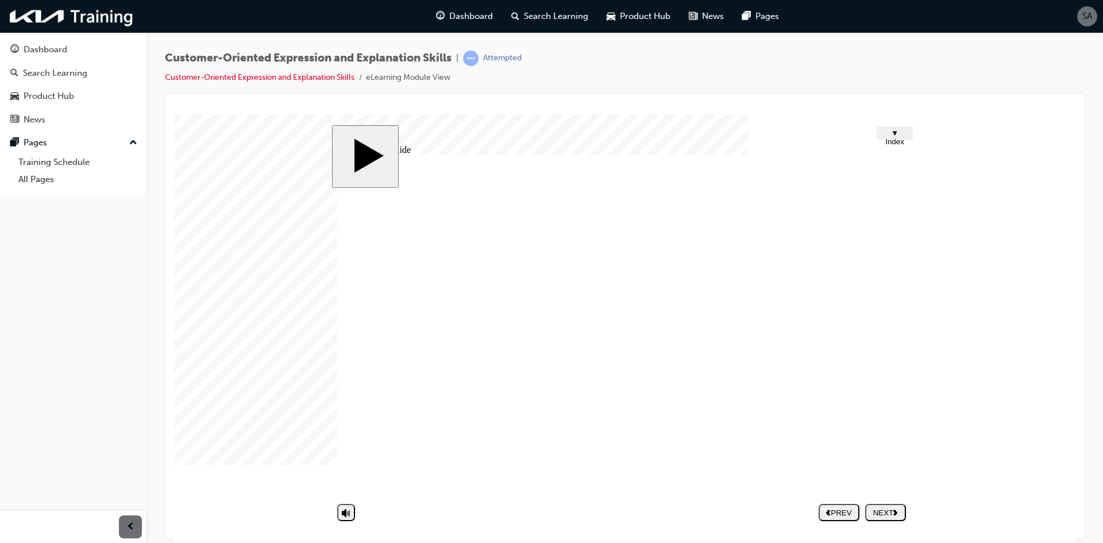
type textarea "Showed"
type textarea "Showed n"
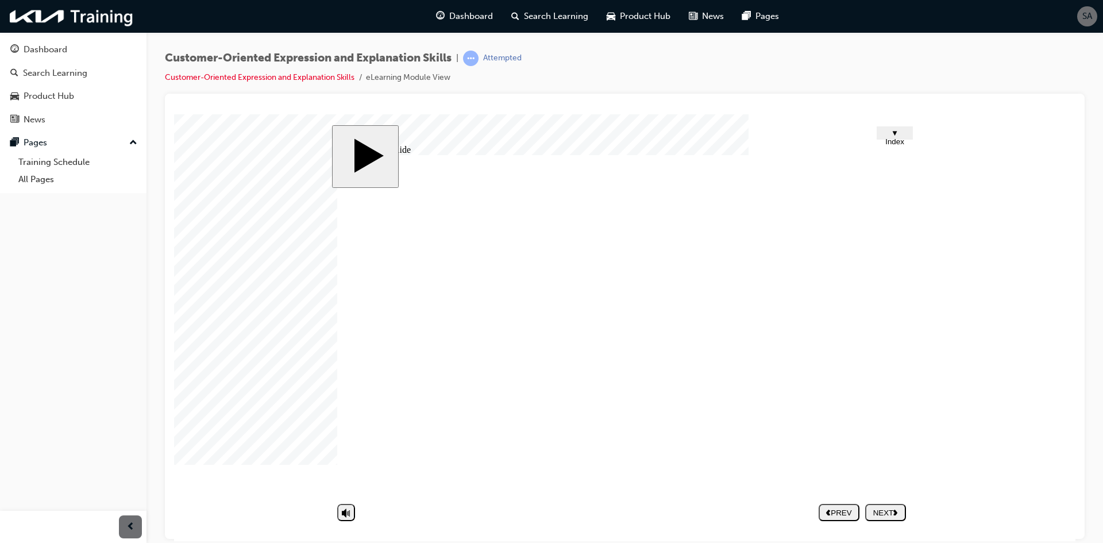
type textarea "Showed no"
type textarea "Showed no i"
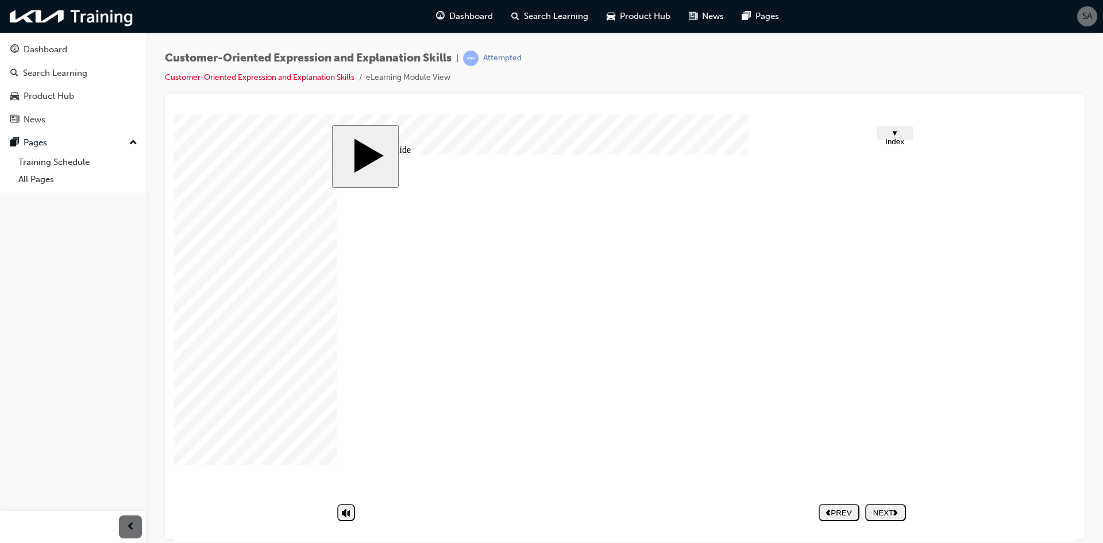
type textarea "Showed no i"
type textarea "Showed no in"
type textarea "Showed no int"
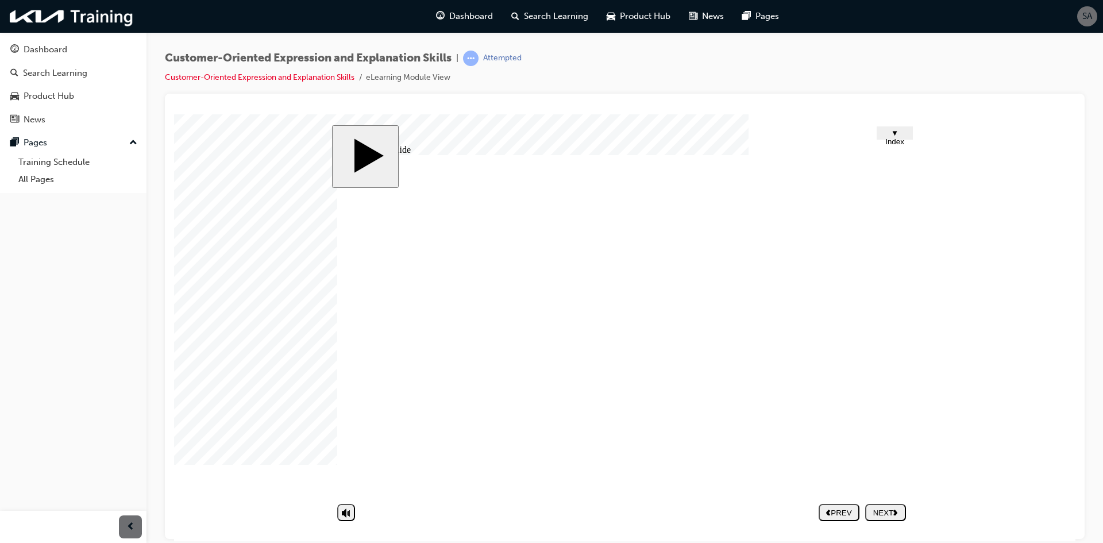
type textarea "Showed no inte"
type textarea "Showed no inter"
type textarea "Showed no intere"
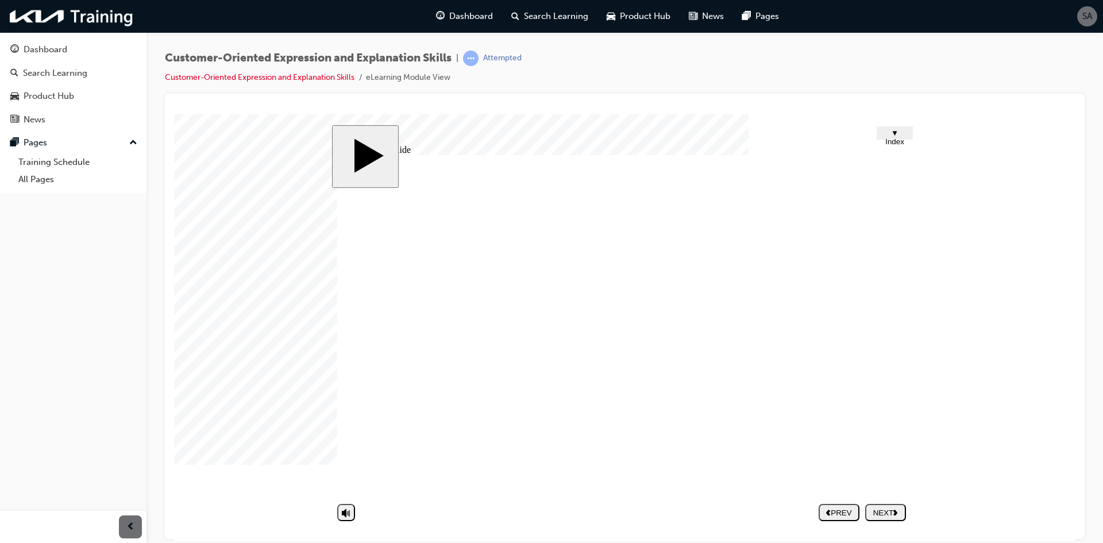
type textarea "Showed no intere"
type textarea "Showed no interes"
type textarea "Showed no interest"
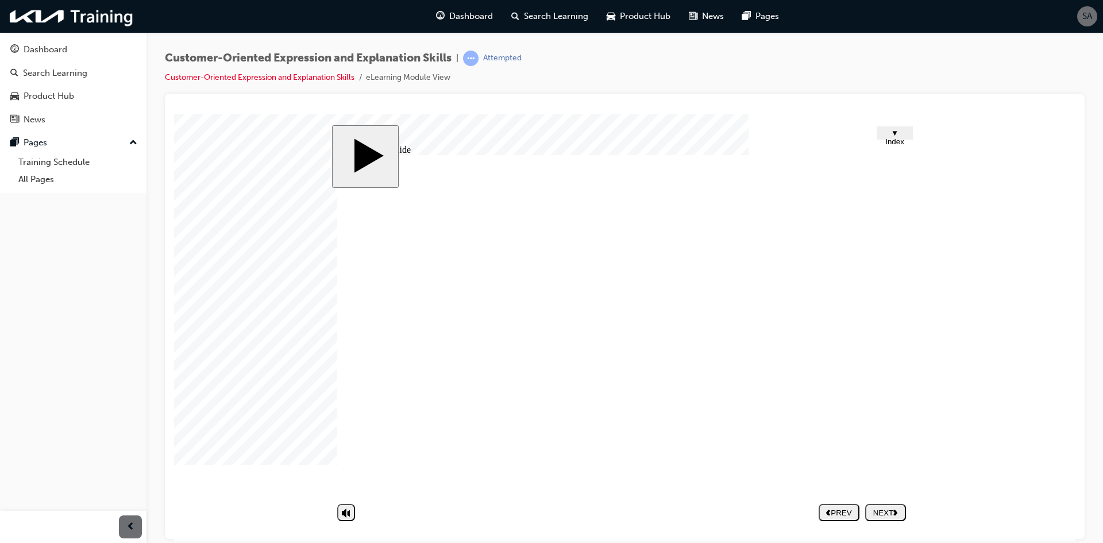
type textarea "Showed no interest"
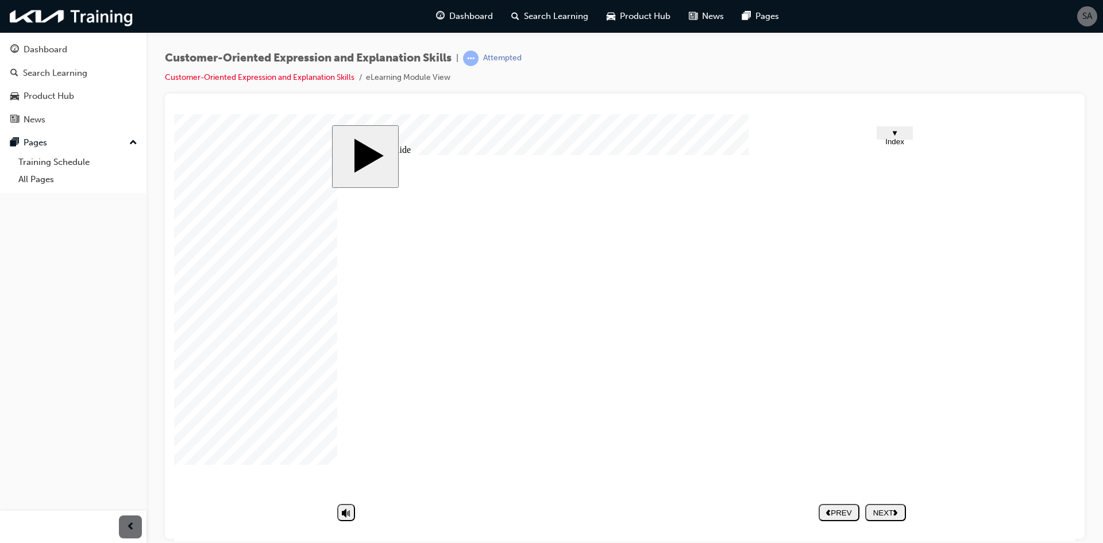
scroll to position [20, 0]
type textarea "Showed no interest"
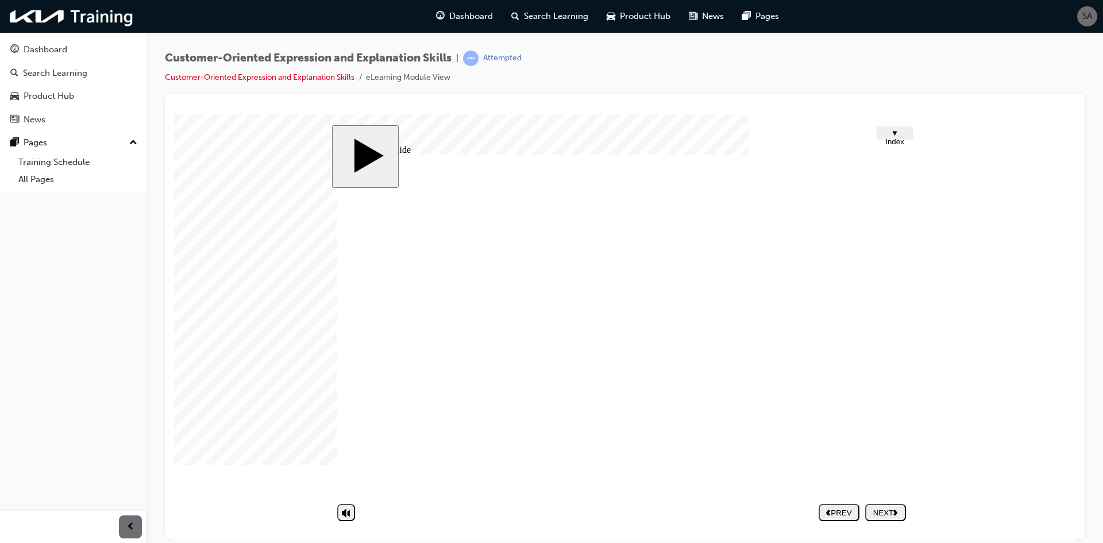
type textarea "Showed no interest"
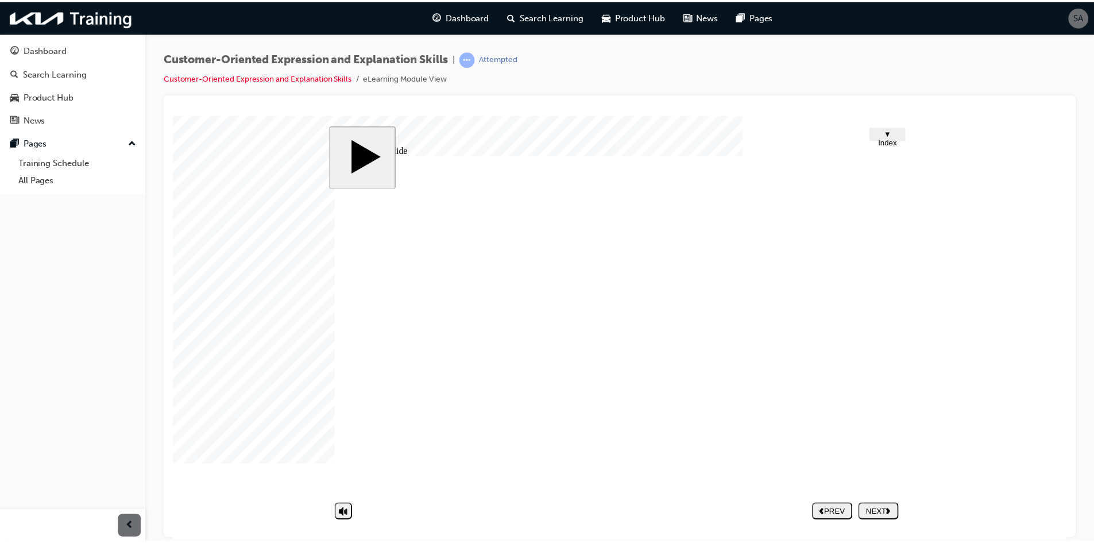
scroll to position [0, 0]
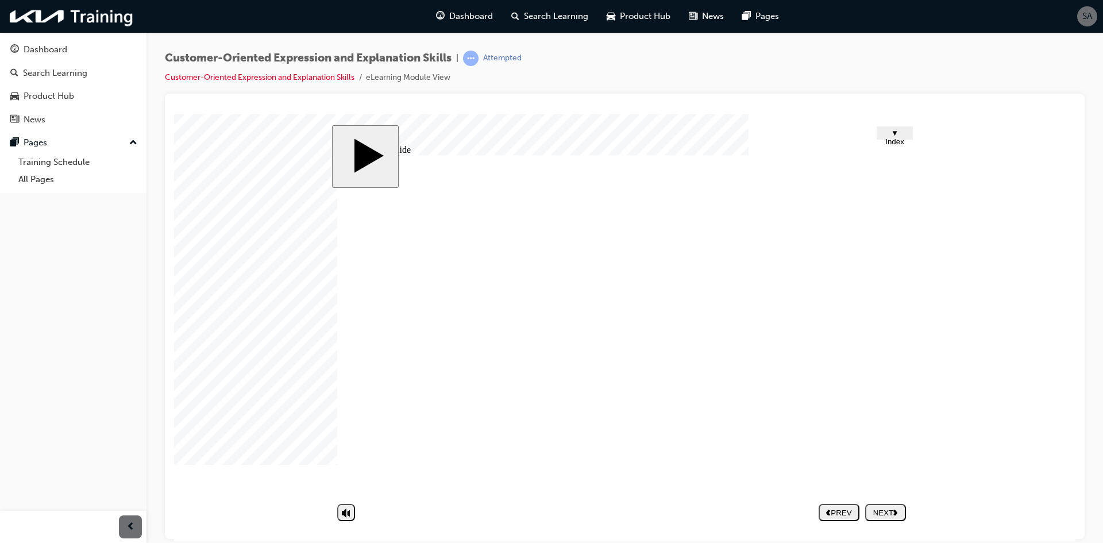
click at [756, 509] on section "PREV NEXT SUBMIT" at bounding box center [621, 511] width 580 height 26
type textarea "Showed no interest"
click at [885, 515] on div "NEXT" at bounding box center [885, 512] width 32 height 9
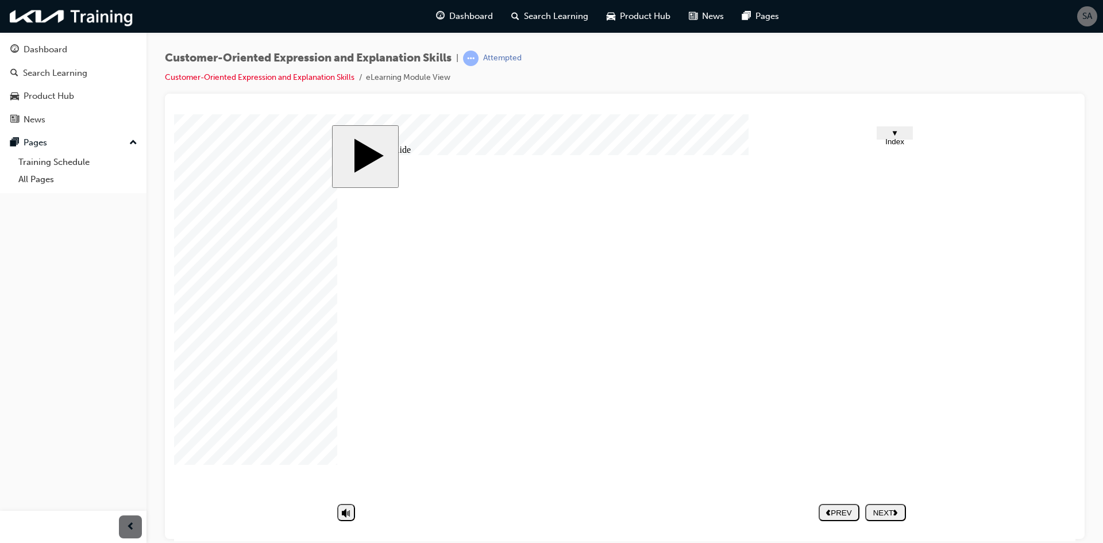
click at [887, 508] on div "NEXT" at bounding box center [885, 512] width 32 height 9
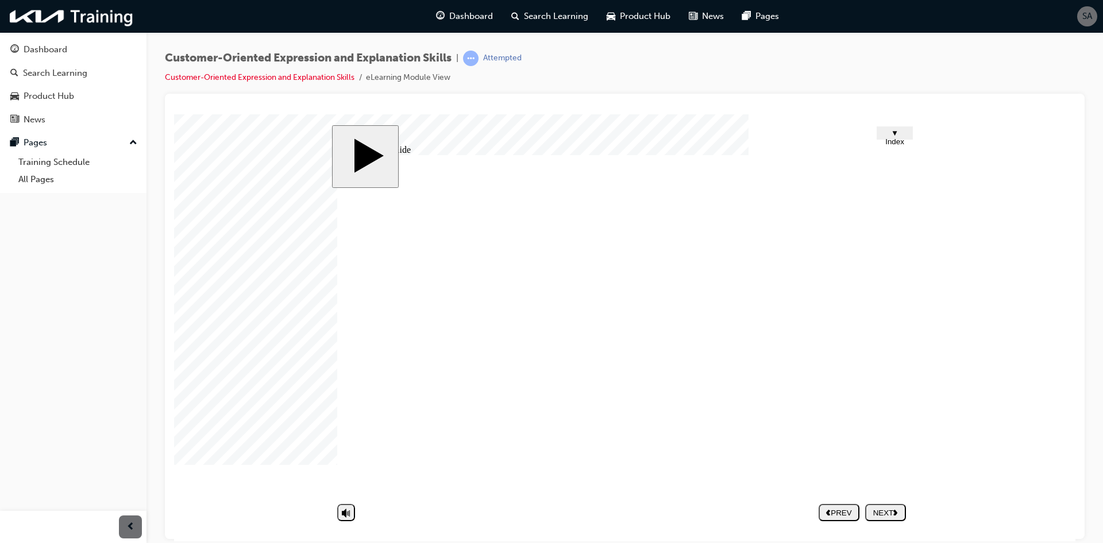
click at [886, 505] on button "NEXT" at bounding box center [885, 511] width 41 height 17
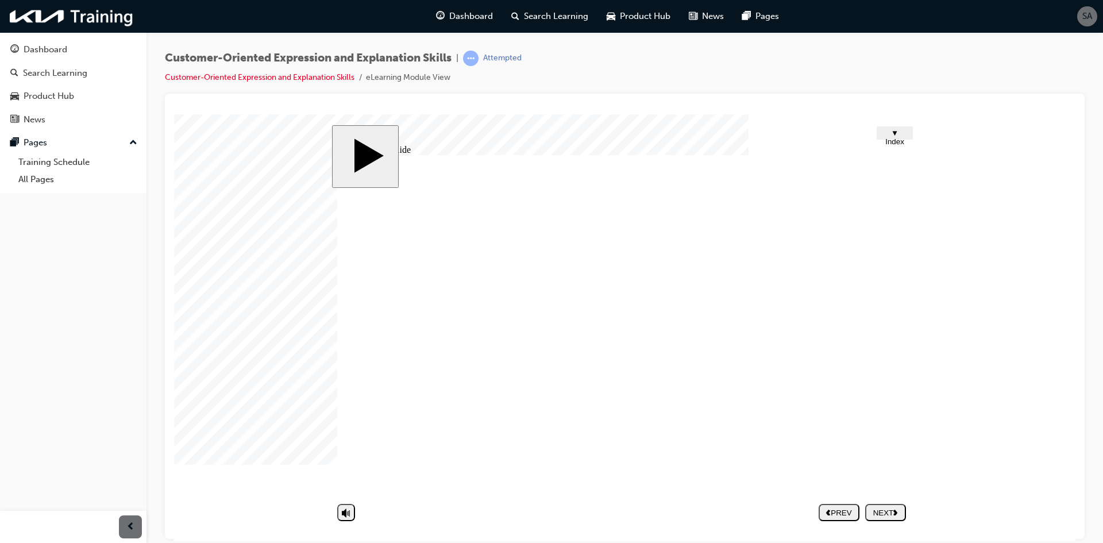
click at [893, 512] on div "NEXT" at bounding box center [885, 512] width 32 height 9
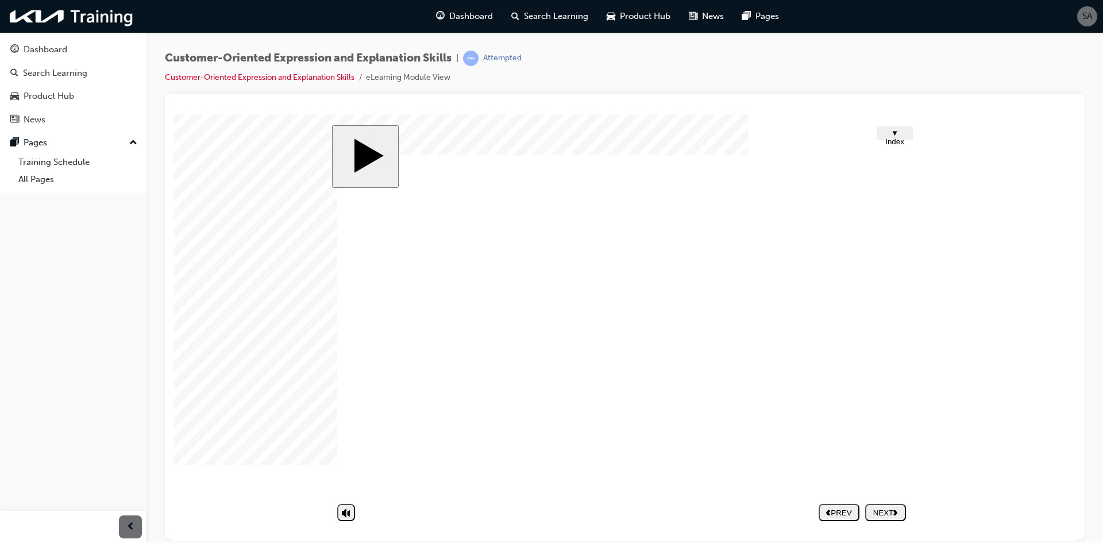
click at [888, 508] on div "NEXT" at bounding box center [885, 512] width 32 height 9
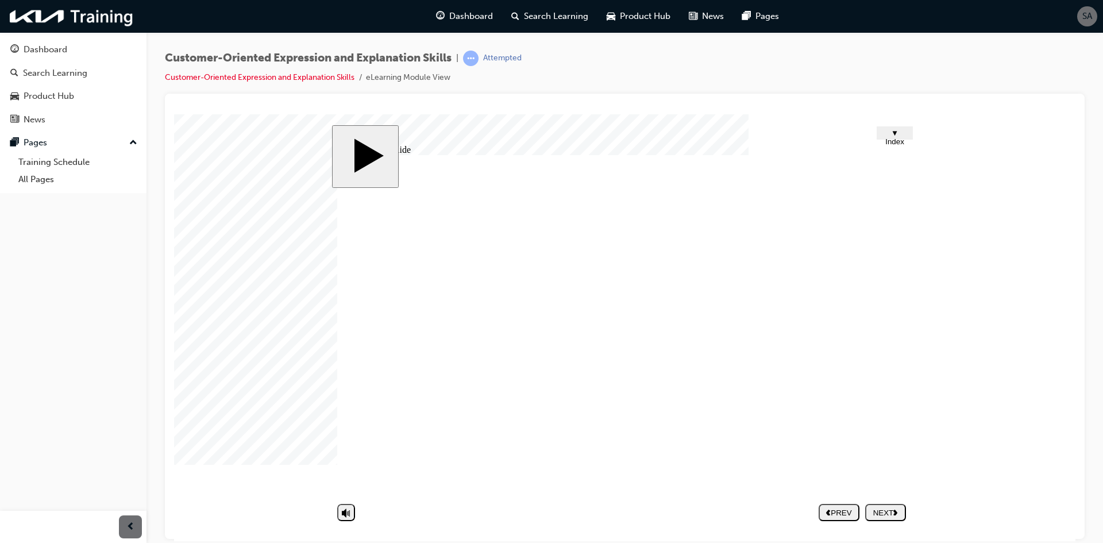
click at [913, 344] on div "slide: Untitled Slide Half Frame 33 3 Rectangle 1 Rectangle 1 Rectangle 1 Recta…" at bounding box center [625, 327] width 586 height 405
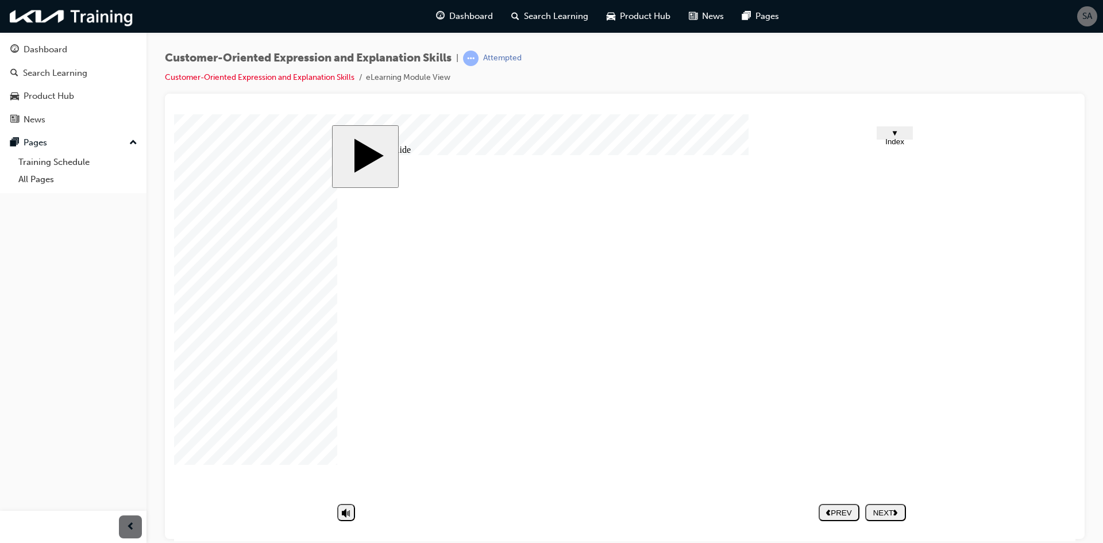
click at [884, 512] on div "NEXT" at bounding box center [885, 512] width 32 height 9
click at [82, 48] on div "Dashboard" at bounding box center [73, 49] width 126 height 14
